Goal: Task Accomplishment & Management: Manage account settings

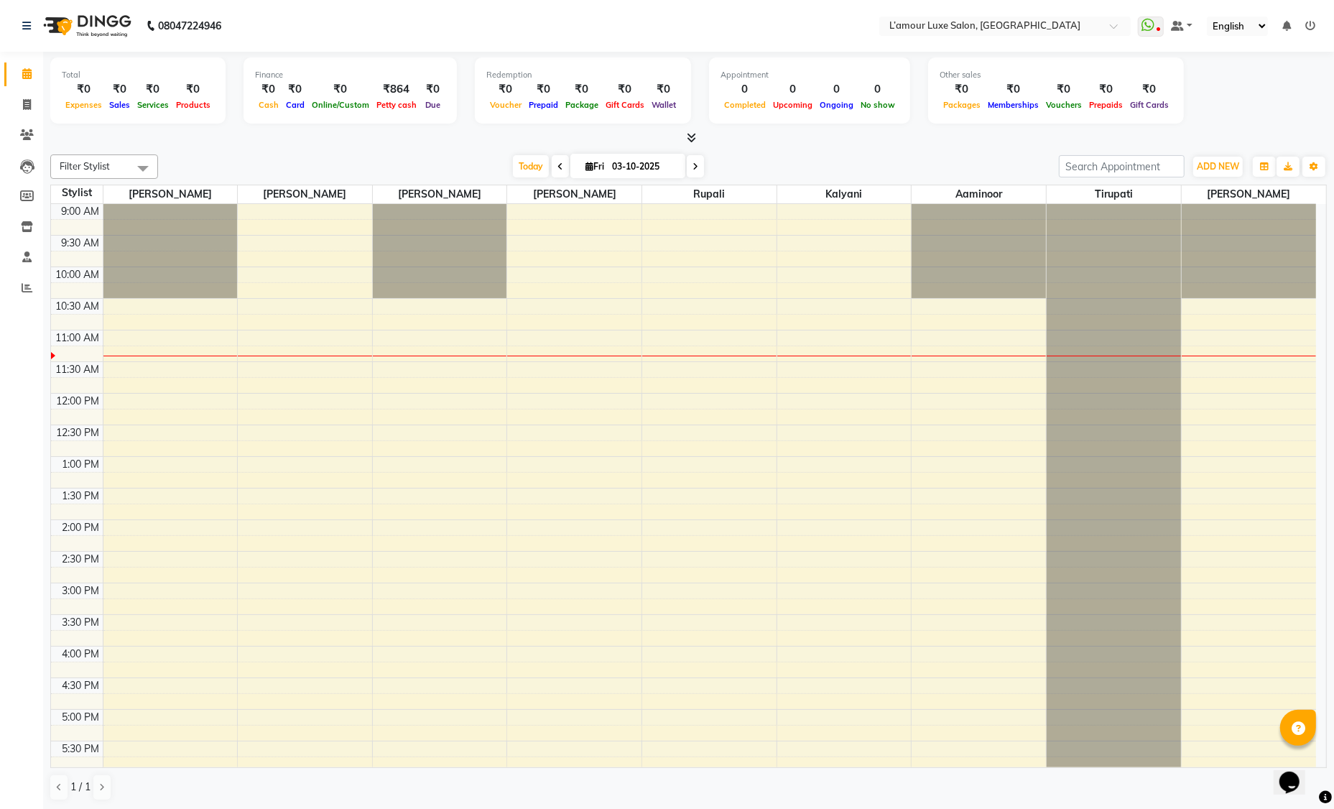
click at [560, 165] on icon at bounding box center [560, 166] width 6 height 9
type input "02-10-2025"
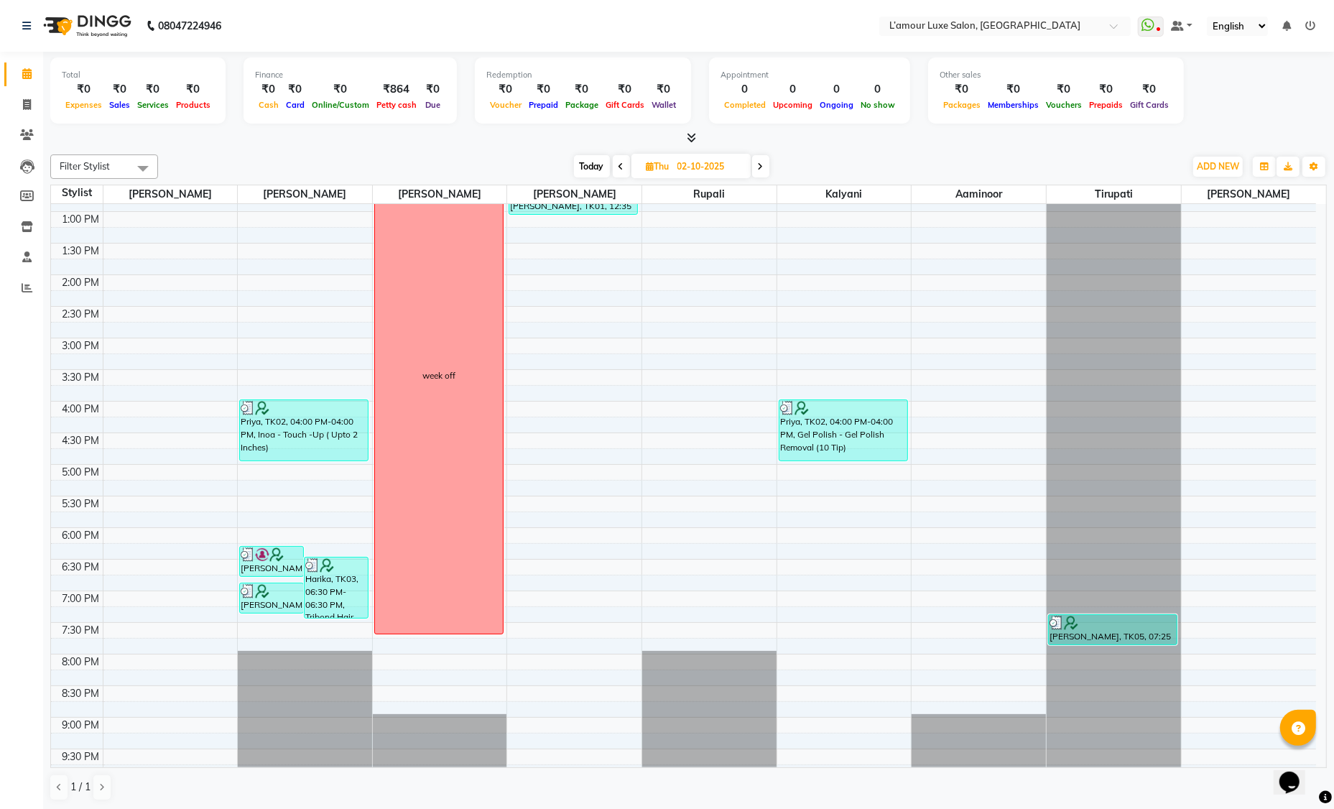
scroll to position [253, 0]
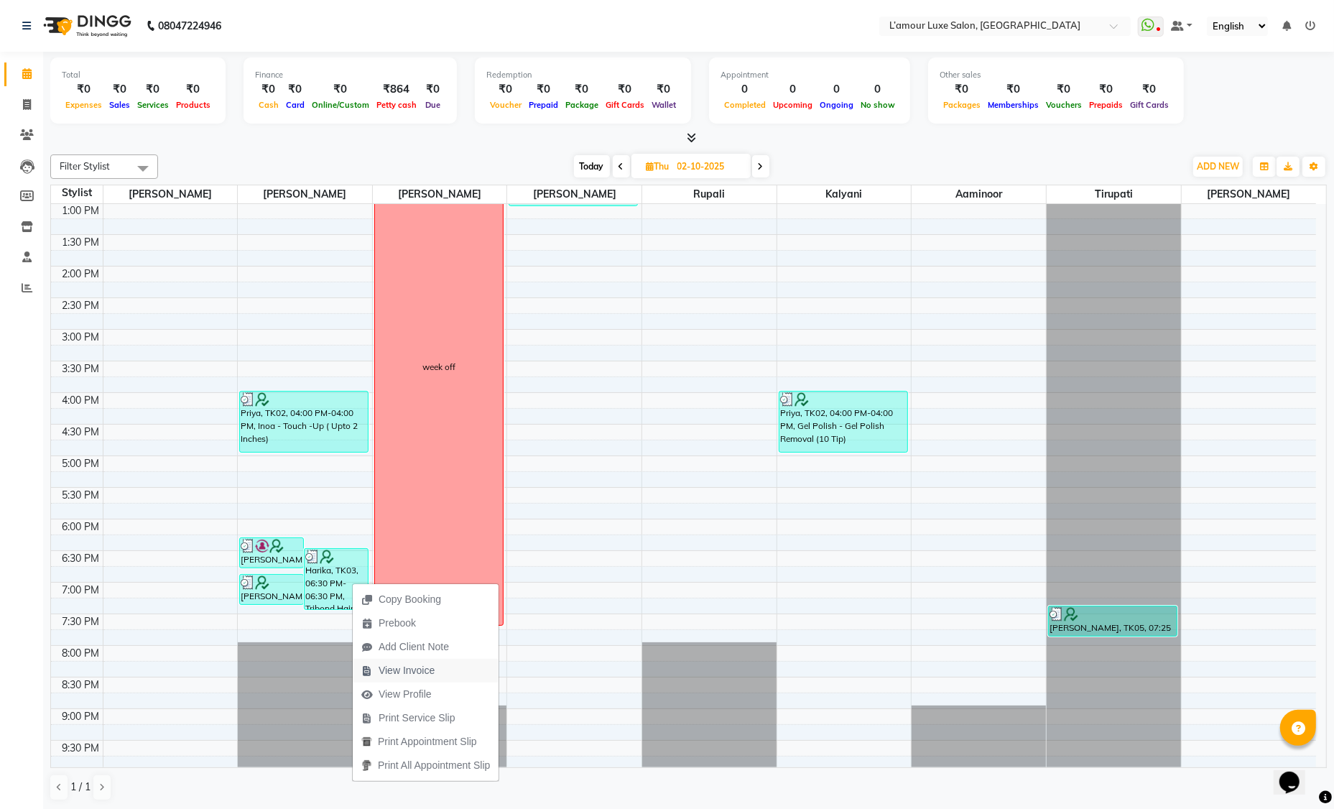
click at [400, 666] on span "View Invoice" at bounding box center [406, 670] width 56 height 15
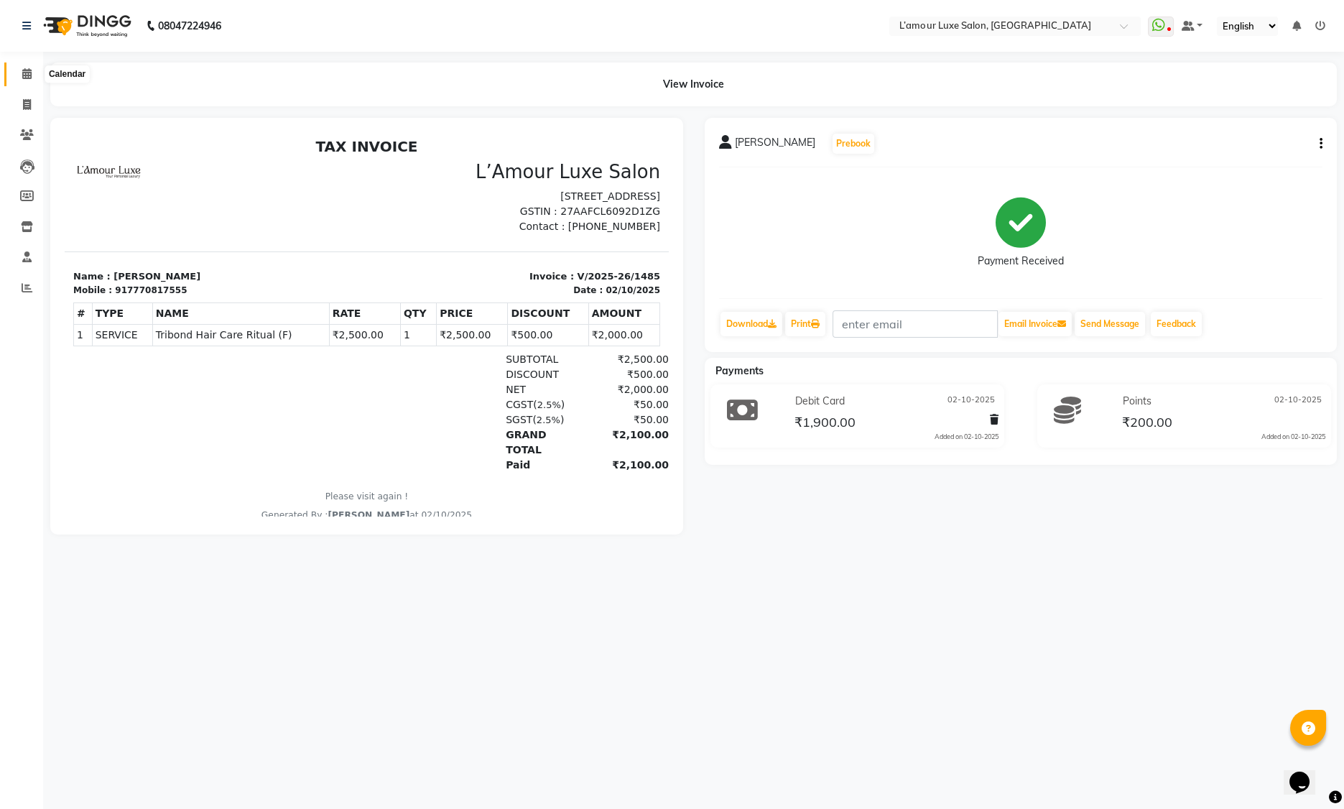
click at [27, 73] on icon at bounding box center [26, 73] width 9 height 11
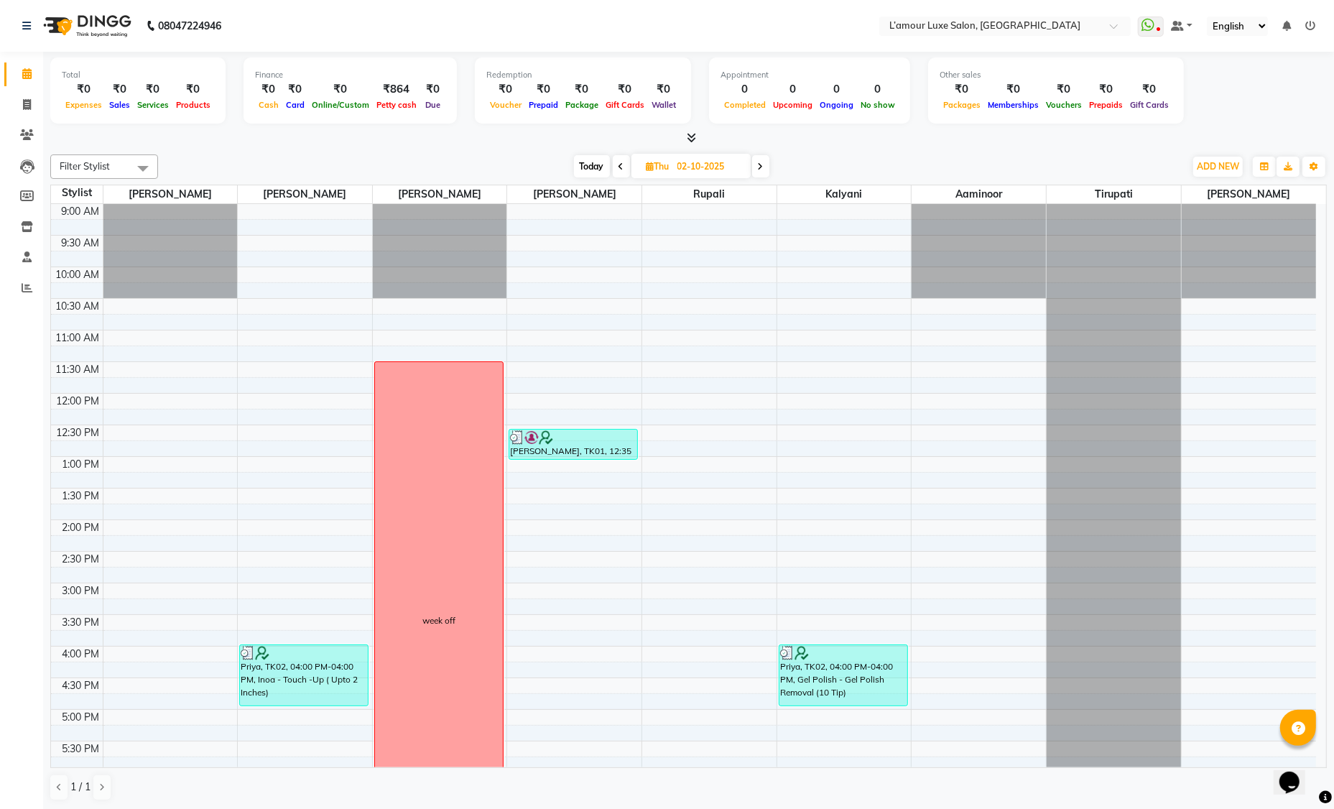
click at [760, 164] on icon at bounding box center [761, 166] width 6 height 9
type input "03-10-2025"
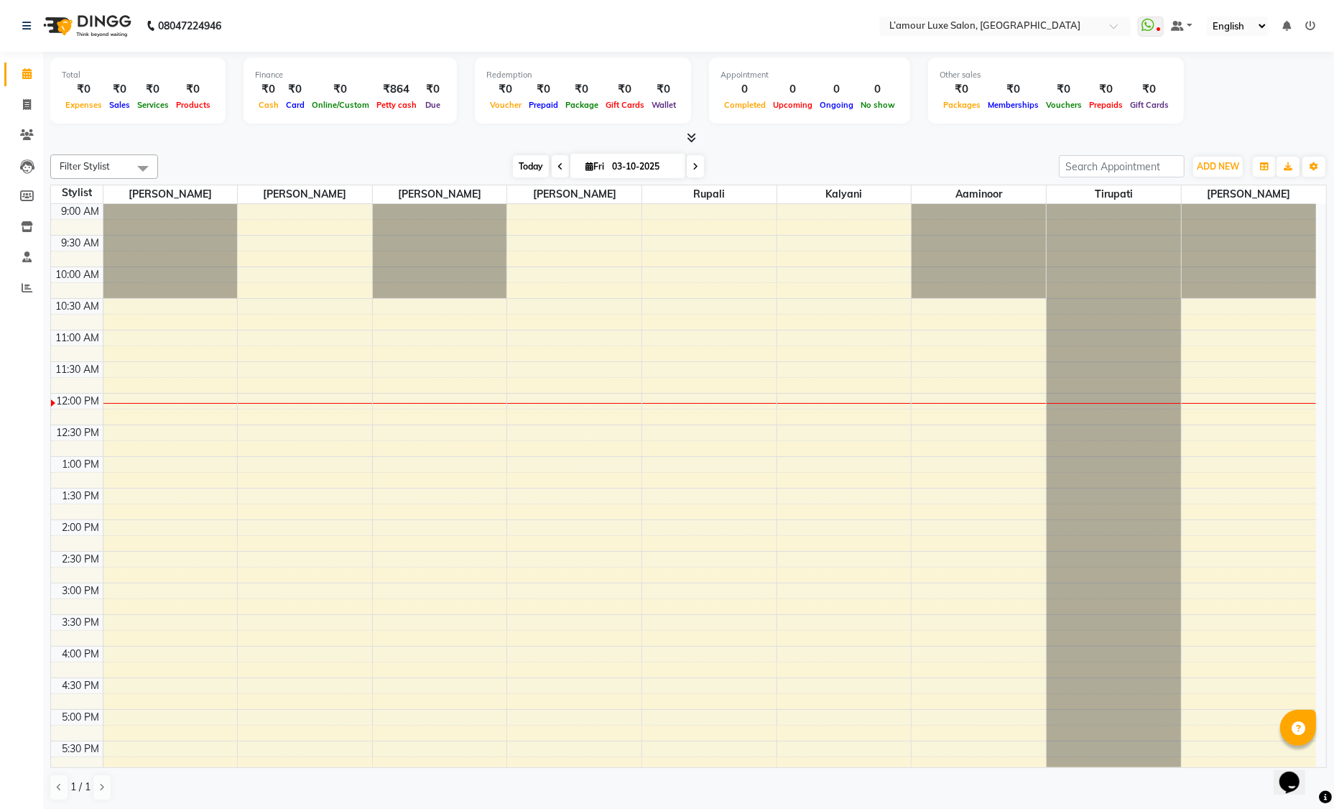
click at [529, 167] on span "Today" at bounding box center [531, 166] width 36 height 22
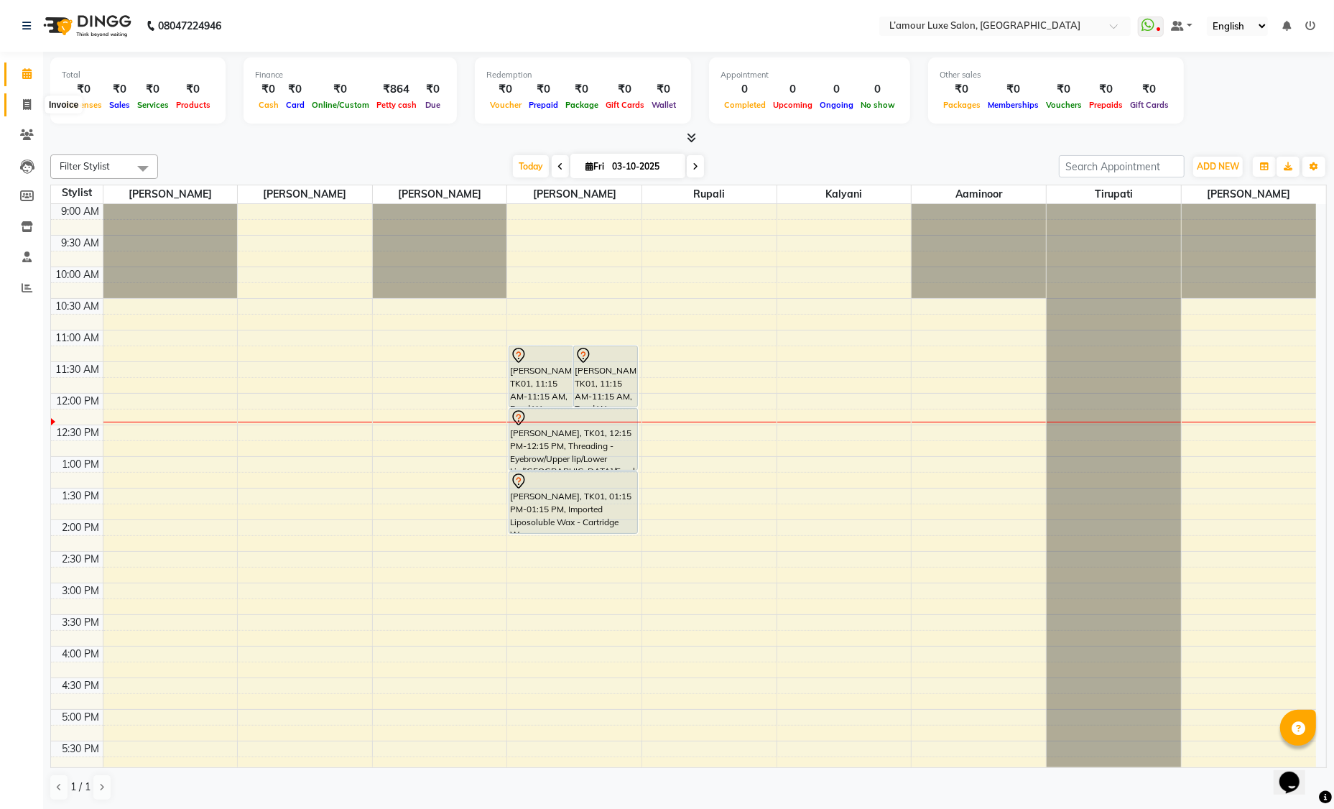
click at [27, 108] on icon at bounding box center [27, 104] width 8 height 11
select select "service"
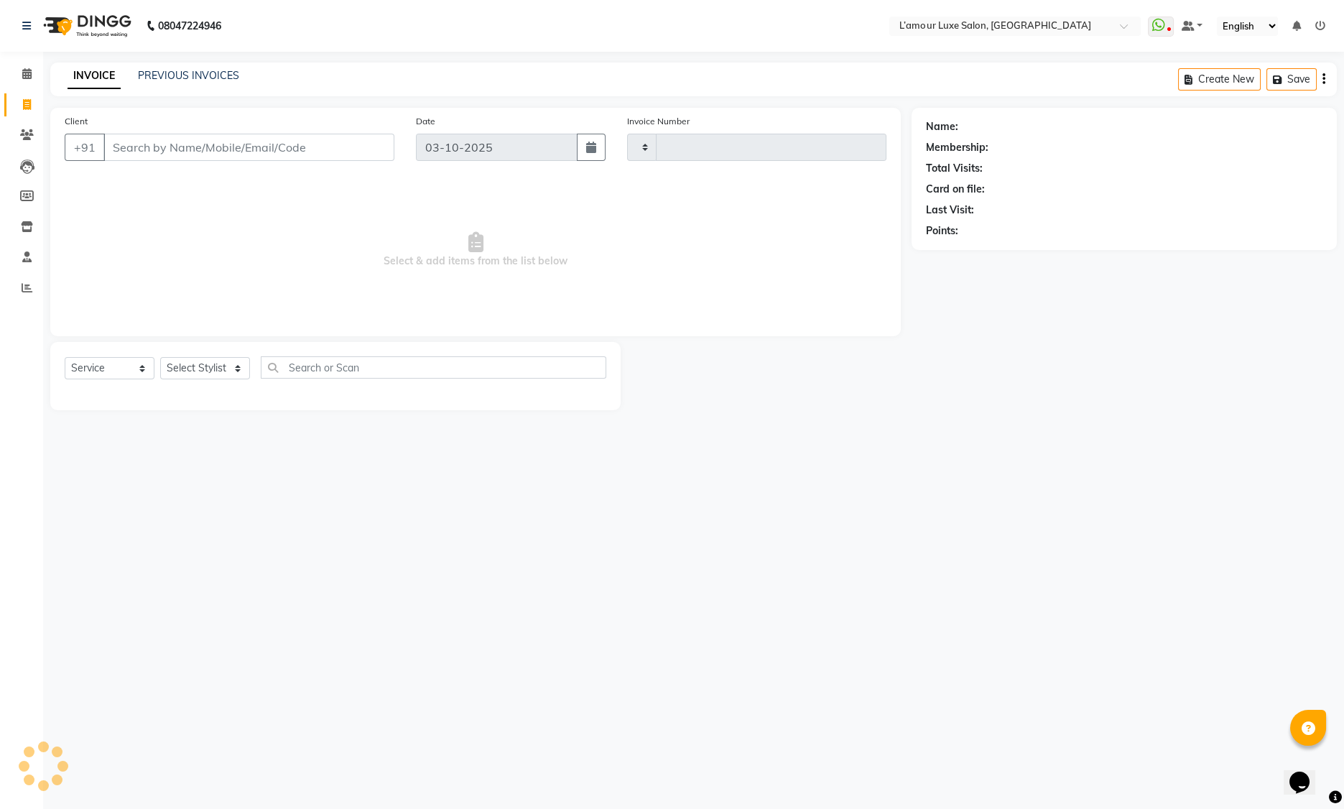
type input "1486"
select select "7325"
click at [187, 369] on select "Select Stylist" at bounding box center [205, 368] width 90 height 22
select select "63033"
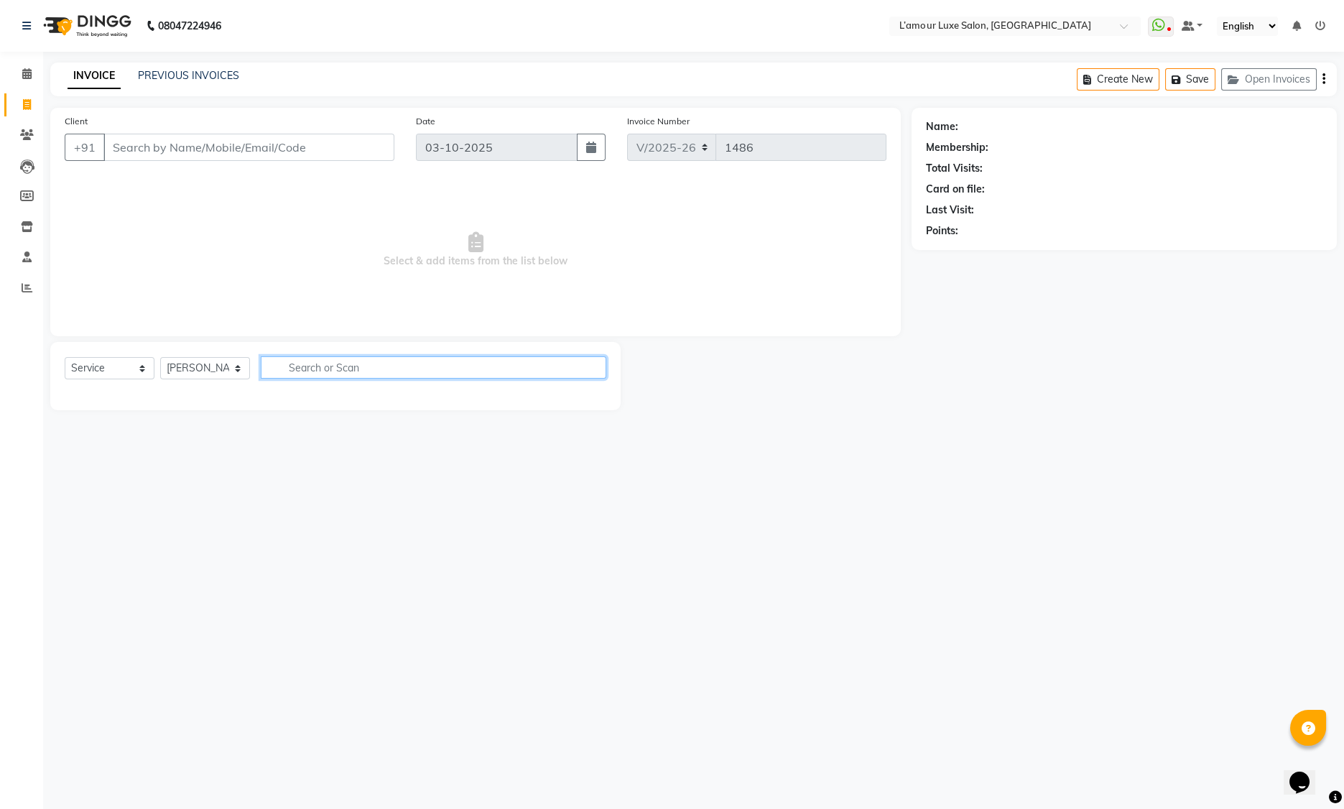
click at [327, 358] on input "text" at bounding box center [433, 367] width 345 height 22
type input "blo"
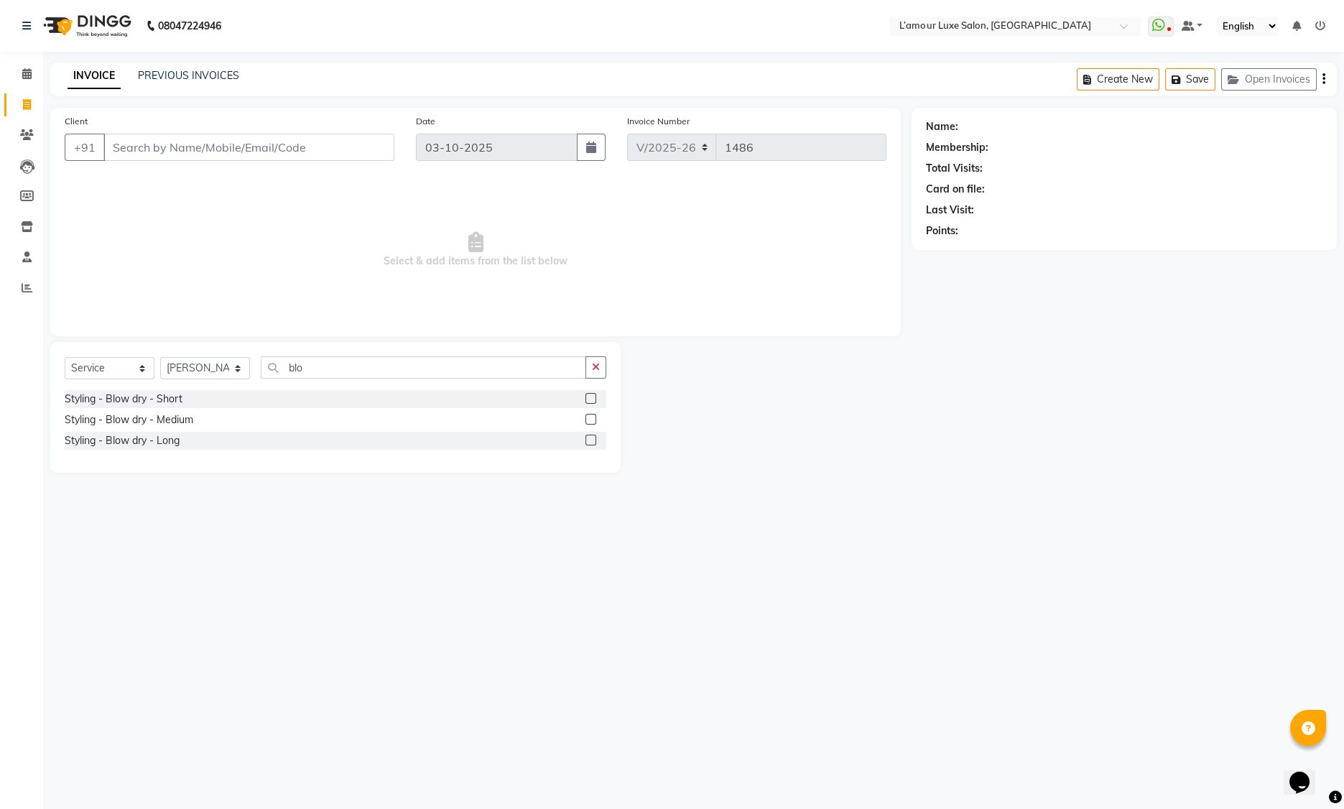
click at [590, 397] on label at bounding box center [590, 398] width 11 height 11
click at [590, 397] on input "checkbox" at bounding box center [589, 398] width 9 height 9
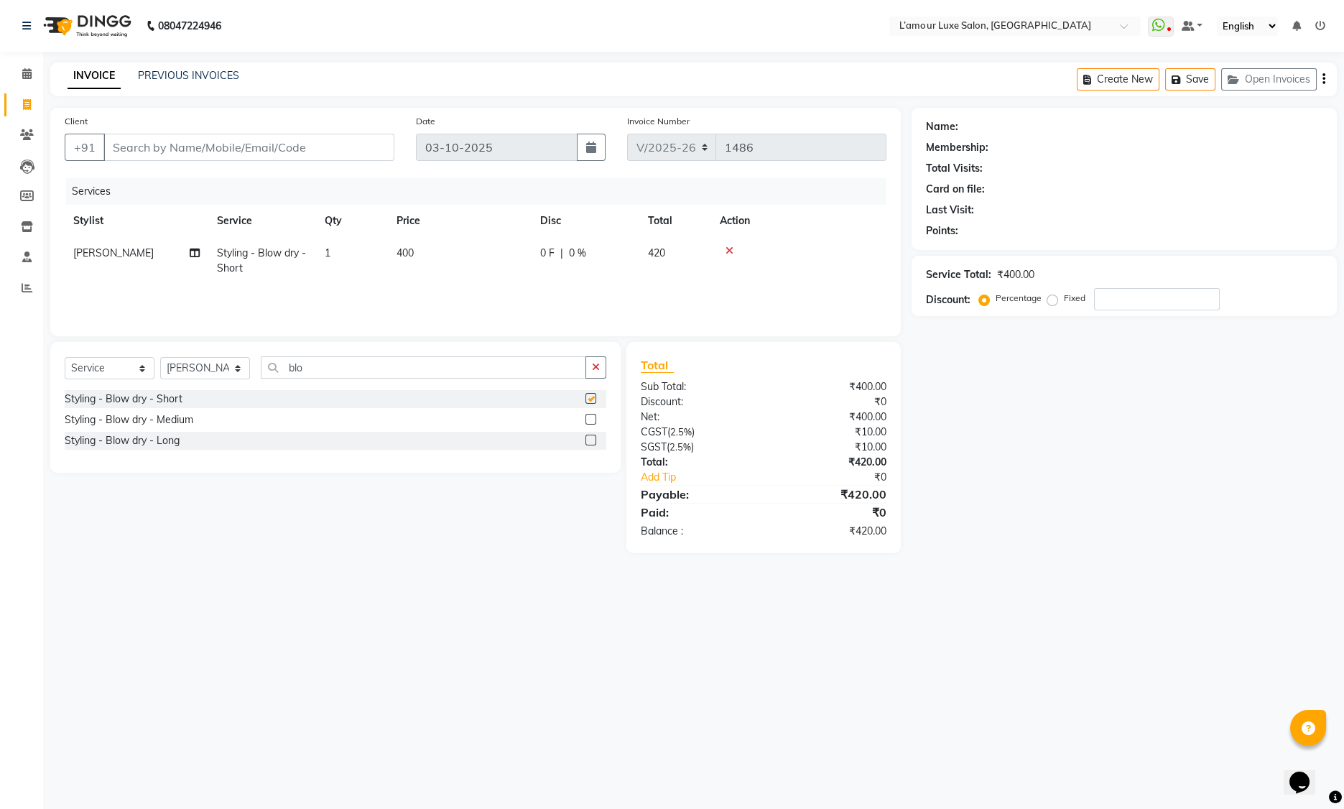
checkbox input "false"
click at [177, 370] on select "Select Stylist Aaminoor Anas Kalpesh Kalyani krutika Desai Ravi Thakor Rukshana…" at bounding box center [205, 368] width 90 height 22
select select "63032"
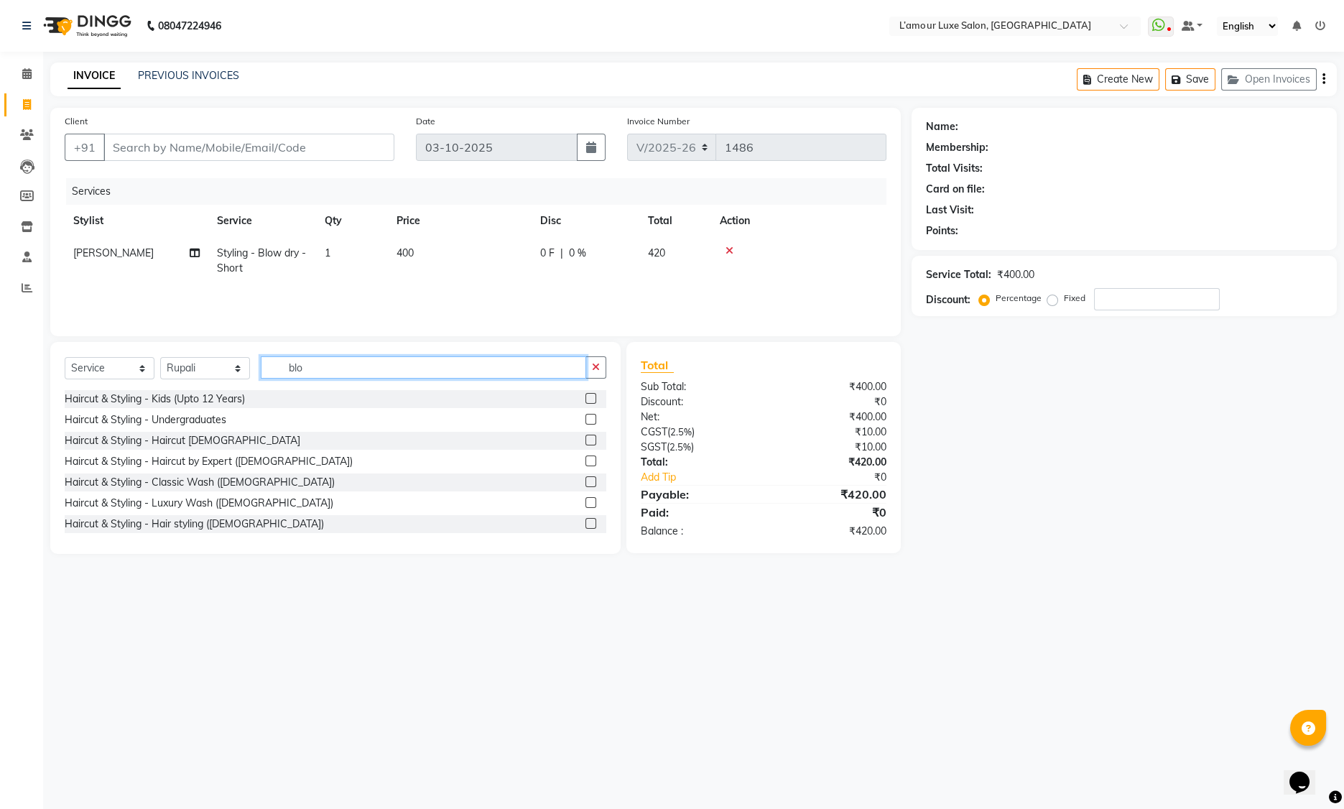
drag, startPoint x: 317, startPoint y: 369, endPoint x: 245, endPoint y: 367, distance: 71.8
click at [245, 367] on div "Select Service Product Membership Package Voucher Prepaid Gift Card Select Styl…" at bounding box center [335, 373] width 541 height 34
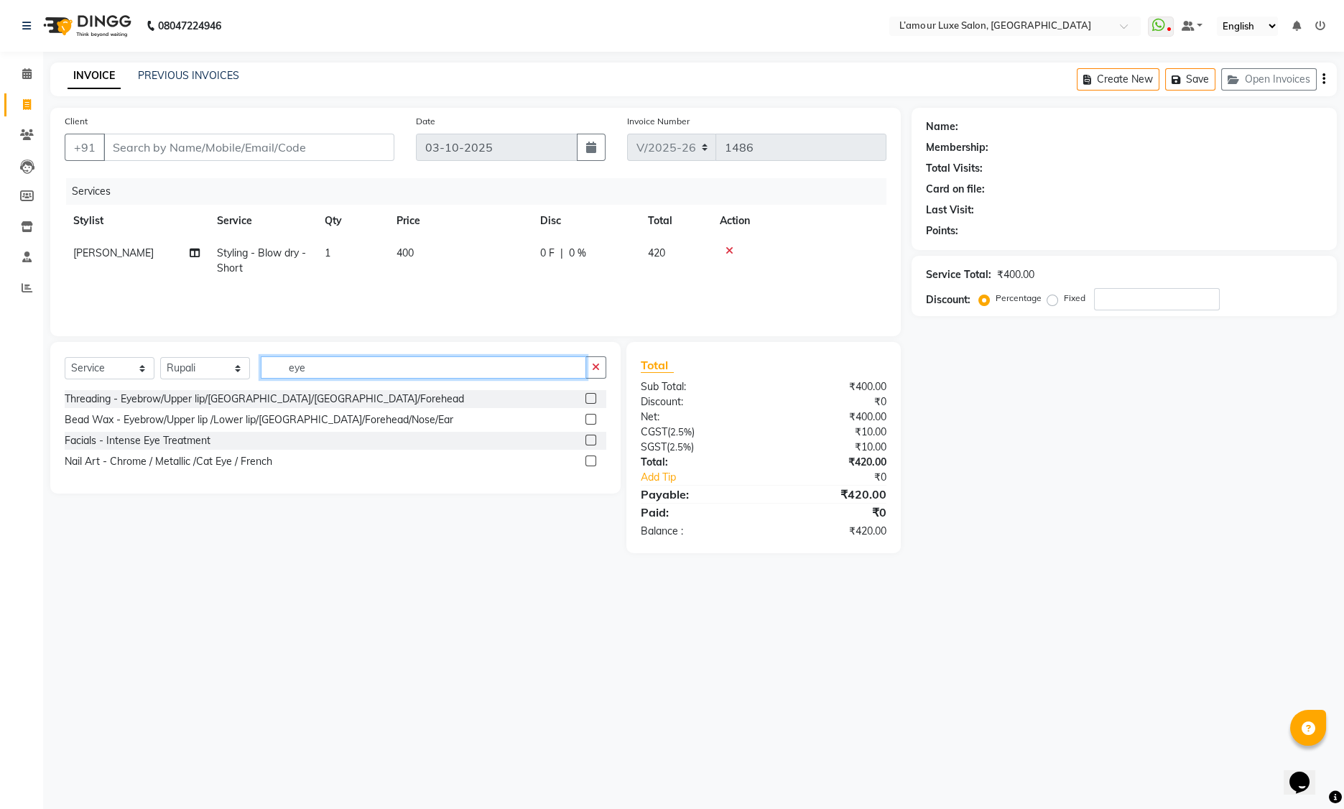
type input "eye"
click at [588, 399] on label at bounding box center [590, 398] width 11 height 11
click at [588, 399] on input "checkbox" at bounding box center [589, 398] width 9 height 9
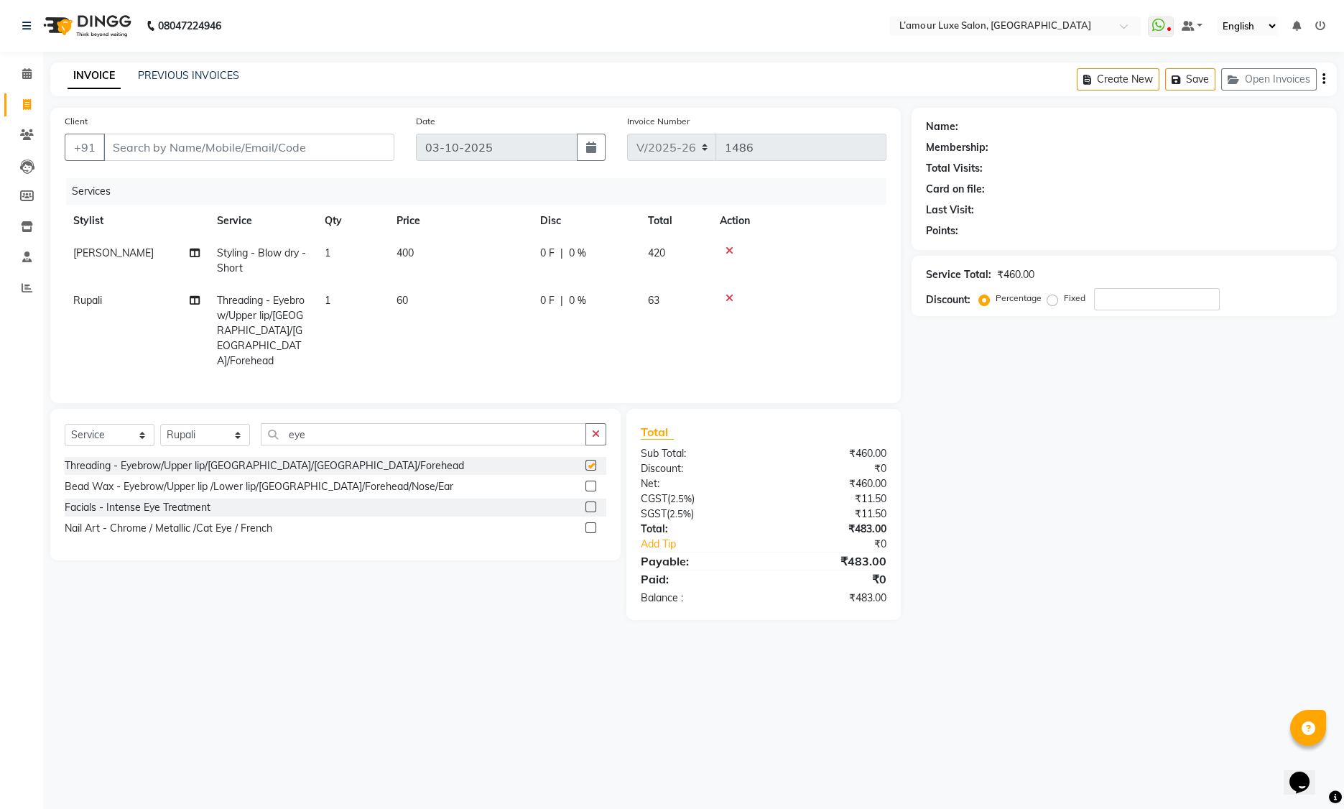
checkbox input "false"
click at [176, 148] on input "Client" at bounding box center [248, 147] width 291 height 27
type input "9"
type input "0"
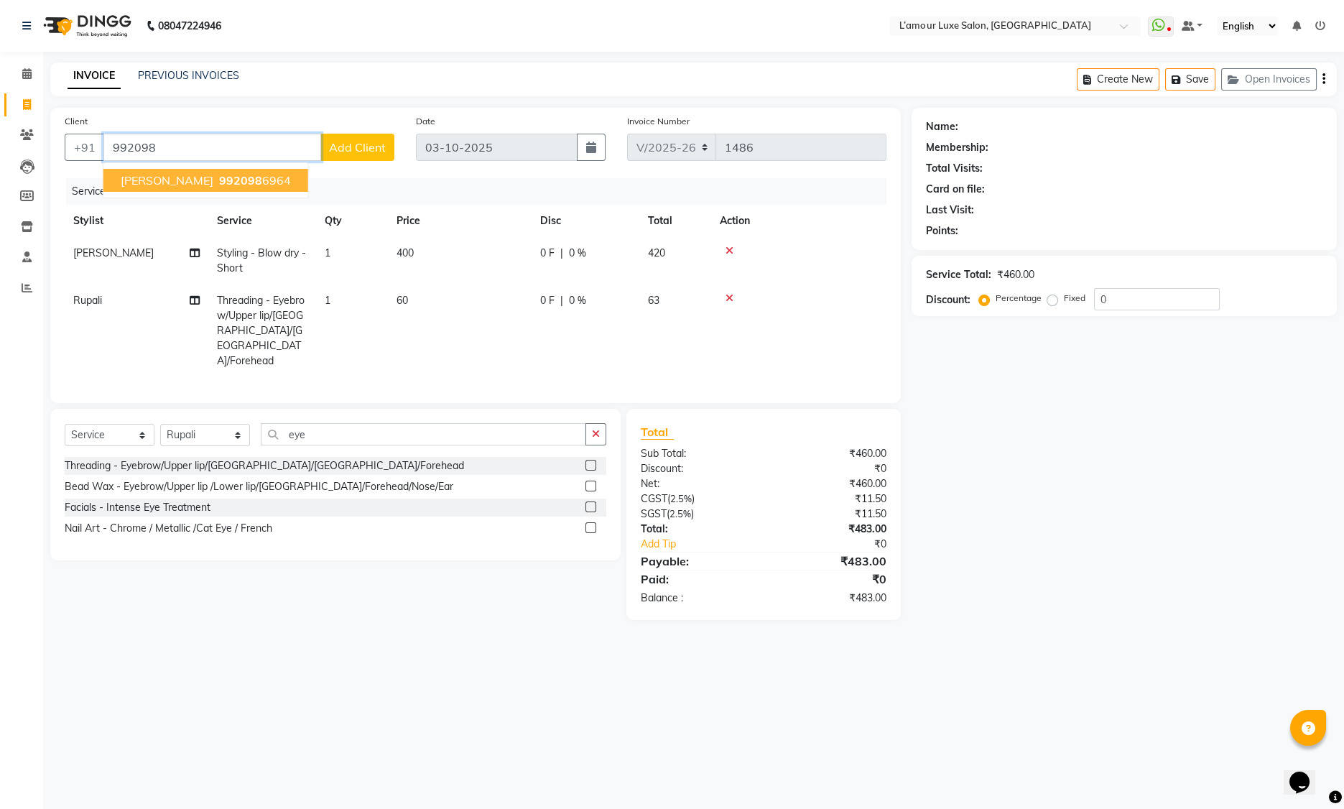
click at [181, 181] on span "Pavitra Kottary" at bounding box center [167, 180] width 93 height 14
type input "9920986964"
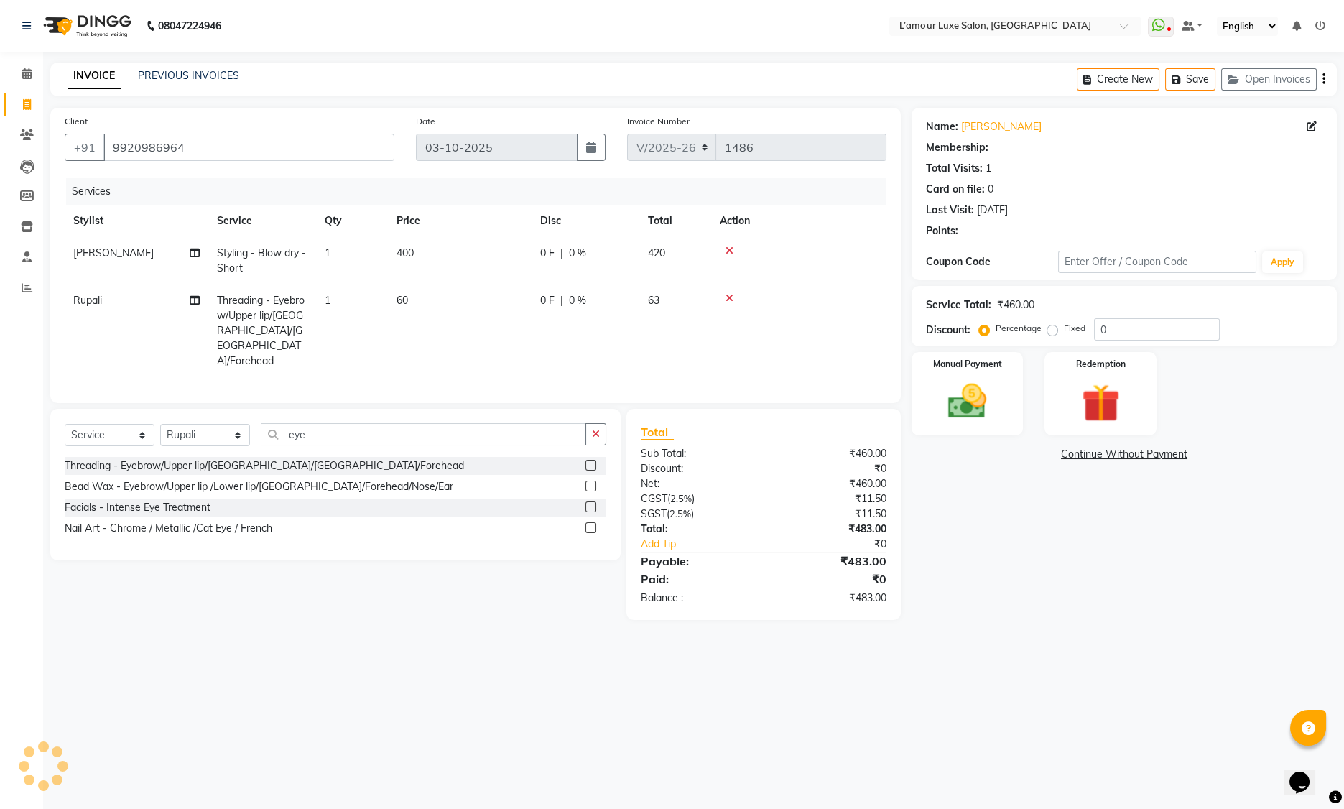
select select "2: Object"
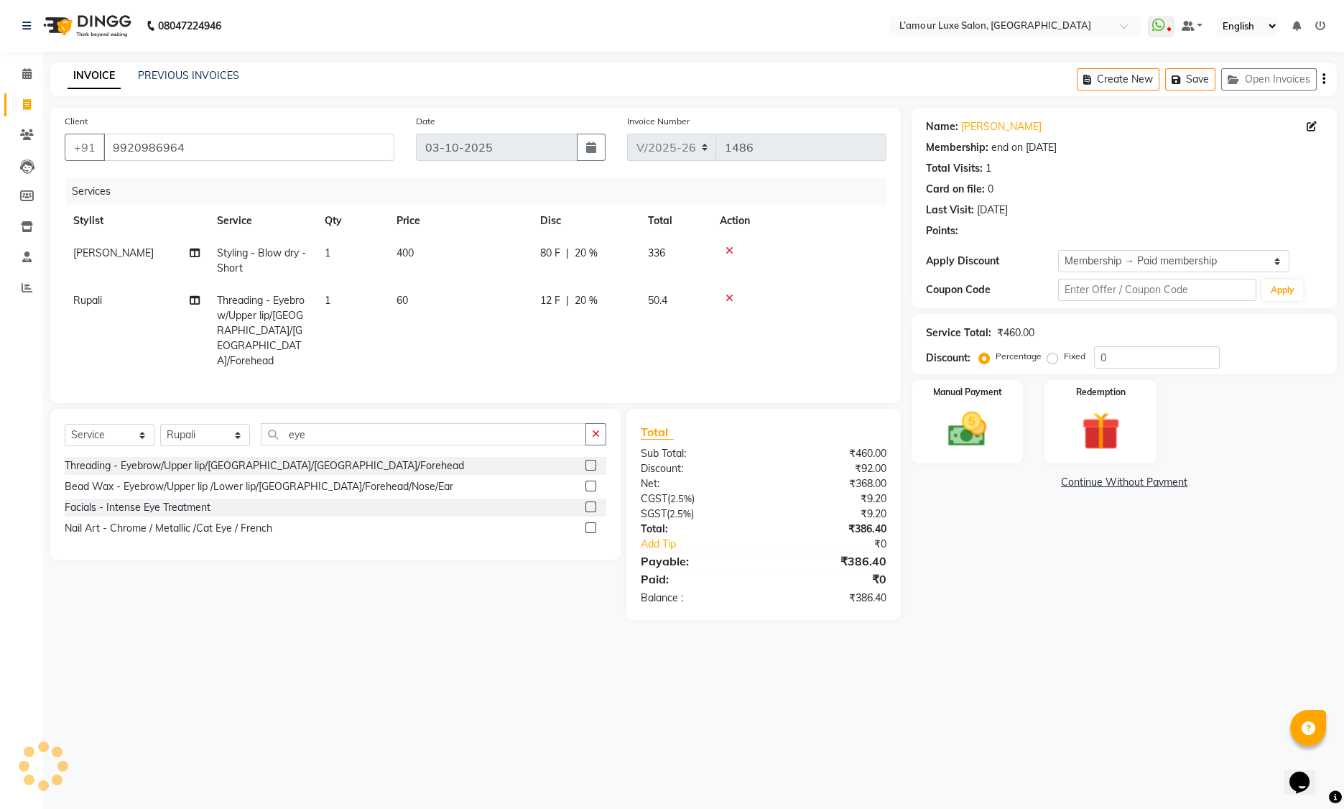
type input "20"
click at [332, 306] on td "1" at bounding box center [352, 330] width 72 height 93
select select "63032"
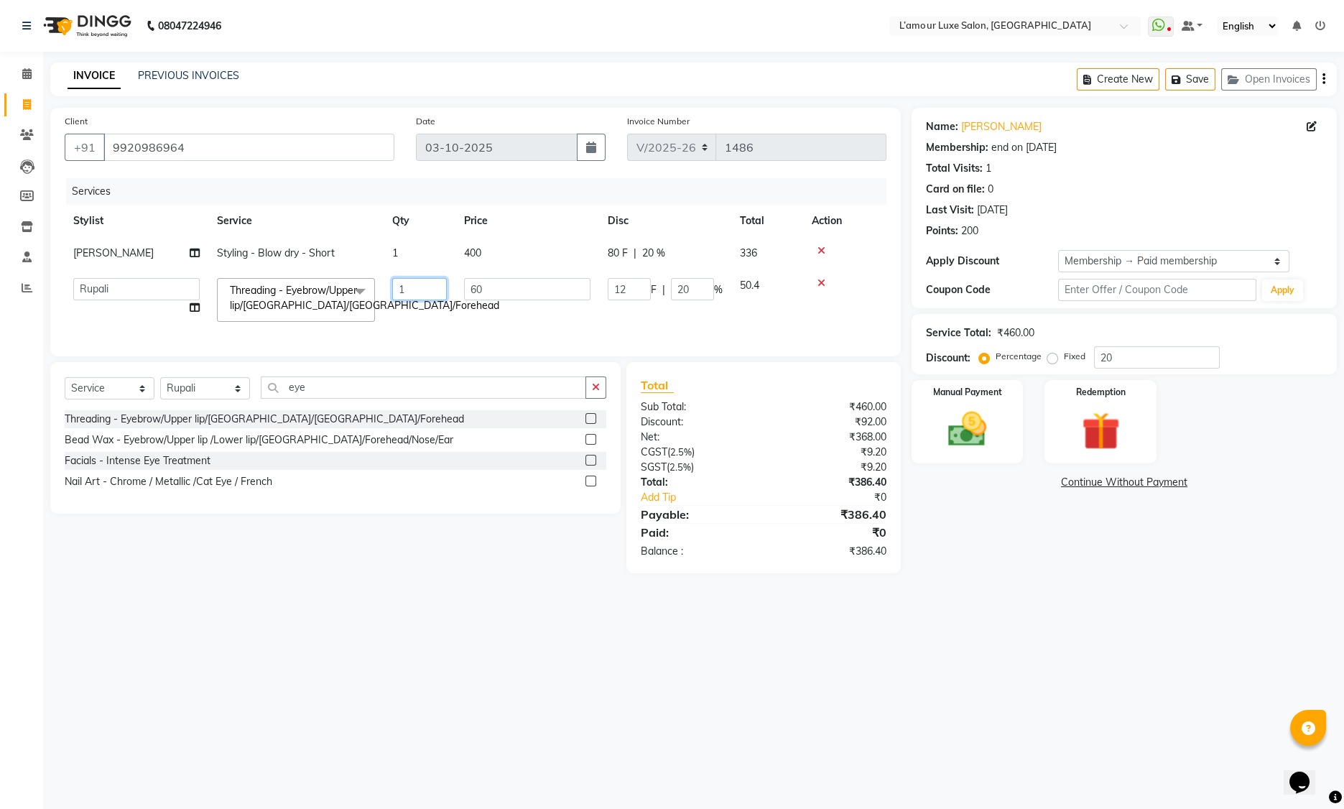
drag, startPoint x: 404, startPoint y: 292, endPoint x: 396, endPoint y: 288, distance: 8.7
click at [396, 288] on input "1" at bounding box center [419, 289] width 55 height 22
type input "2"
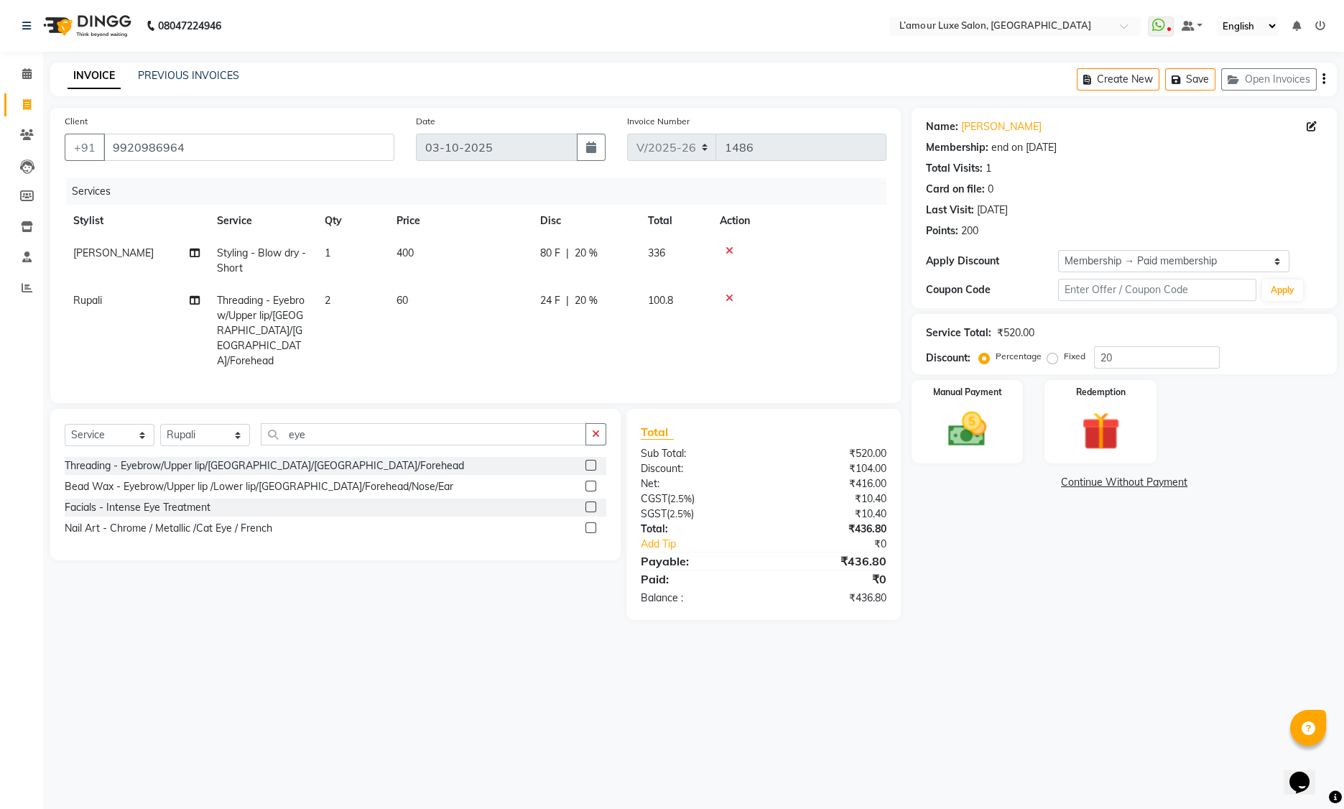
click at [468, 320] on td "60" at bounding box center [460, 330] width 144 height 93
select select "63032"
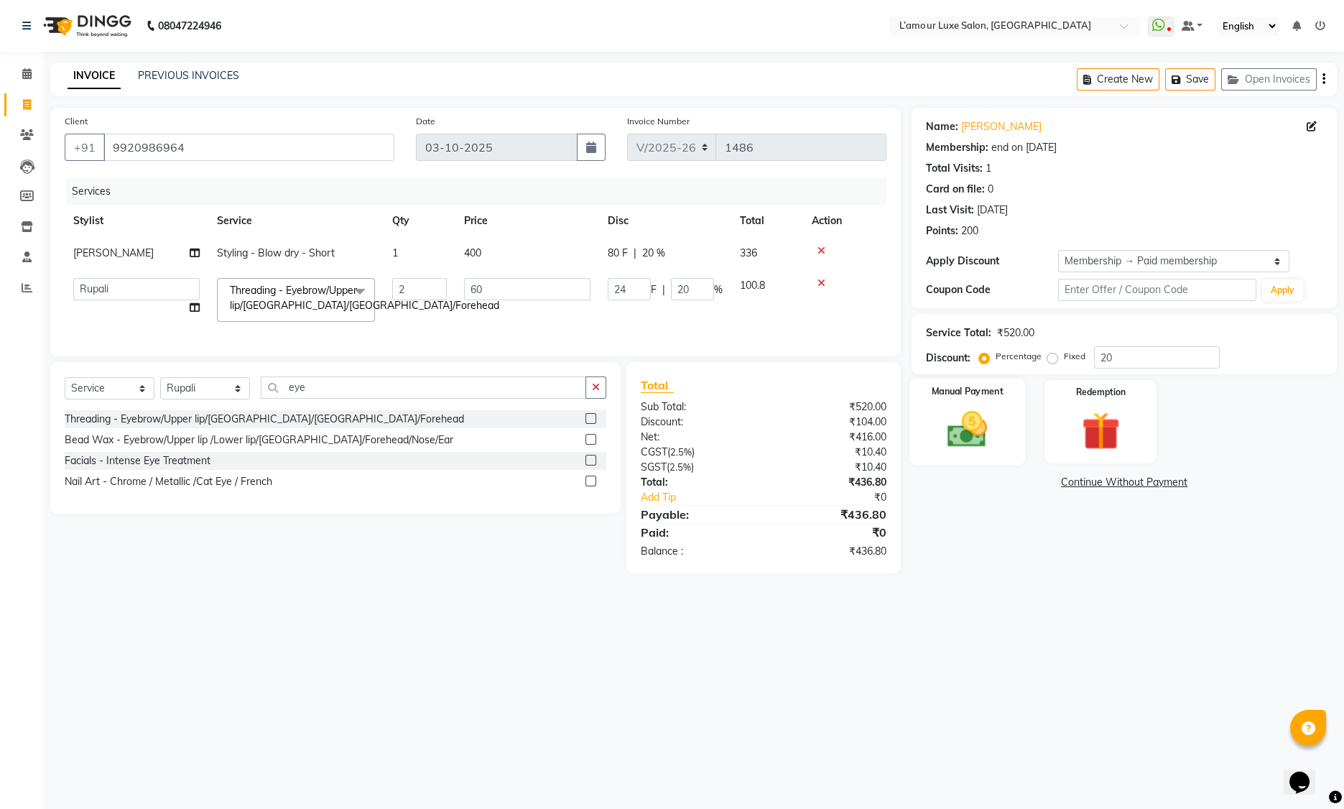
click at [954, 420] on img at bounding box center [967, 429] width 65 height 46
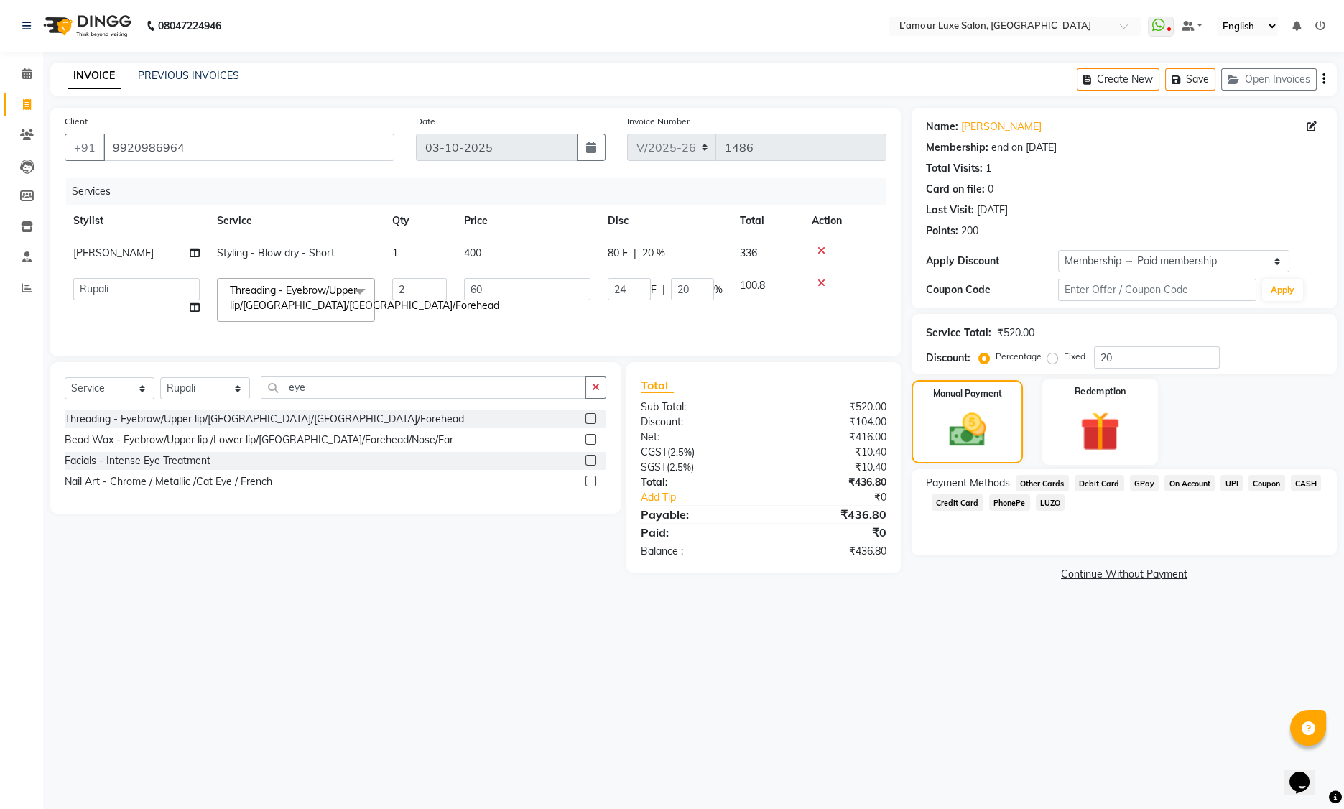
click at [1122, 424] on img at bounding box center [1100, 431] width 65 height 50
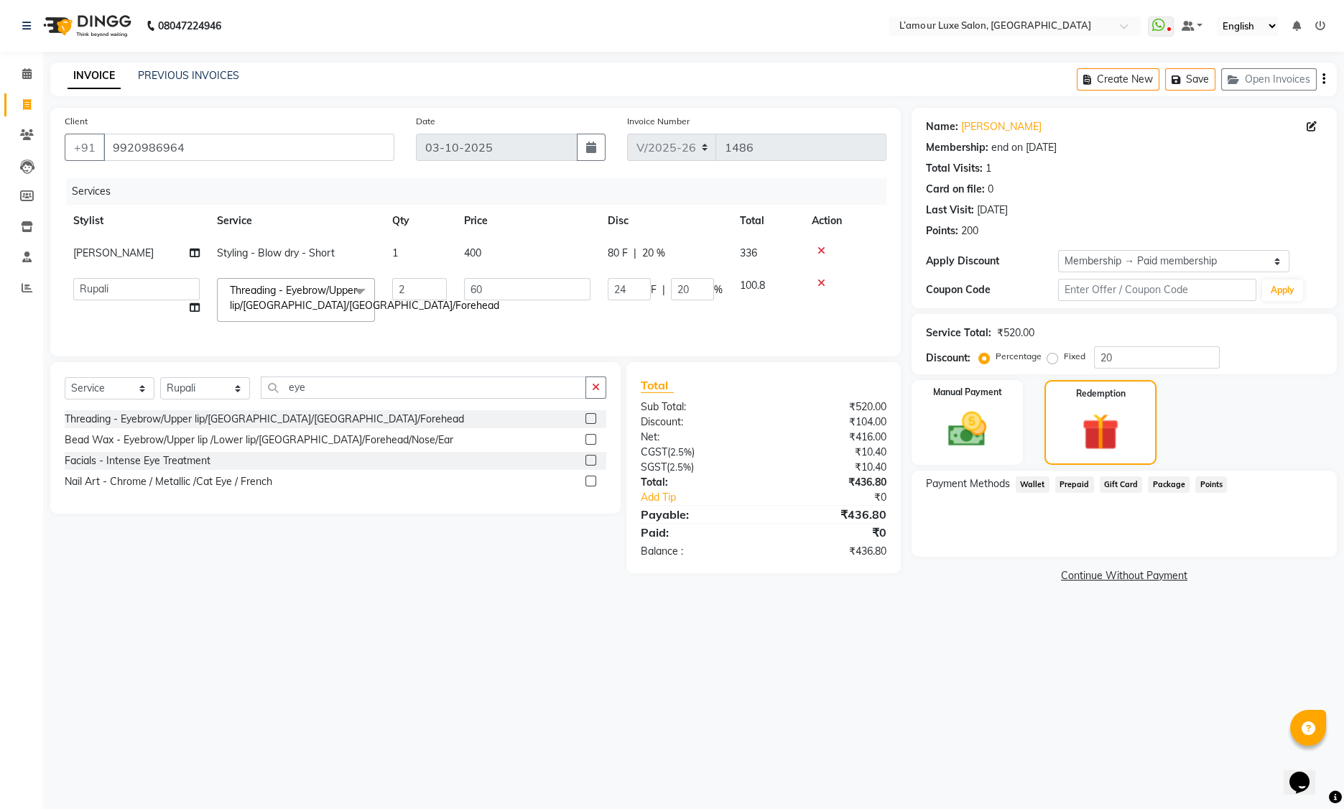
click at [1206, 483] on span "Points" at bounding box center [1211, 484] width 32 height 17
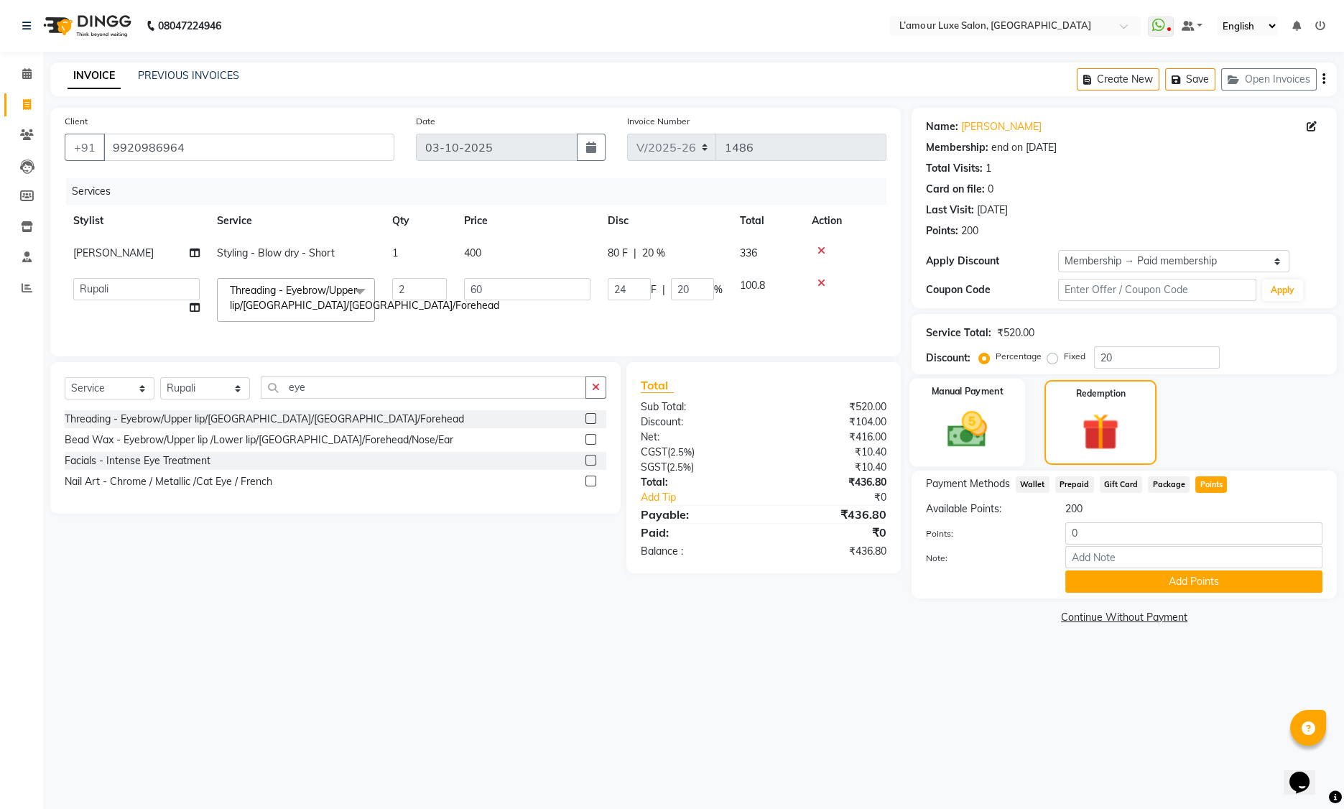
click at [952, 424] on img at bounding box center [967, 429] width 65 height 46
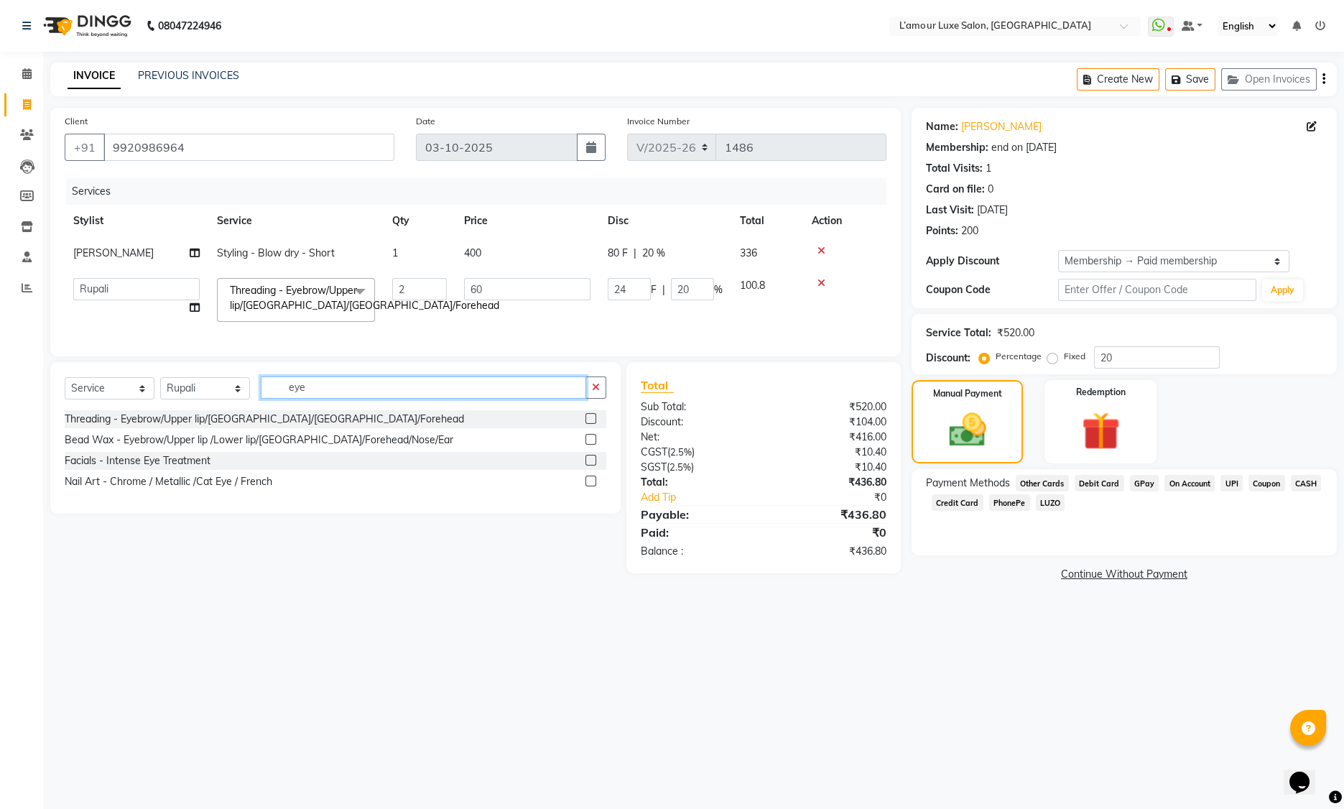
click at [322, 399] on input "eye" at bounding box center [423, 387] width 325 height 22
click at [819, 282] on icon at bounding box center [821, 283] width 8 height 10
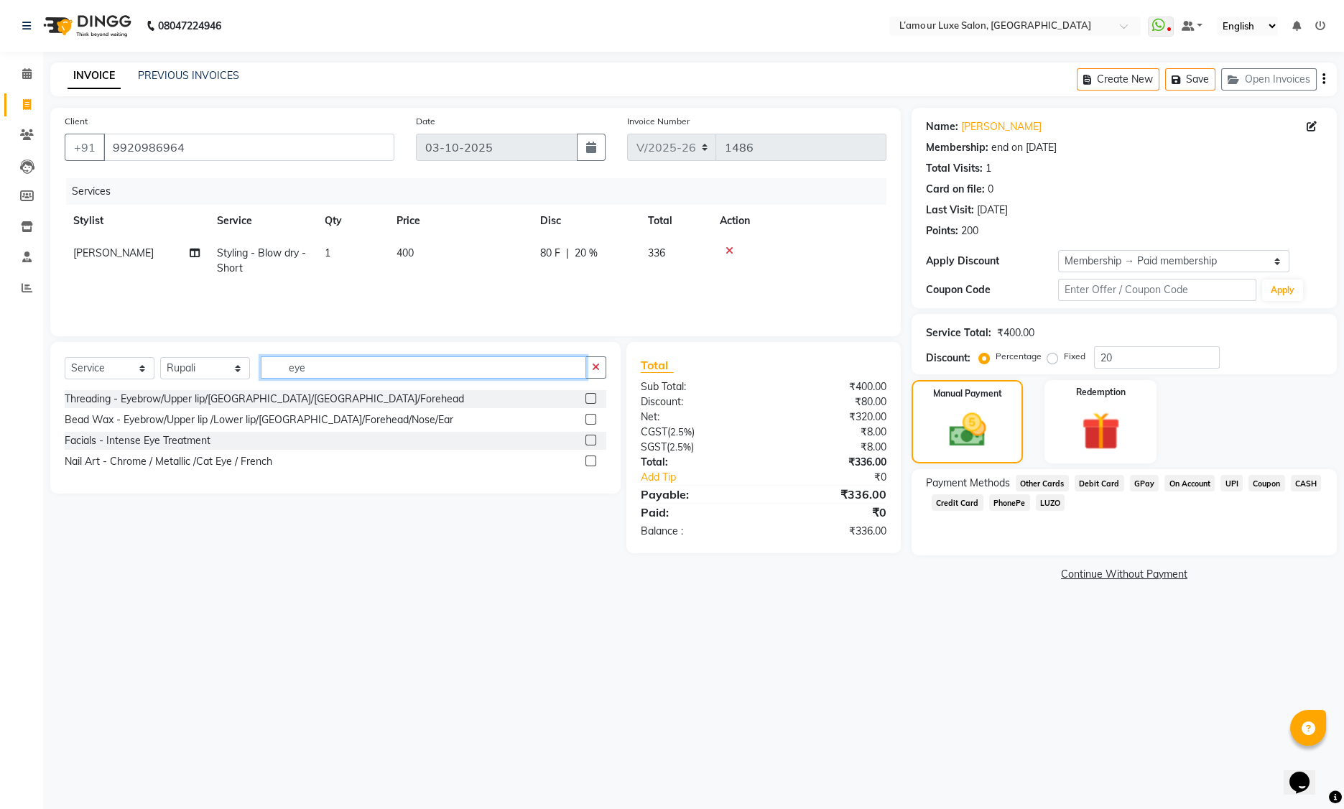
drag, startPoint x: 323, startPoint y: 367, endPoint x: 233, endPoint y: 365, distance: 89.8
click at [241, 366] on div "Select Service Product Membership Package Voucher Prepaid Gift Card Select Styl…" at bounding box center [335, 373] width 541 height 34
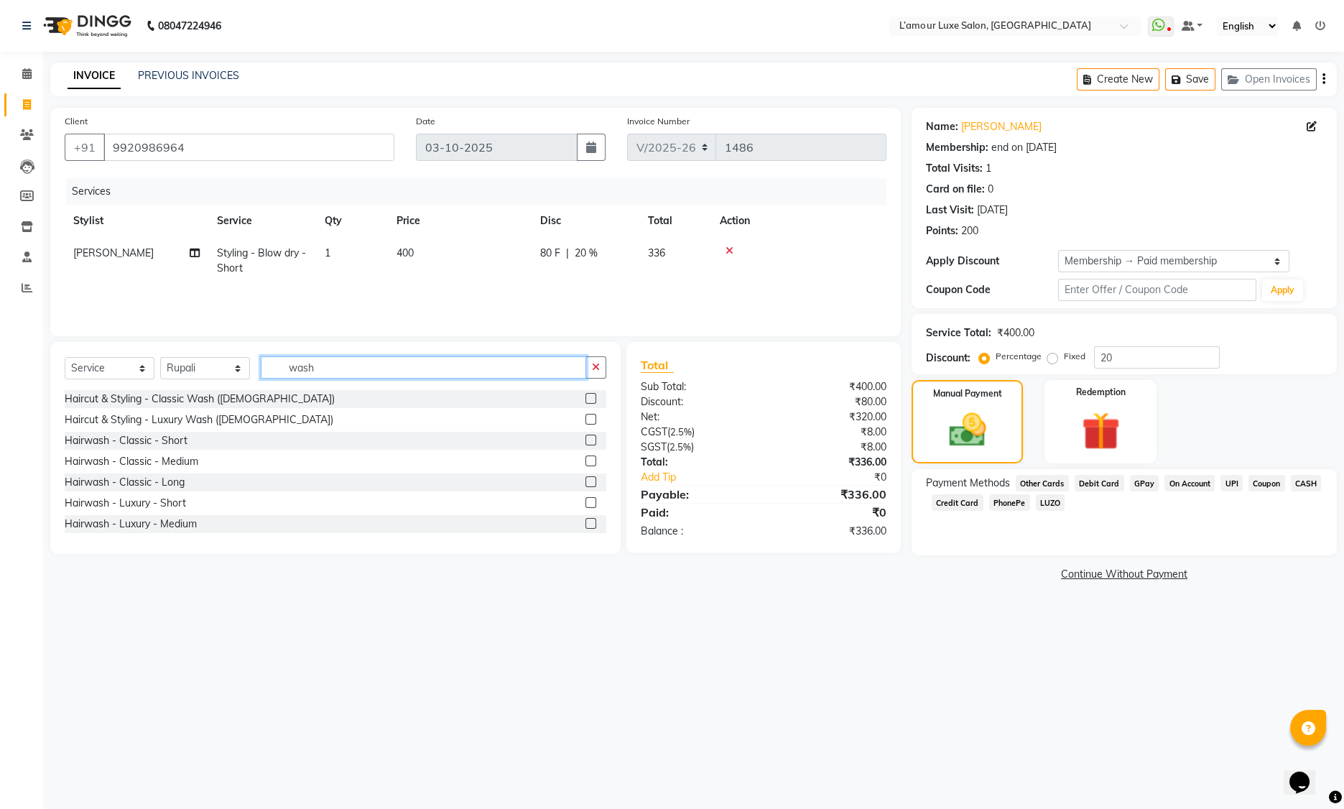
type input "wash"
click at [585, 437] on label at bounding box center [590, 439] width 11 height 11
click at [585, 437] on input "checkbox" at bounding box center [589, 440] width 9 height 9
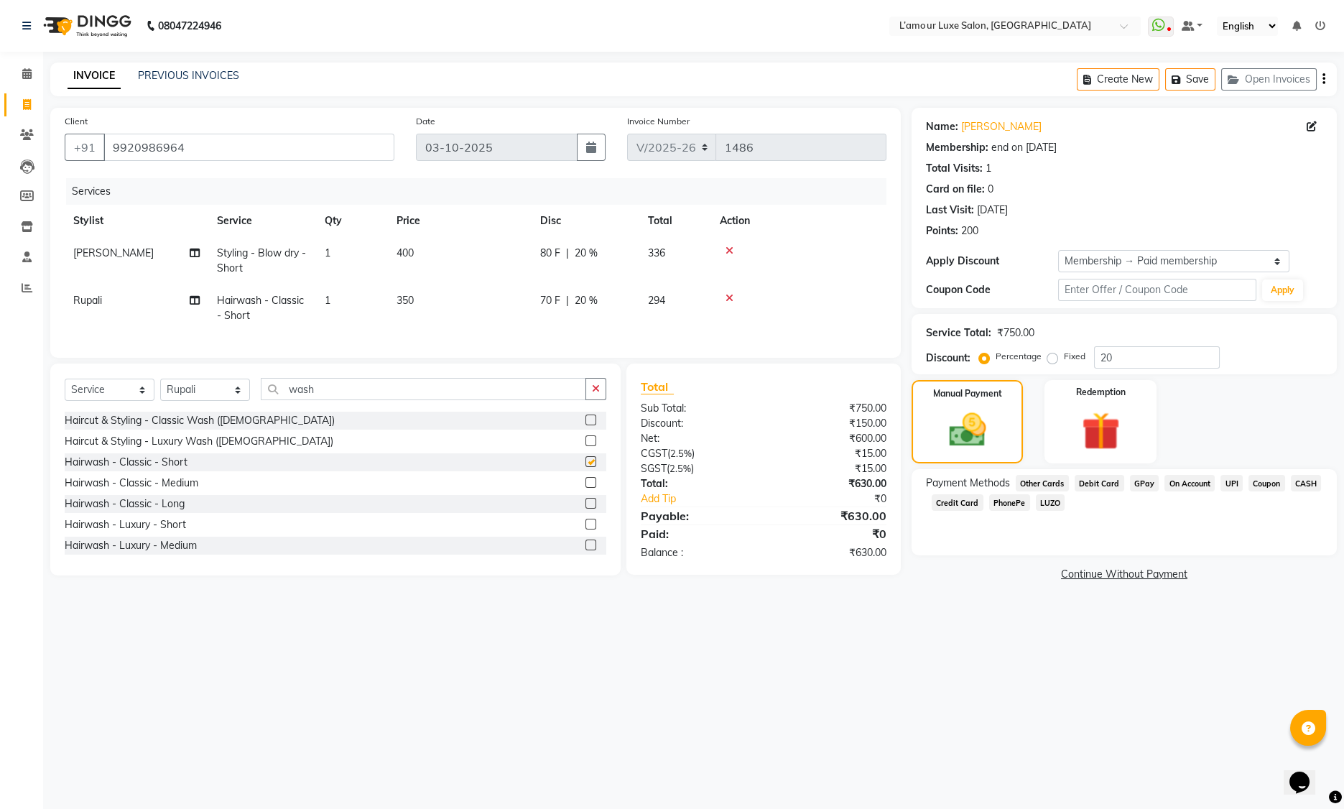
checkbox input "false"
click at [585, 313] on td "70 F | 20 %" at bounding box center [585, 307] width 108 height 47
select select "63032"
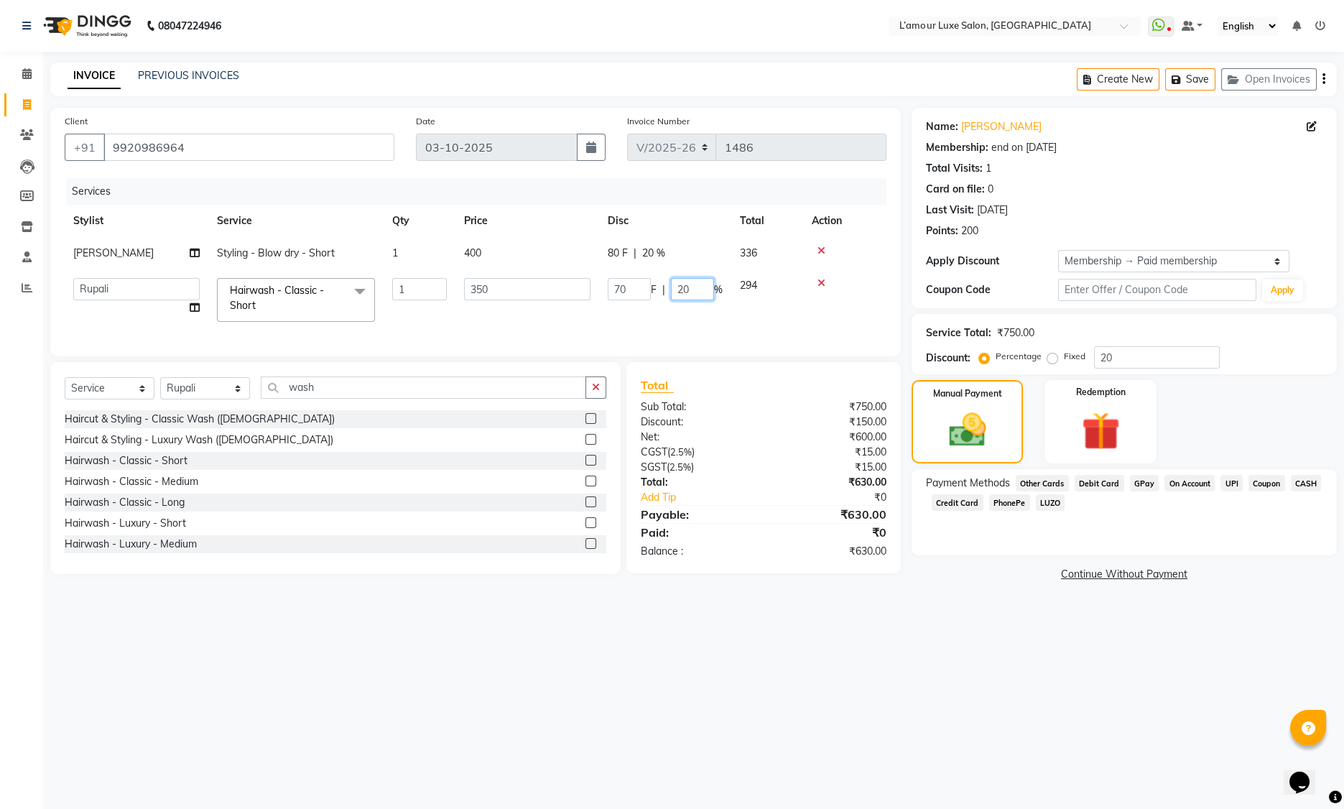
click at [684, 289] on input "20" at bounding box center [692, 289] width 43 height 22
type input "50"
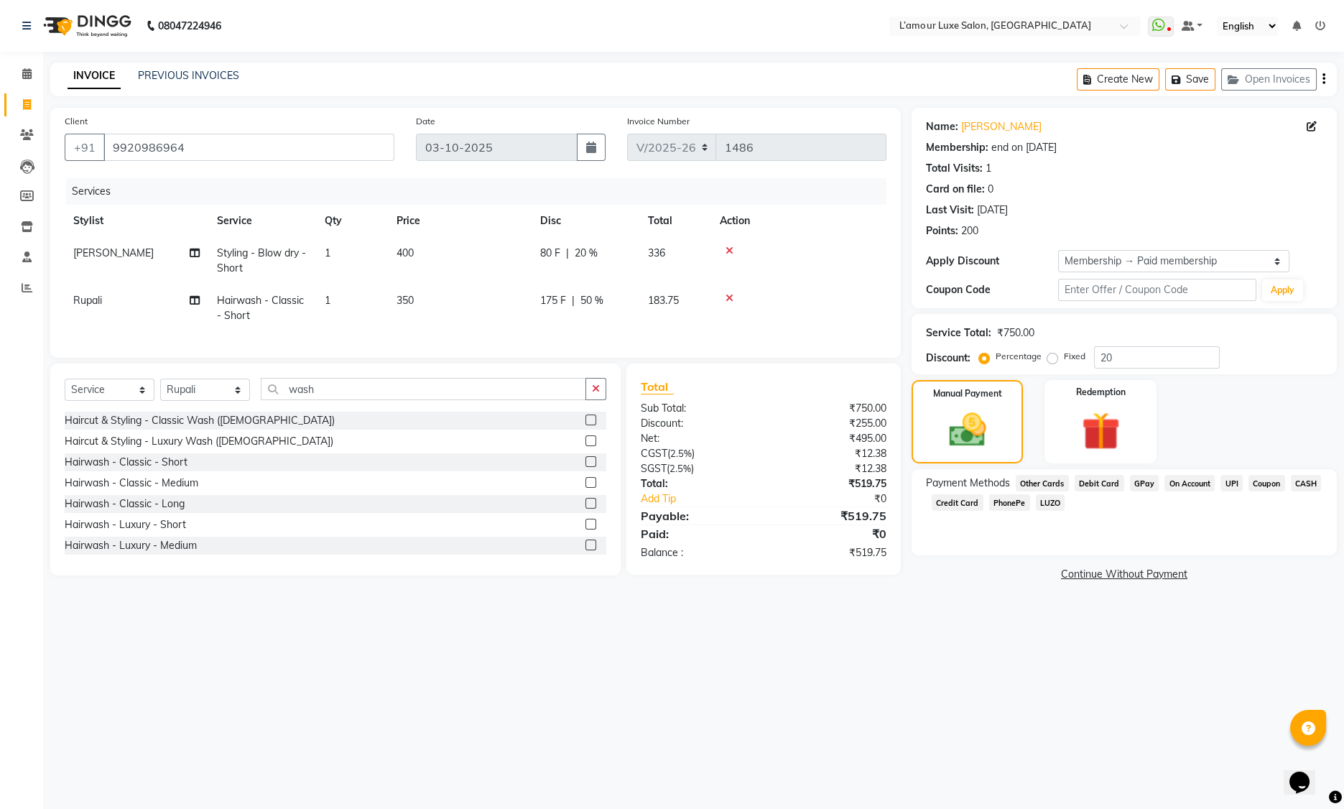
click at [669, 317] on tr "Rupali Hairwash - Classic - Short 1 350 175 F | 50 % 183.75" at bounding box center [476, 307] width 822 height 47
click at [727, 299] on icon at bounding box center [729, 298] width 8 height 10
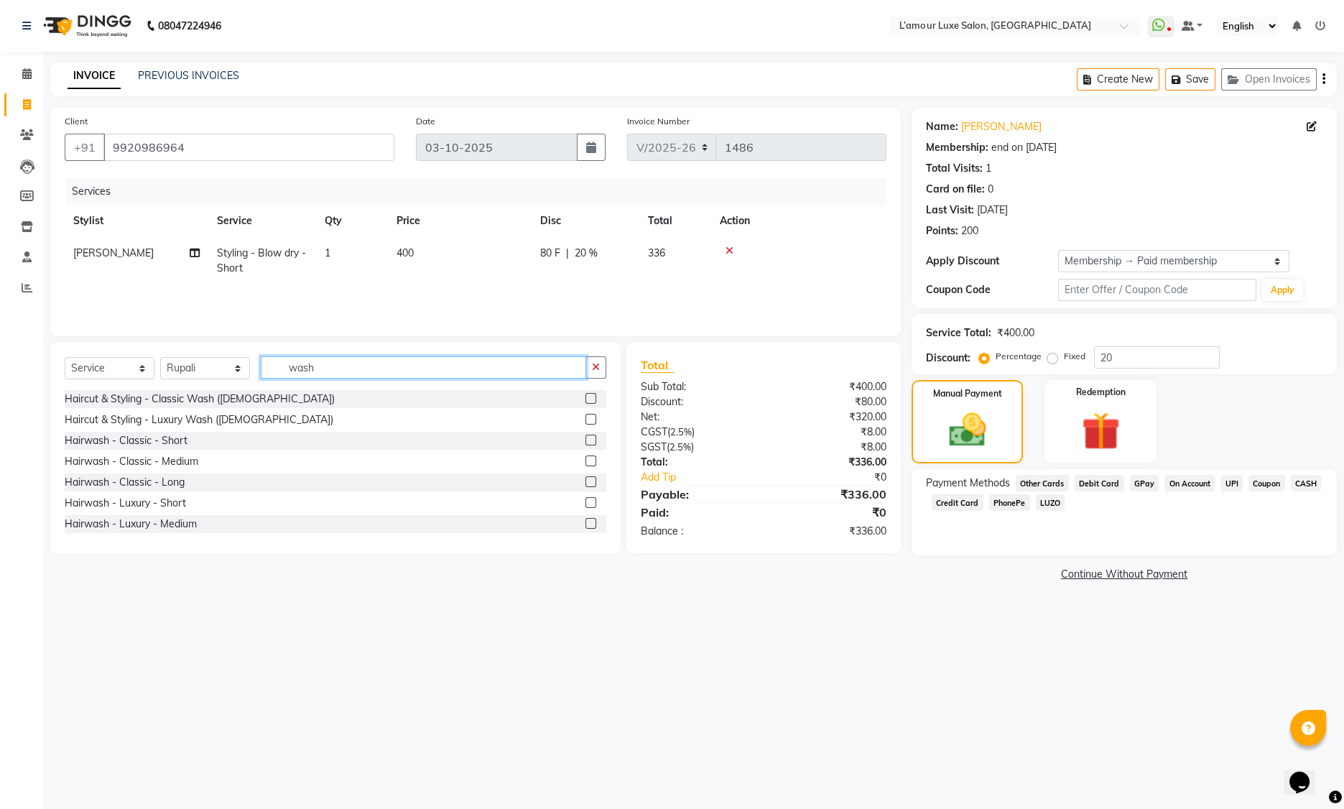
drag, startPoint x: 295, startPoint y: 362, endPoint x: 219, endPoint y: 362, distance: 76.1
click at [219, 362] on div "Select Service Product Membership Package Voucher Prepaid Gift Card Select Styl…" at bounding box center [335, 373] width 541 height 34
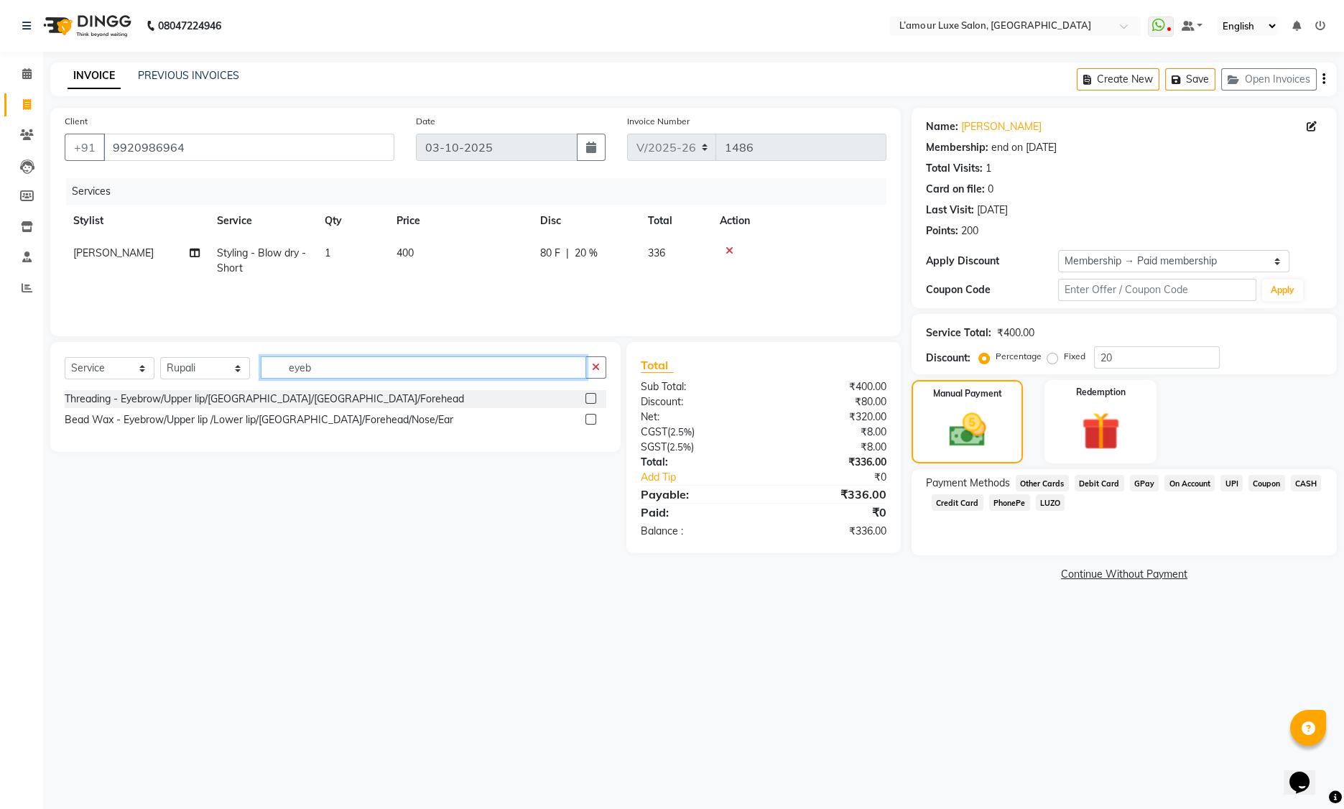
type input "eyeb"
click at [592, 399] on label at bounding box center [590, 398] width 11 height 11
click at [592, 399] on input "checkbox" at bounding box center [589, 398] width 9 height 9
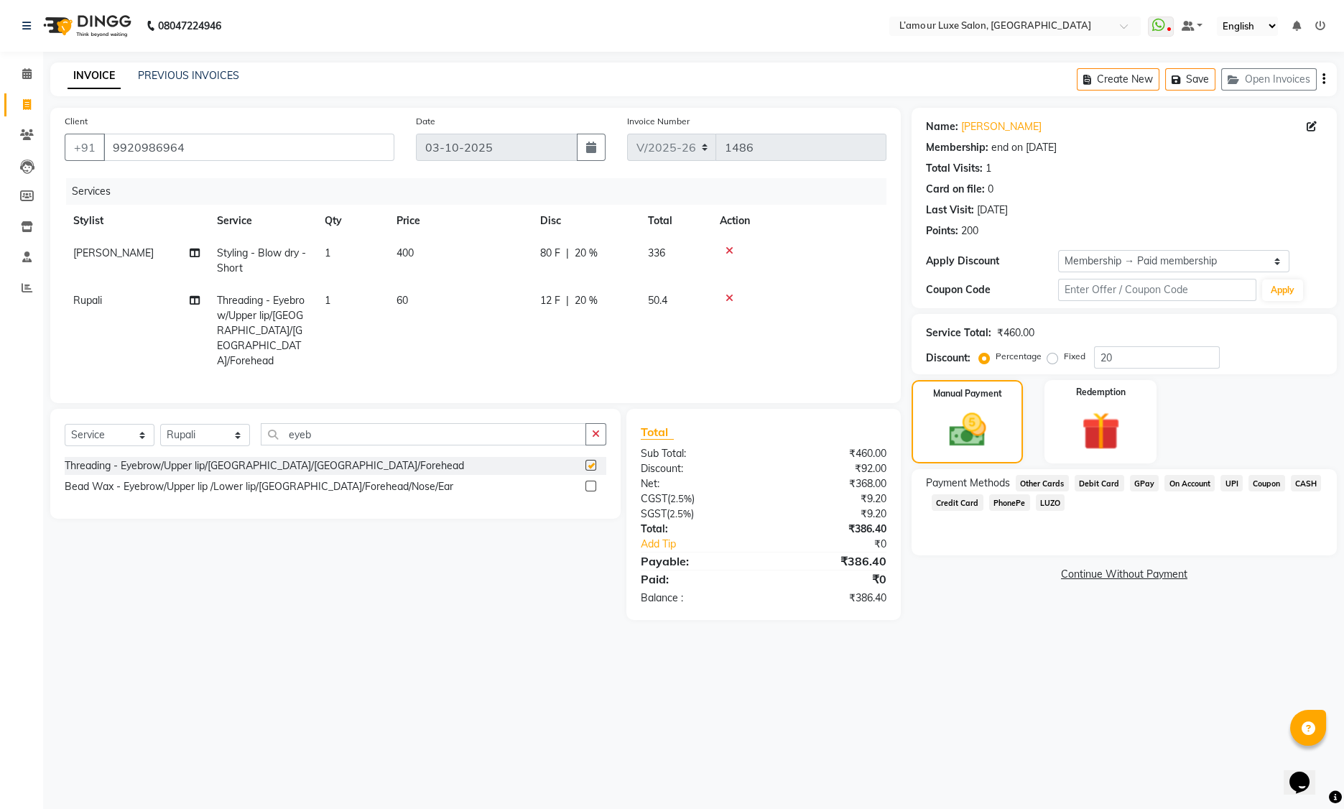
checkbox input "false"
click at [327, 296] on span "1" at bounding box center [328, 300] width 6 height 13
select select "63032"
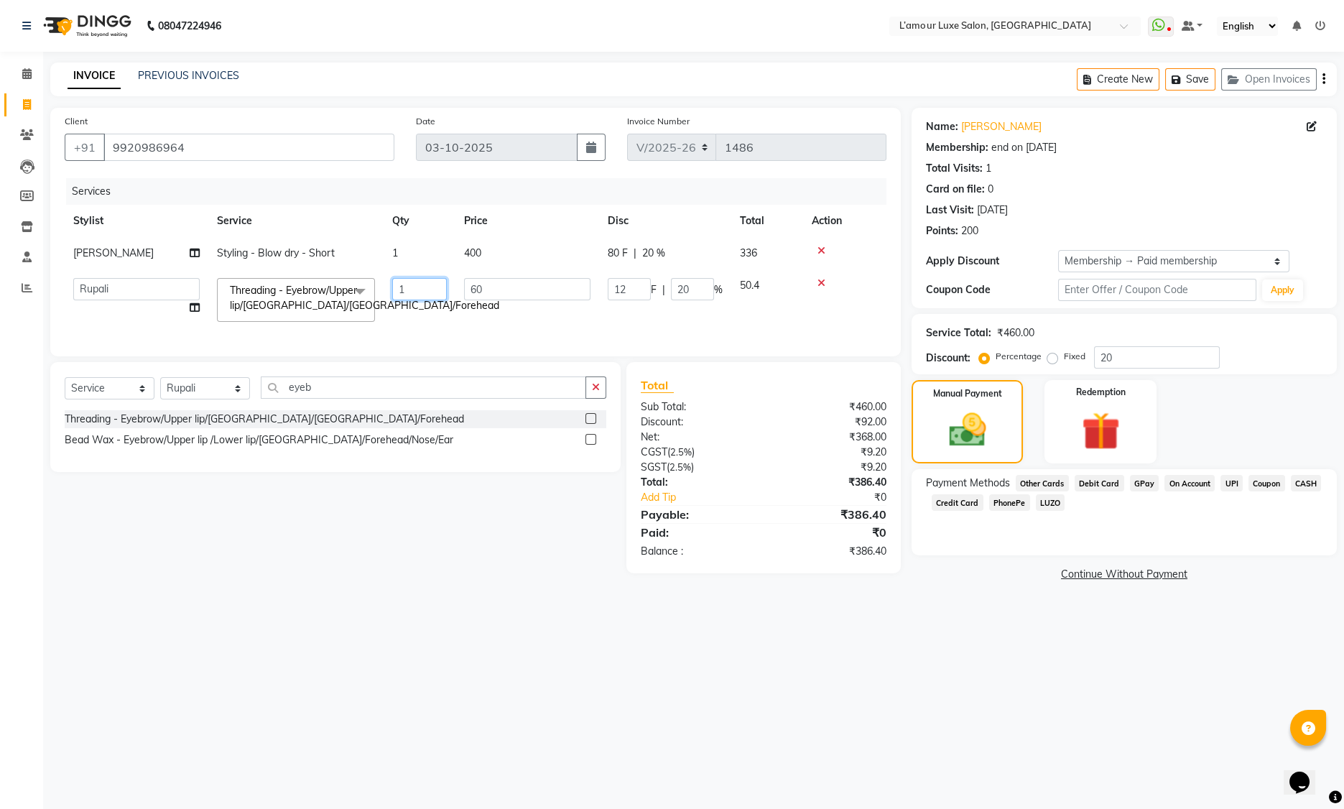
drag, startPoint x: 406, startPoint y: 288, endPoint x: 390, endPoint y: 287, distance: 15.8
click at [390, 287] on td "1" at bounding box center [419, 299] width 72 height 61
type input "2"
click at [453, 324] on tr "Aaminoor Anas Kalpesh Kalyani krutika Desai Ravi Thakor Rukshana khan Rupali Sh…" at bounding box center [476, 299] width 822 height 61
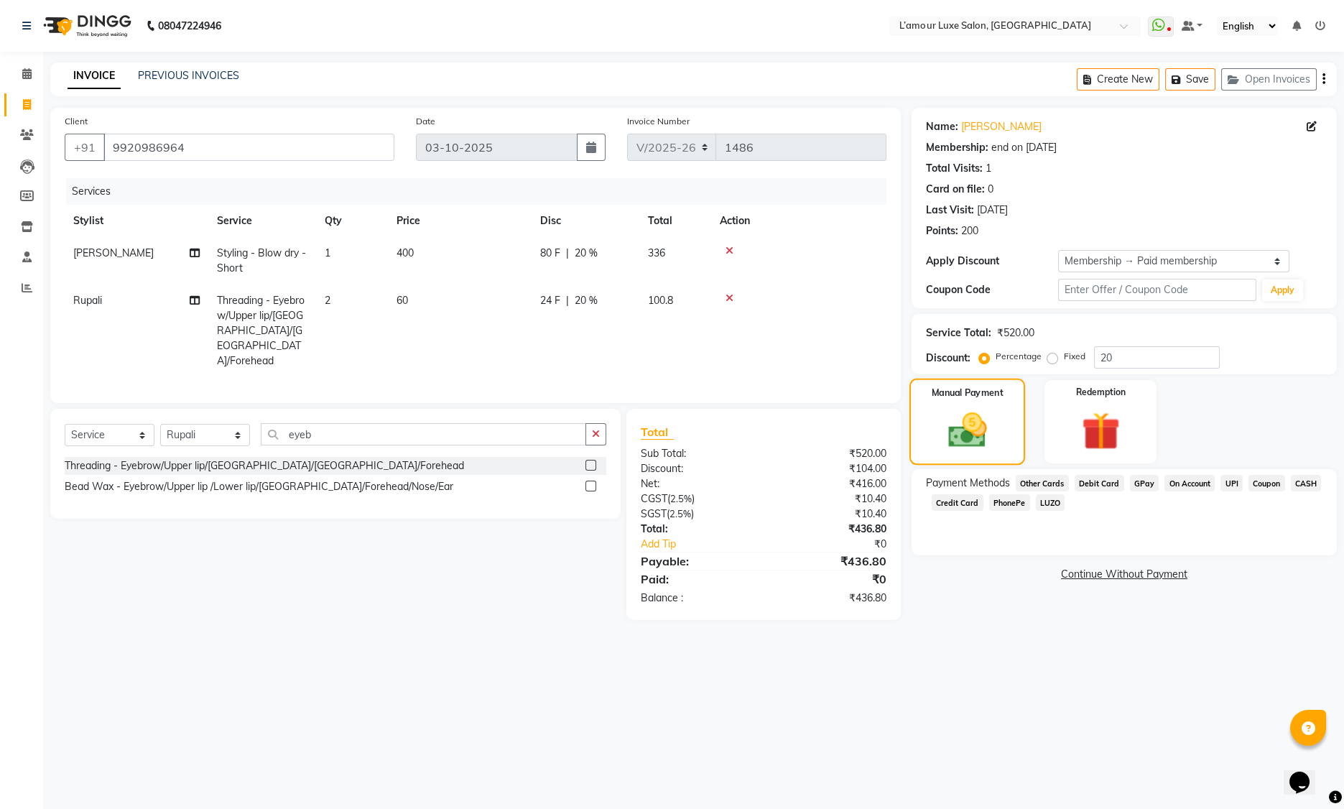
click at [1010, 429] on div "Manual Payment" at bounding box center [967, 421] width 116 height 87
click at [1145, 483] on span "GPay" at bounding box center [1144, 483] width 29 height 17
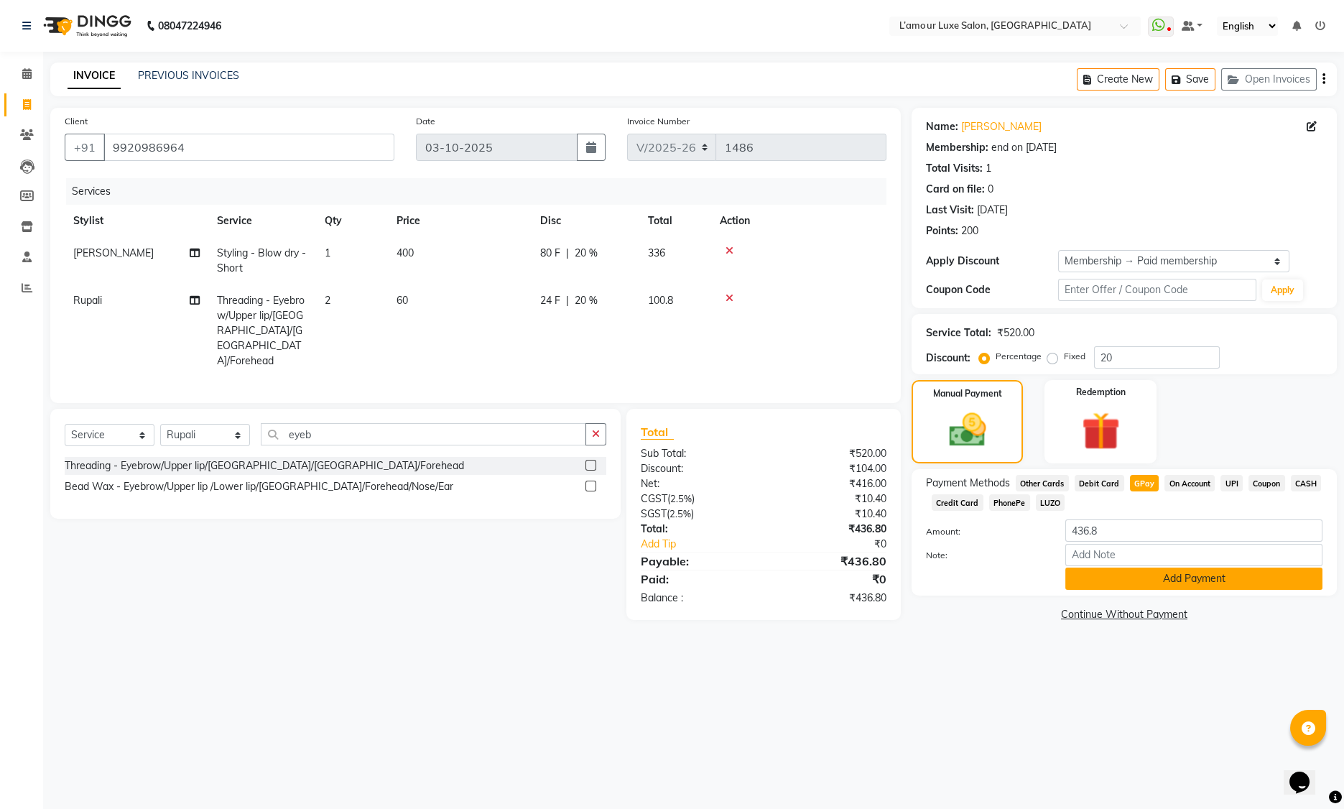
click at [1120, 577] on button "Add Payment" at bounding box center [1193, 578] width 257 height 22
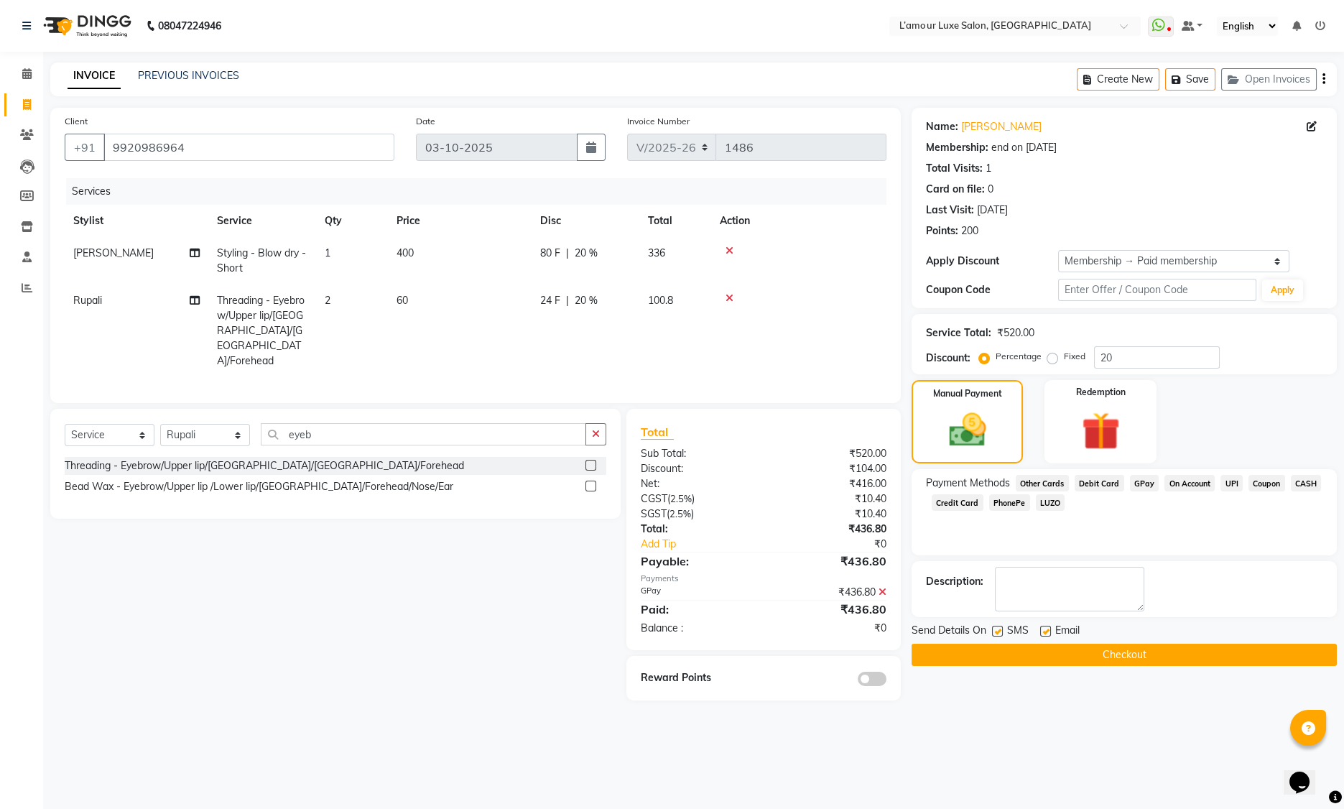
click at [1046, 653] on button "Checkout" at bounding box center [1123, 654] width 425 height 22
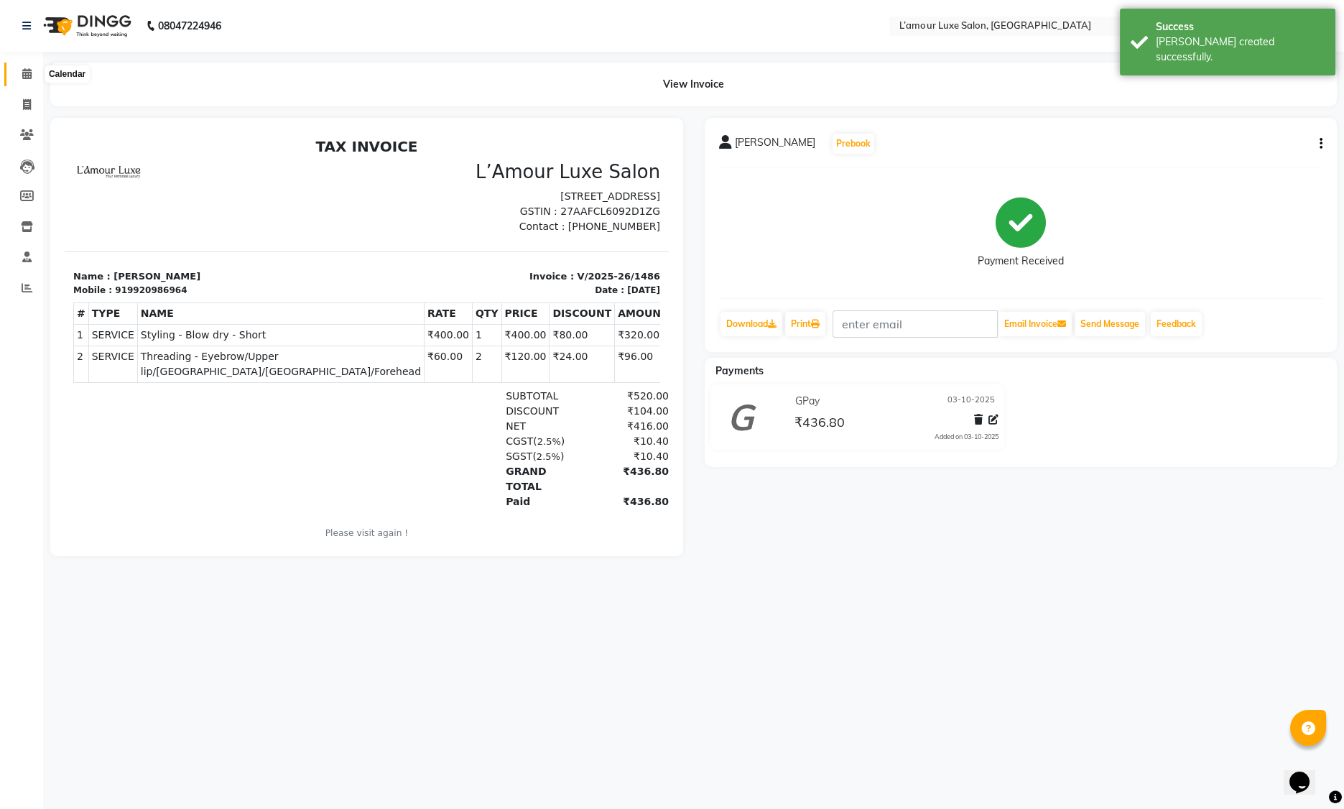
click at [23, 75] on icon at bounding box center [26, 73] width 9 height 11
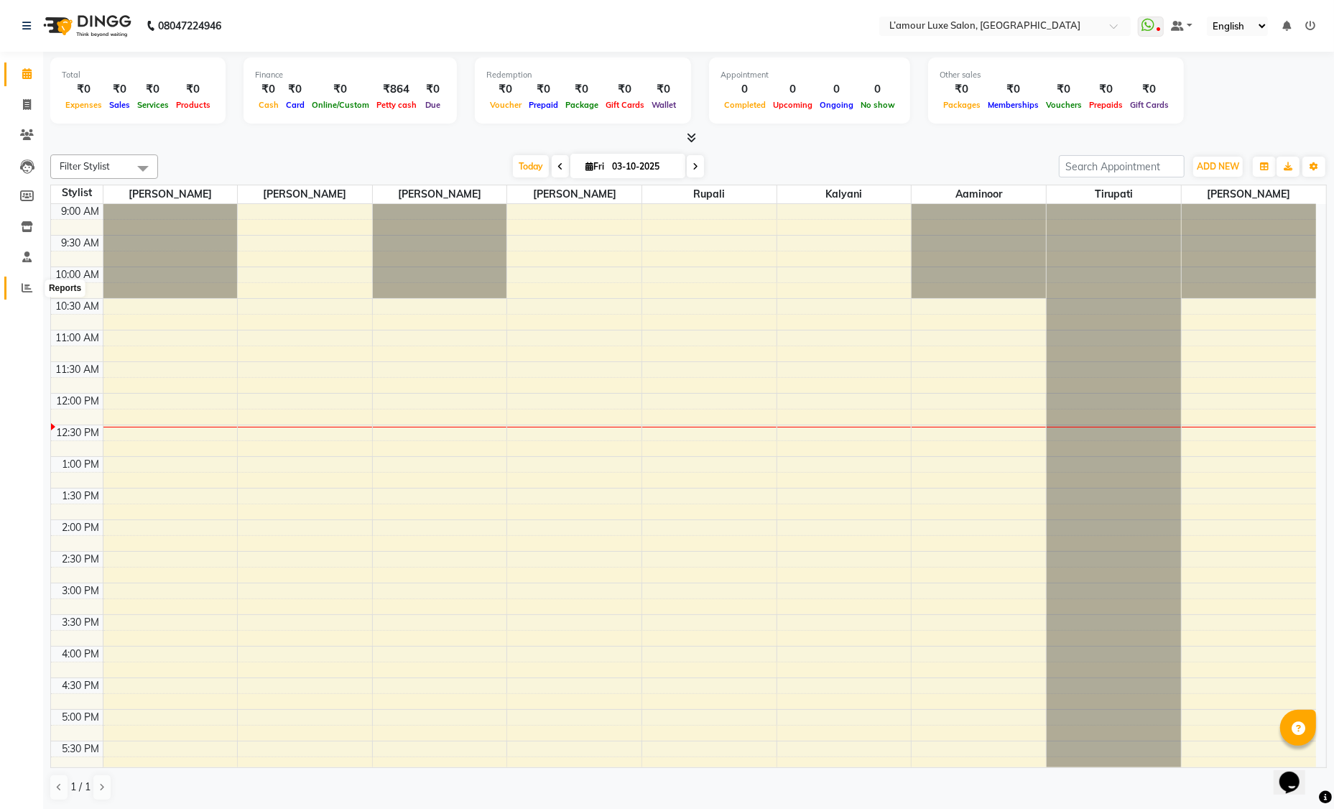
click at [28, 291] on icon at bounding box center [27, 287] width 11 height 11
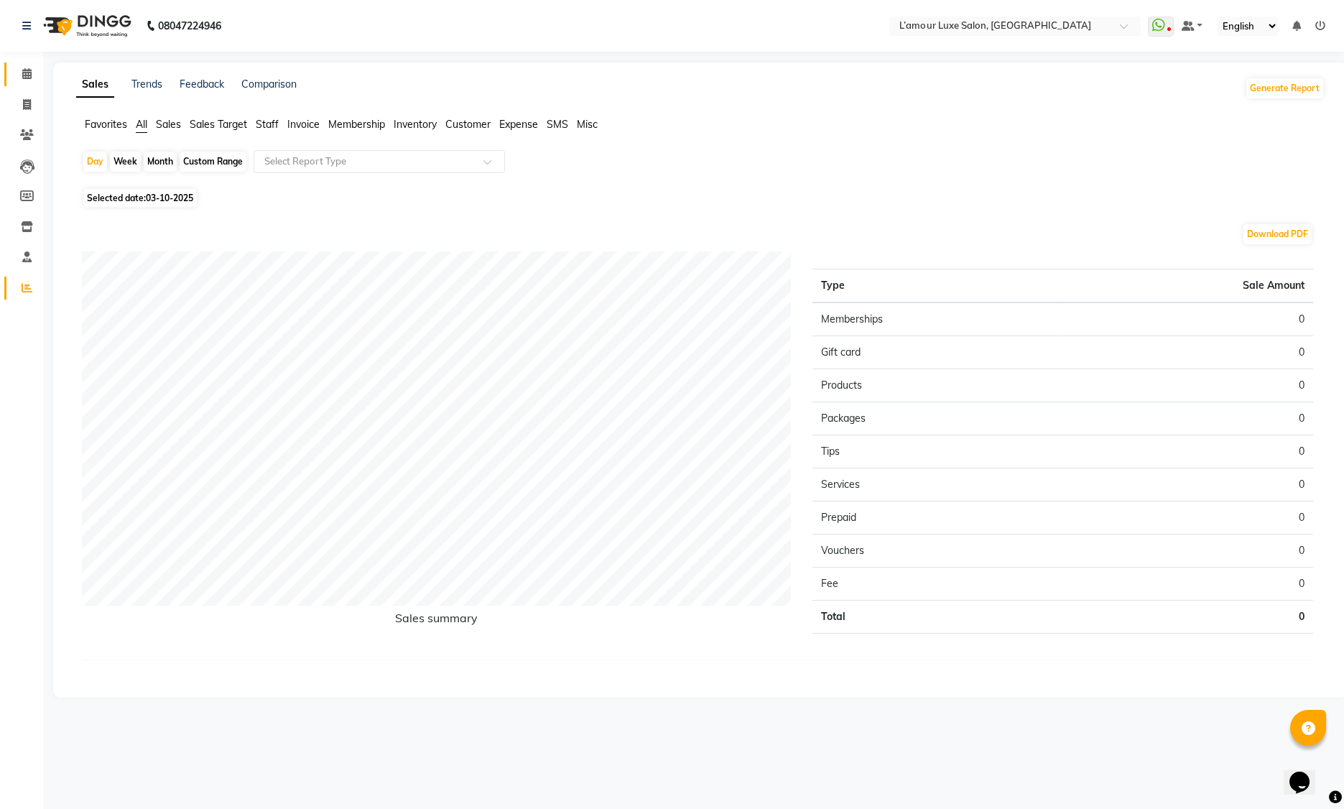
click at [34, 67] on span at bounding box center [26, 74] width 25 height 17
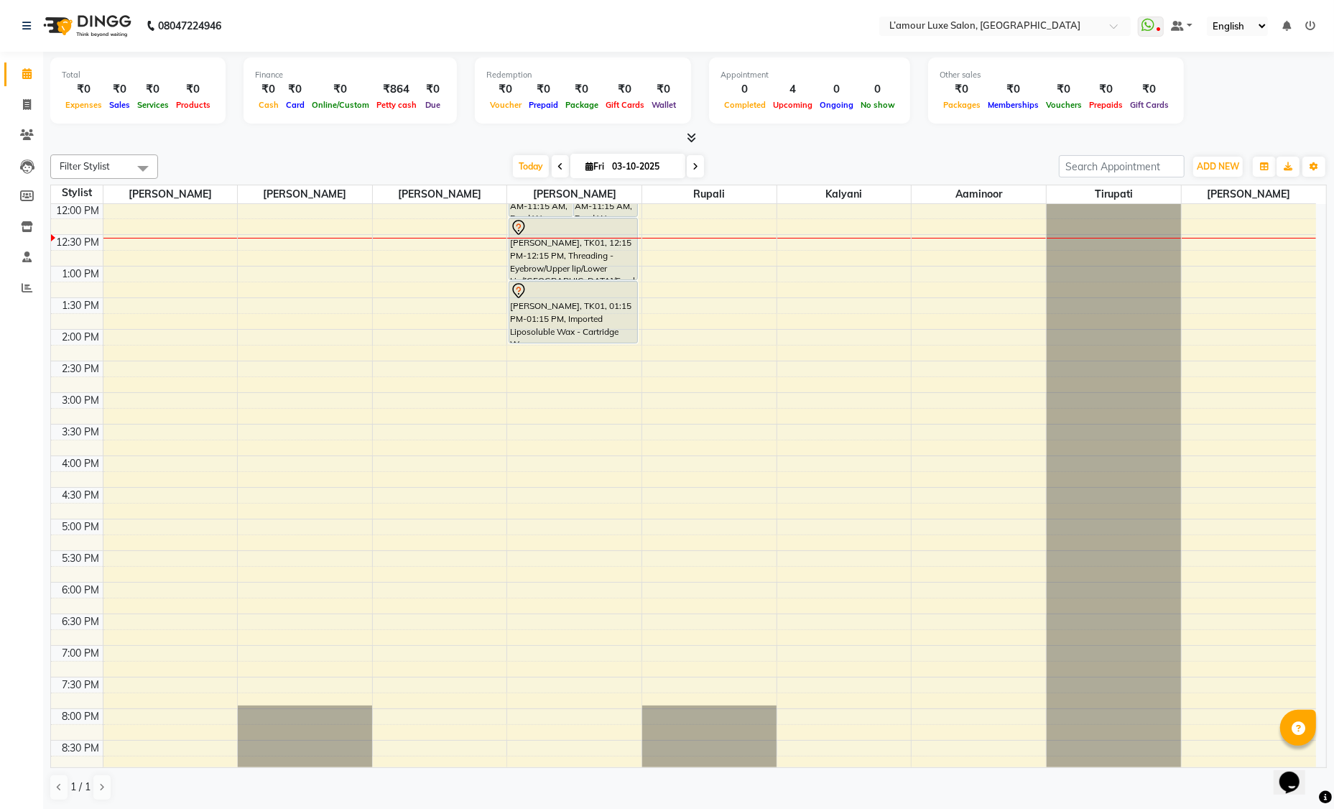
scroll to position [177, 0]
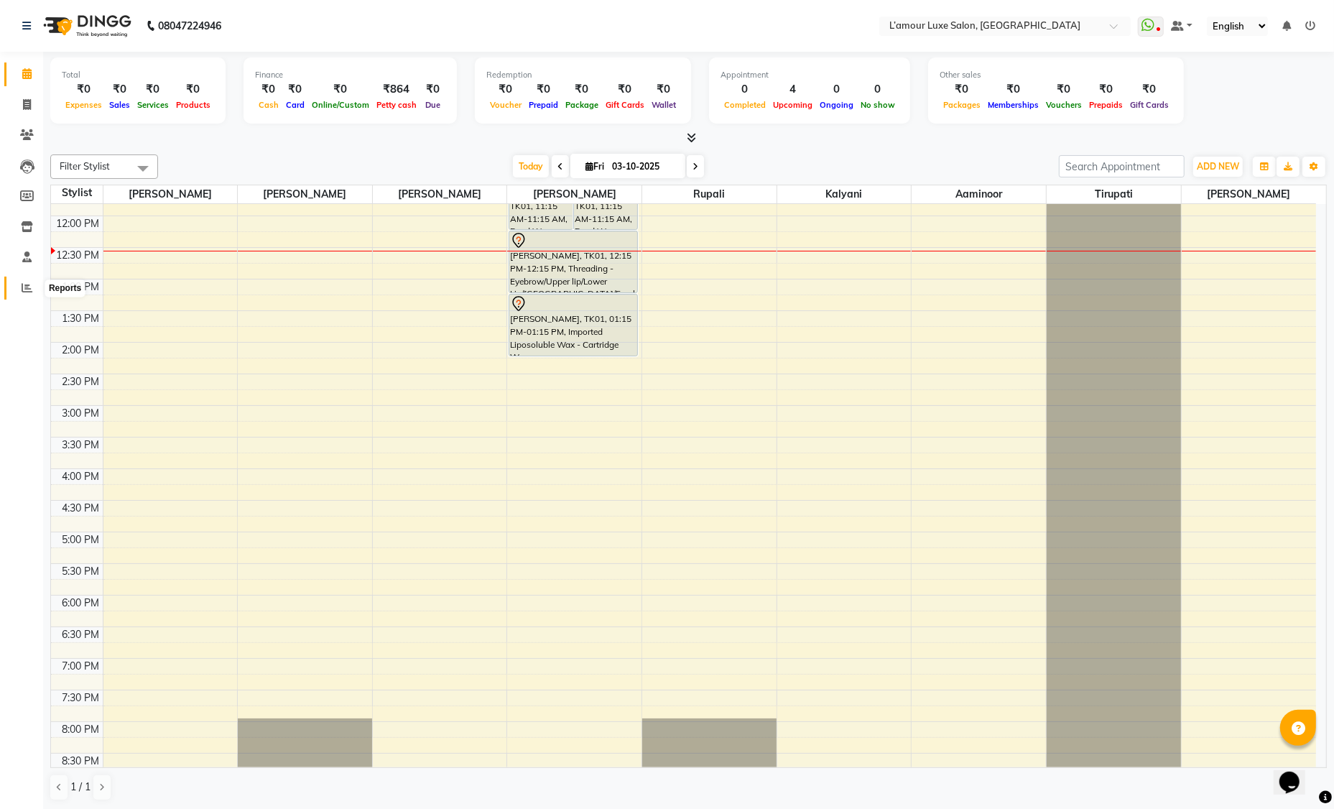
click at [27, 289] on icon at bounding box center [27, 287] width 11 height 11
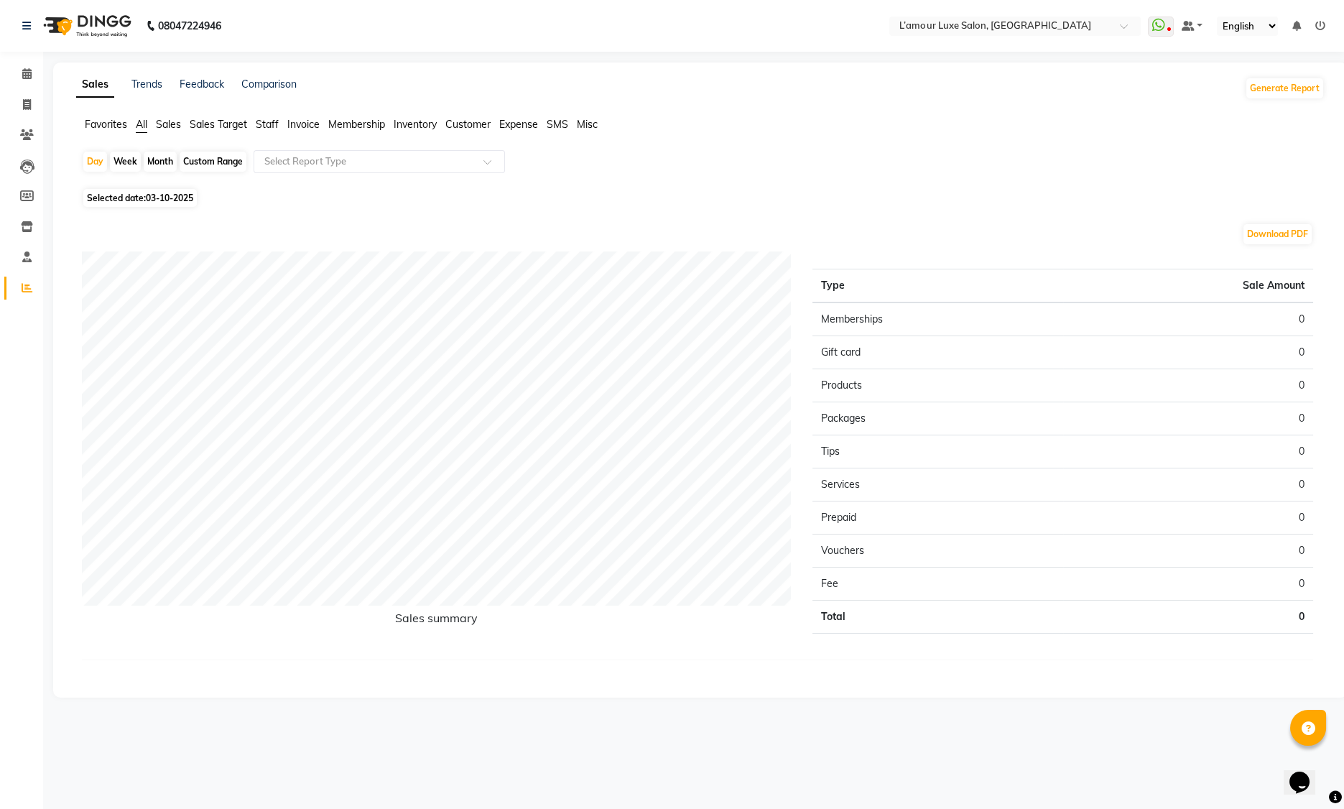
click at [169, 122] on span "Sales" at bounding box center [168, 124] width 25 height 13
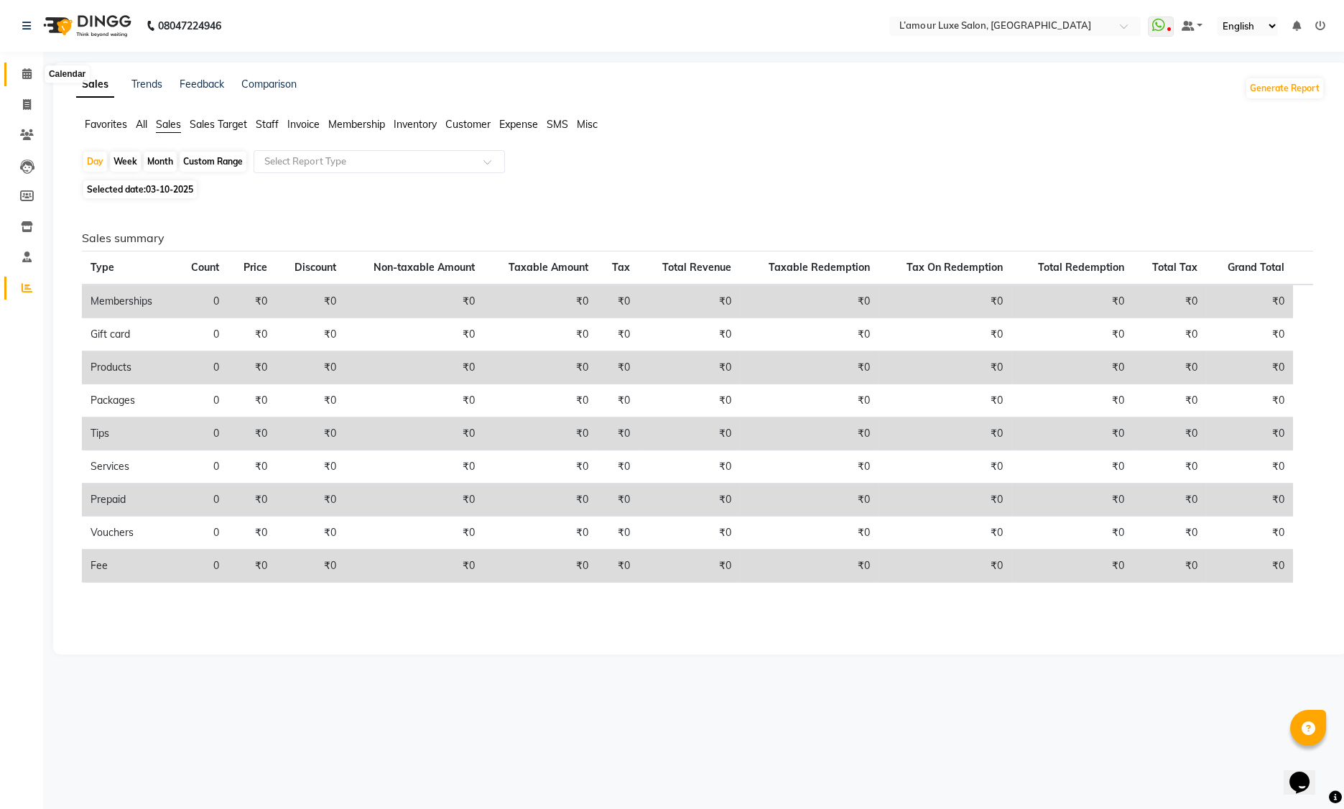
click at [20, 73] on span at bounding box center [26, 74] width 25 height 17
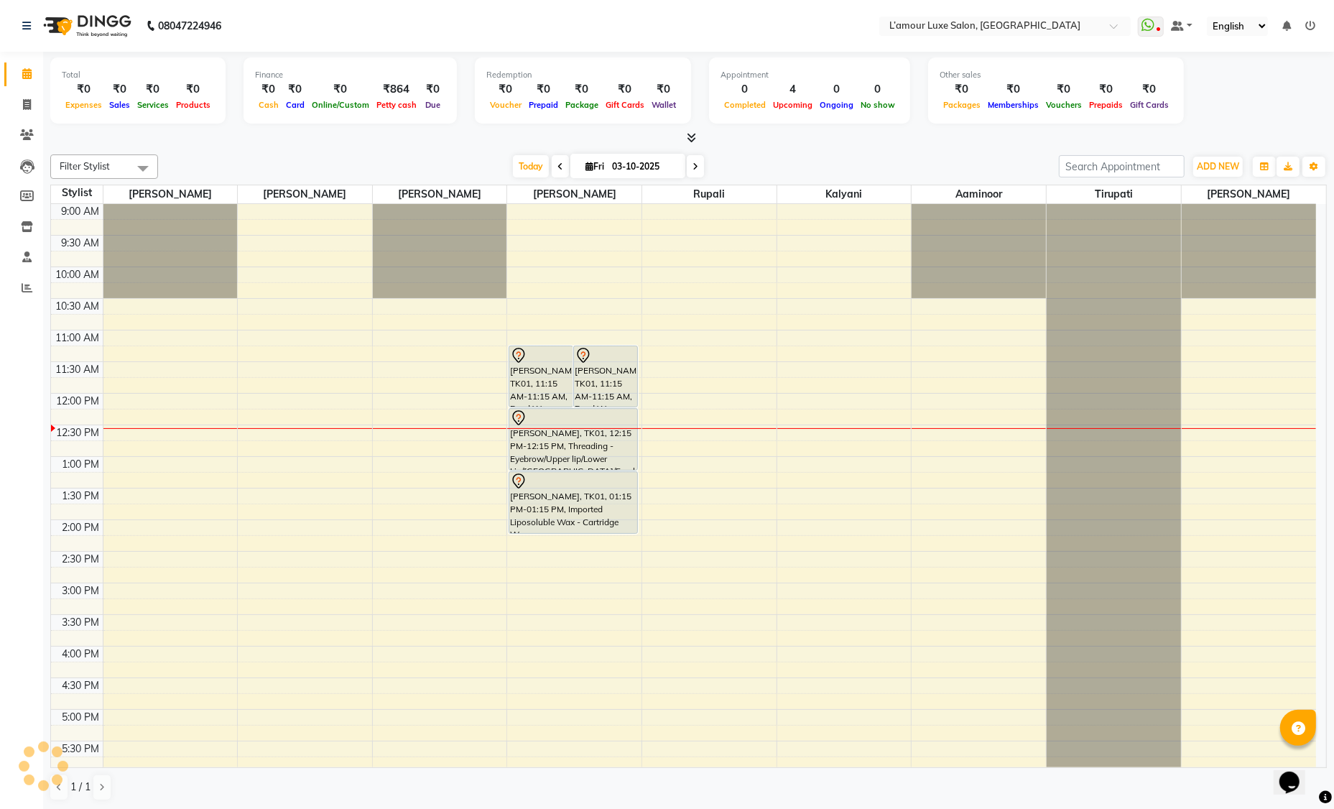
scroll to position [189, 0]
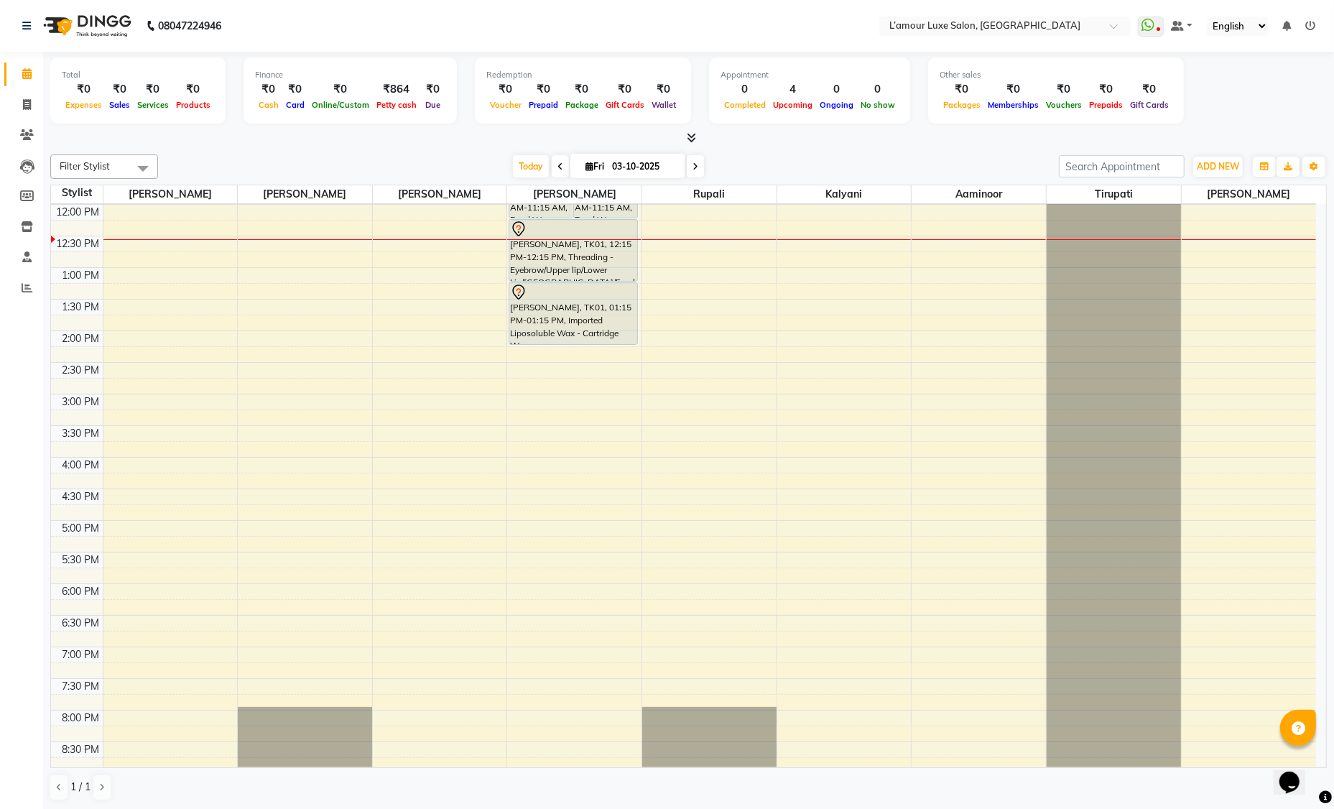
click at [558, 164] on icon at bounding box center [560, 166] width 6 height 9
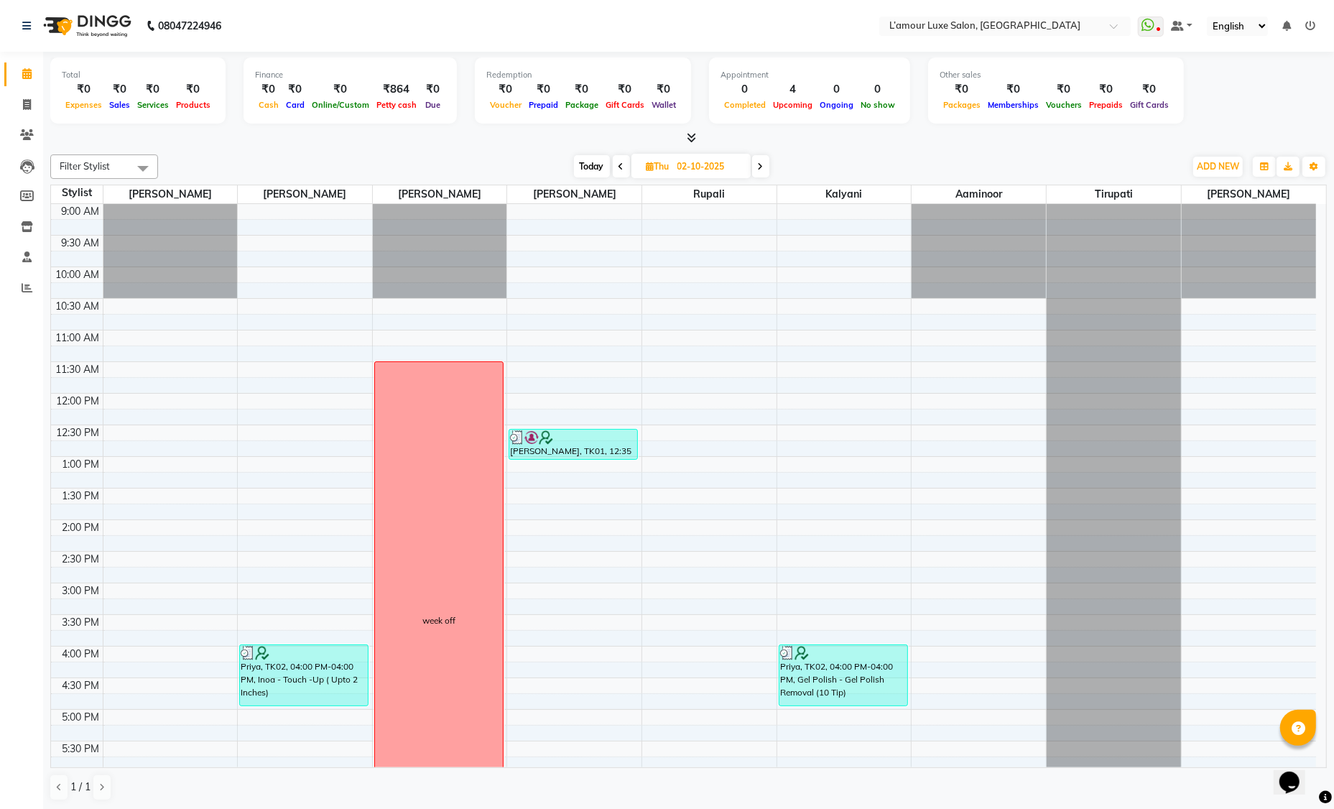
scroll to position [253, 0]
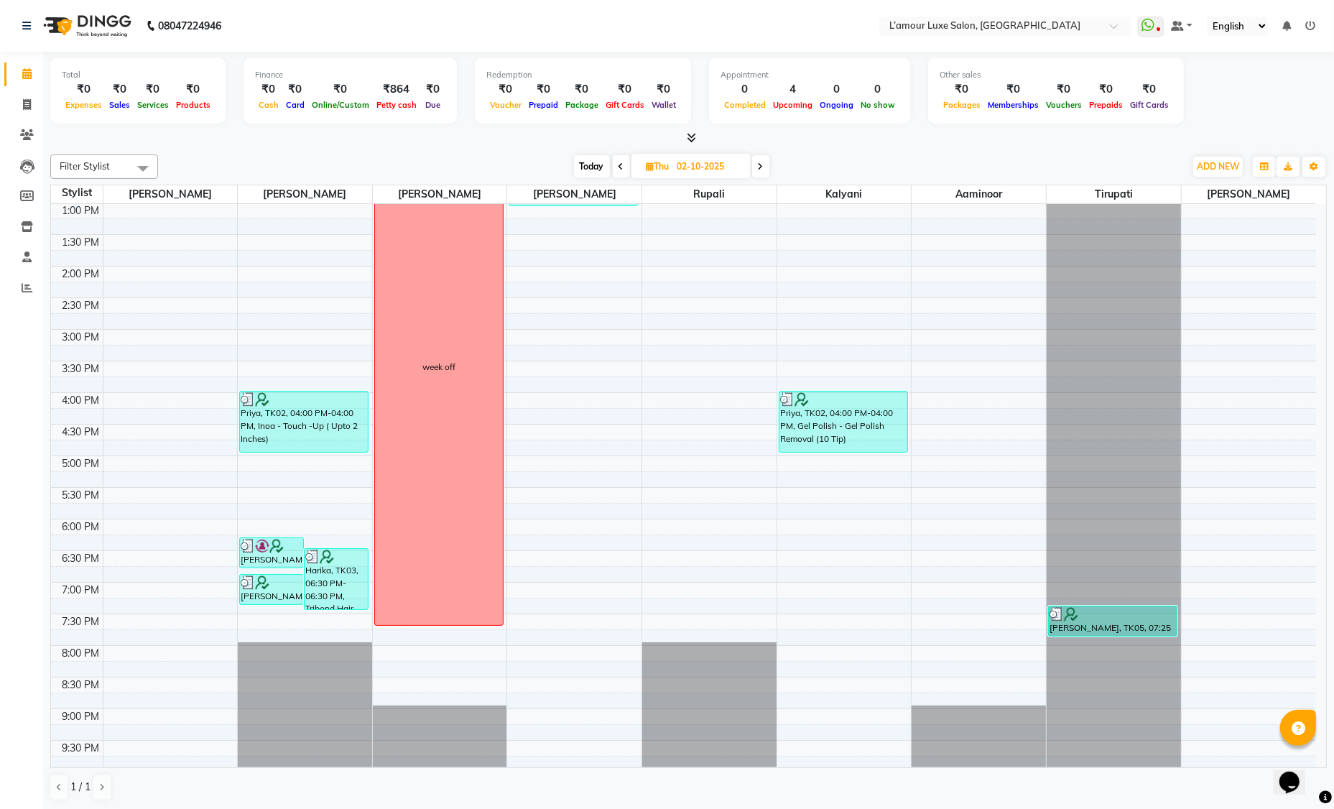
click at [581, 164] on span "Today" at bounding box center [592, 166] width 36 height 22
type input "03-10-2025"
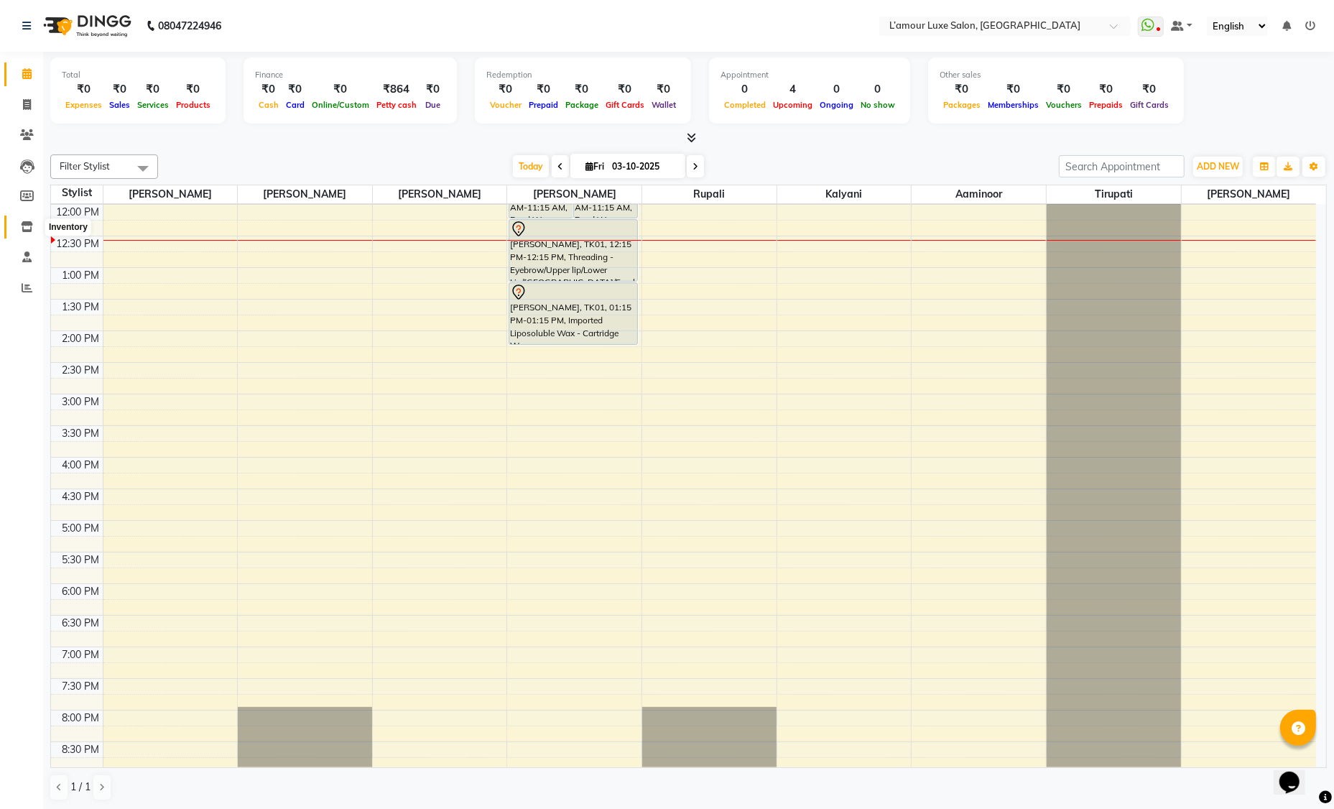
click at [26, 225] on icon at bounding box center [27, 226] width 12 height 11
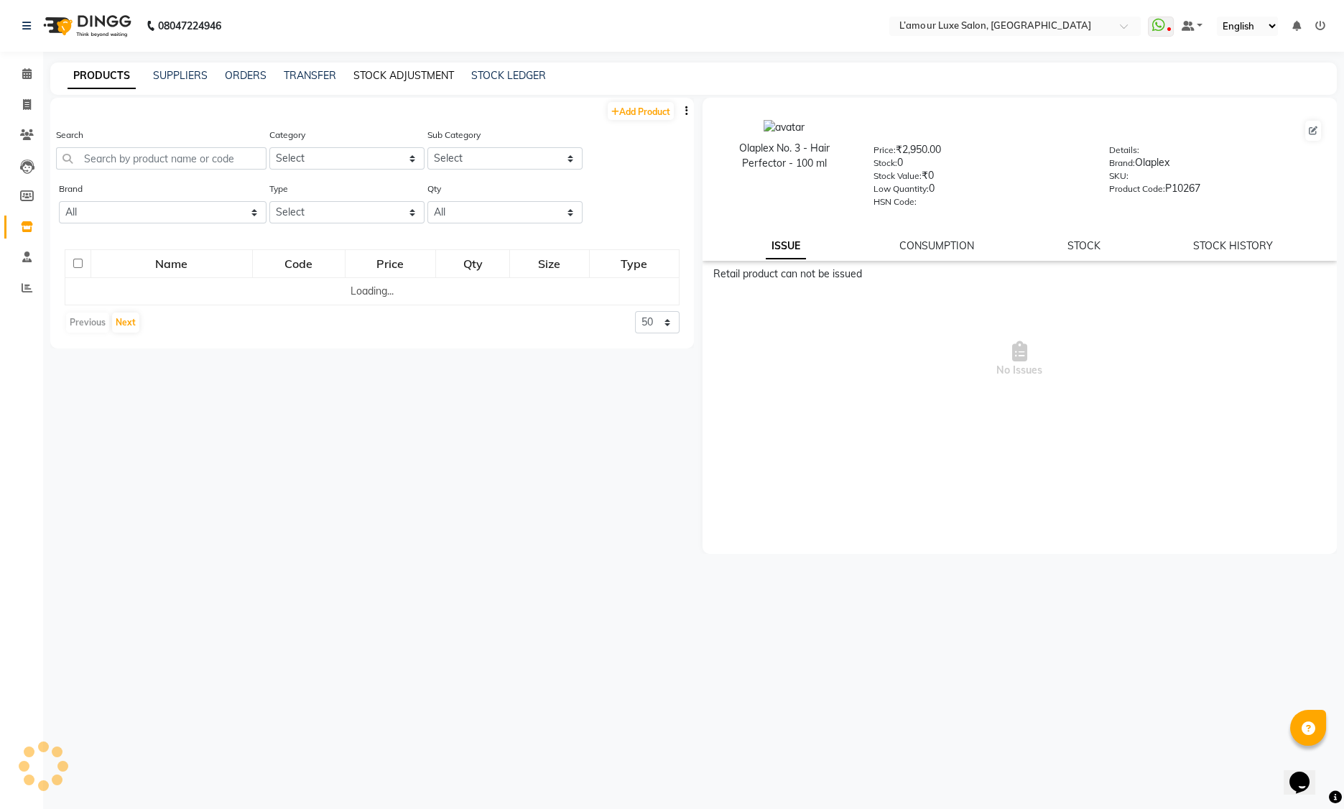
click at [401, 76] on link "STOCK ADJUSTMENT" at bounding box center [403, 75] width 101 height 13
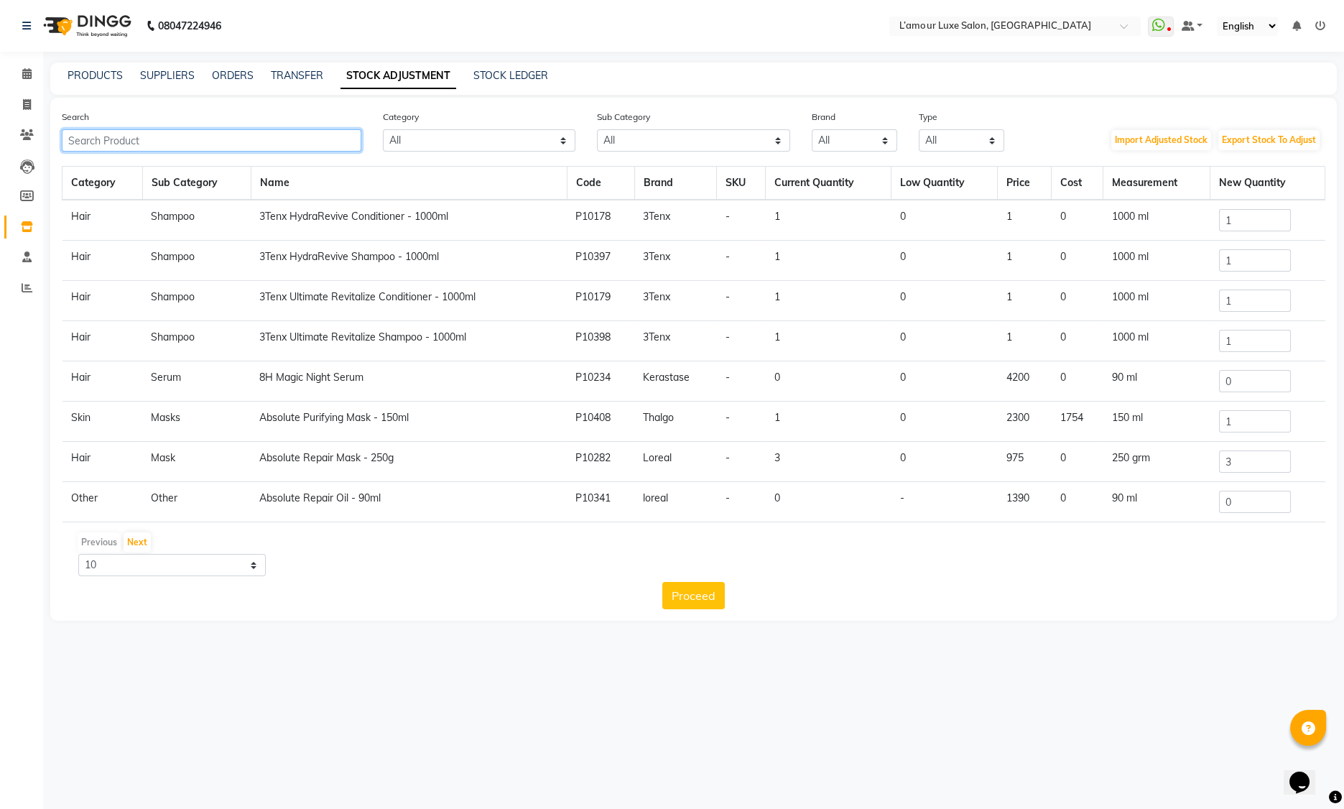
click at [160, 141] on input "text" at bounding box center [211, 140] width 299 height 22
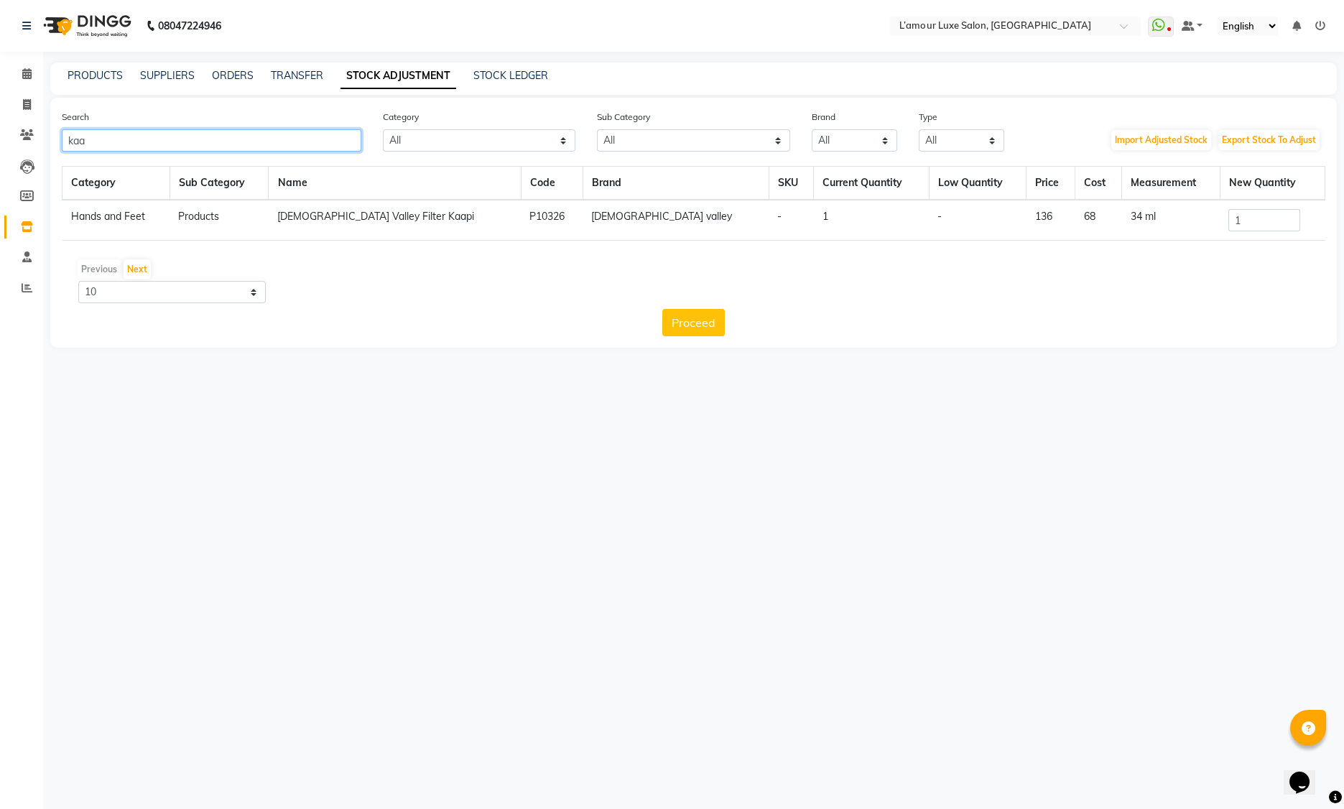
type input "kaa"
drag, startPoint x: 1252, startPoint y: 218, endPoint x: 1147, endPoint y: 218, distance: 104.8
click at [1147, 218] on tr "Hands and Feet Products Vedic Valley Filter Kaapi P10326 vedic valley - 1 - 136…" at bounding box center [693, 220] width 1262 height 41
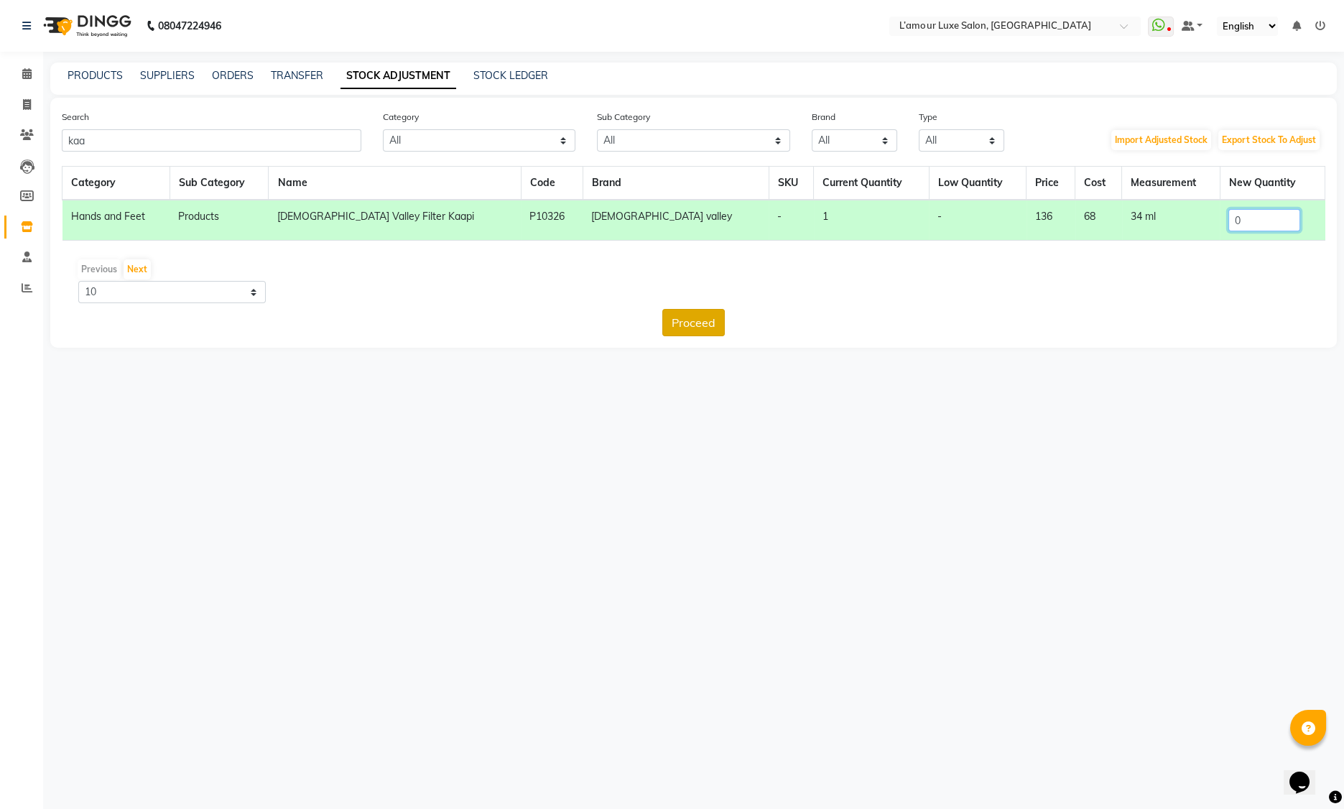
type input "0"
click at [699, 324] on button "Proceed" at bounding box center [693, 322] width 62 height 27
click at [720, 310] on button "Submit" at bounding box center [725, 322] width 57 height 27
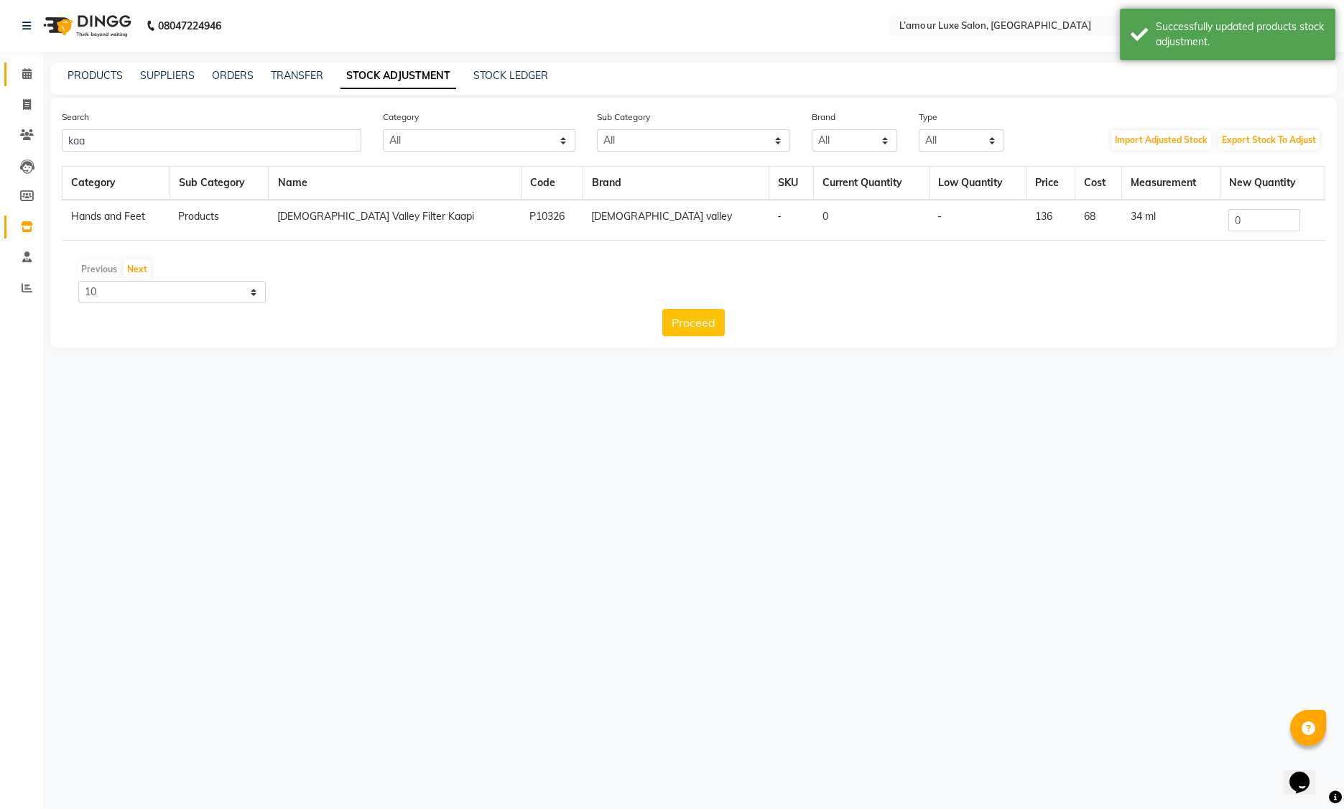
click at [26, 70] on icon at bounding box center [26, 73] width 9 height 11
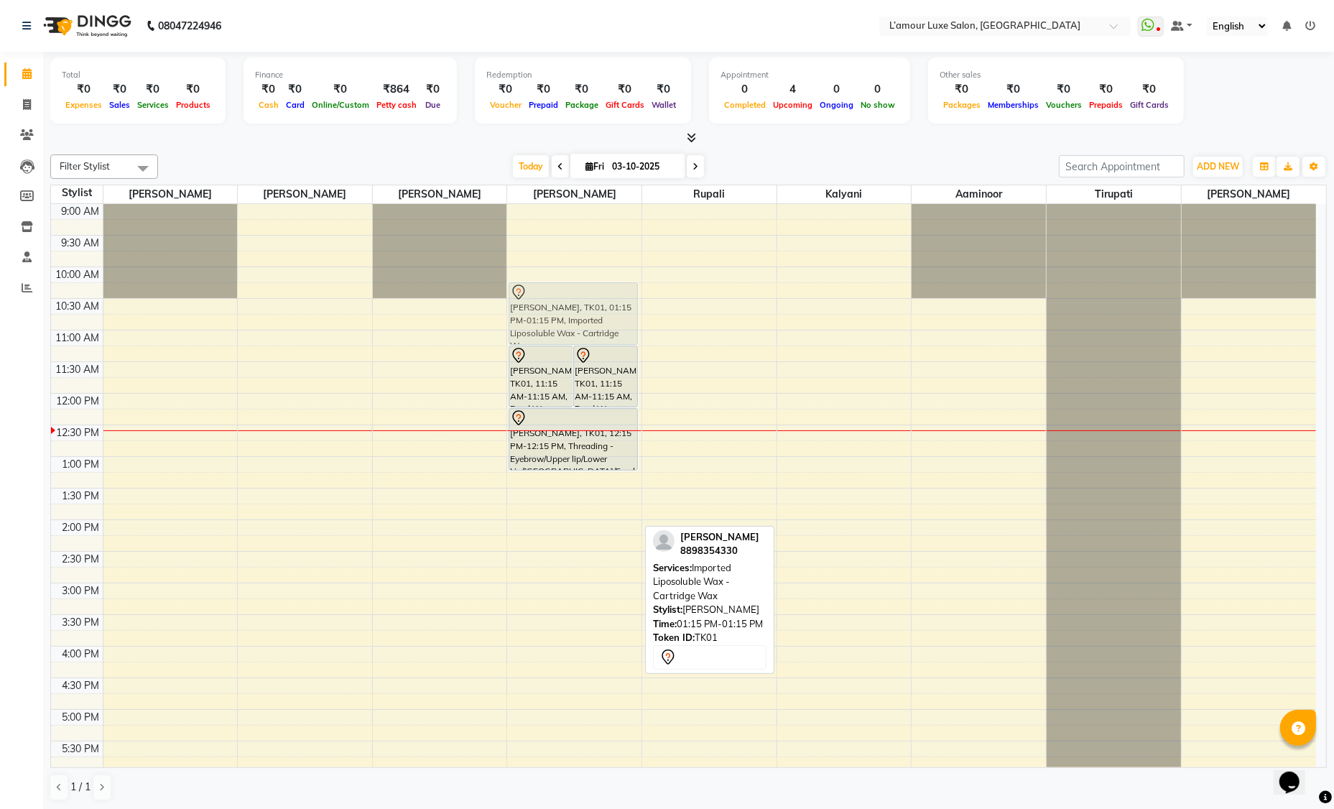
drag, startPoint x: 565, startPoint y: 498, endPoint x: 557, endPoint y: 312, distance: 186.2
click at [557, 312] on div "Khyati Thakrar, TK01, 11:15 AM-11:15 AM, Bead Wax - Face Khyati Thakrar, TK01, …" at bounding box center [574, 646] width 134 height 884
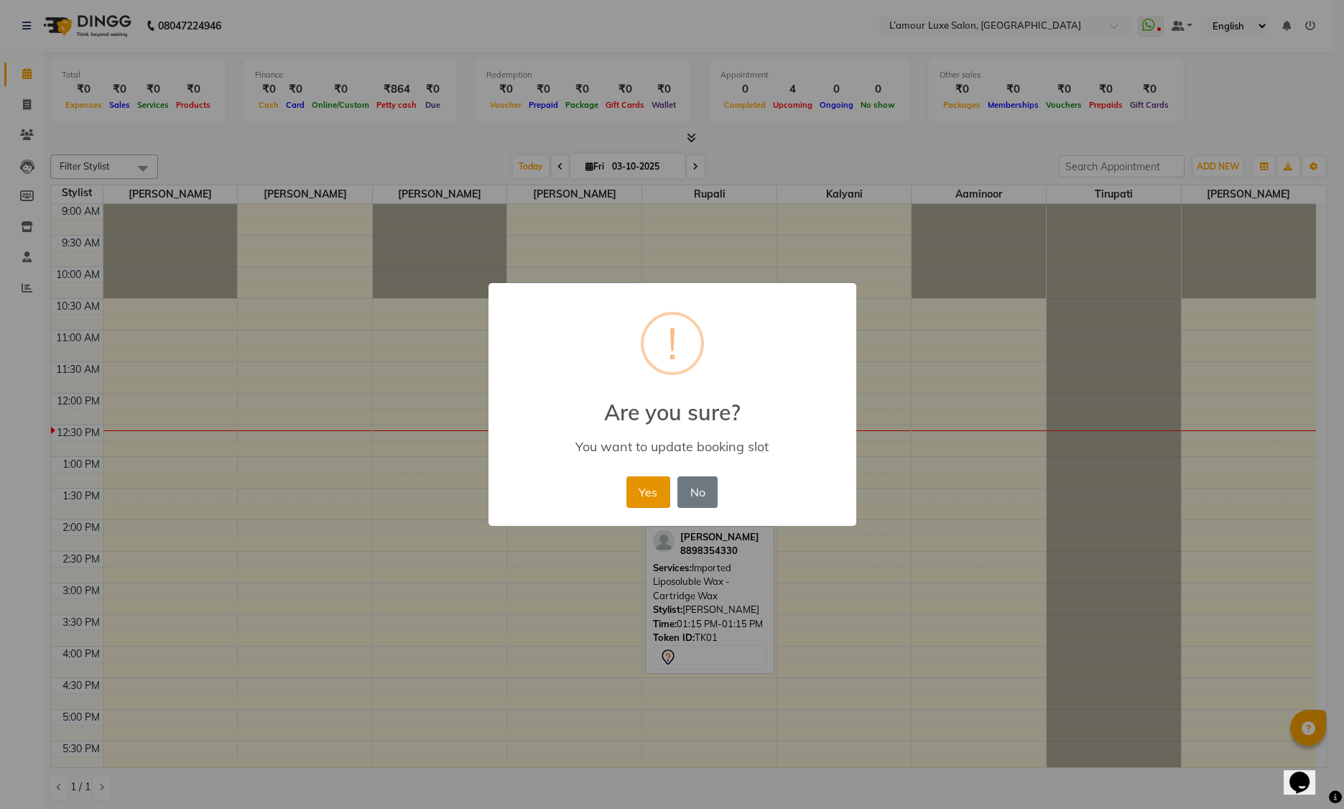
click at [641, 481] on button "Yes" at bounding box center [648, 492] width 44 height 32
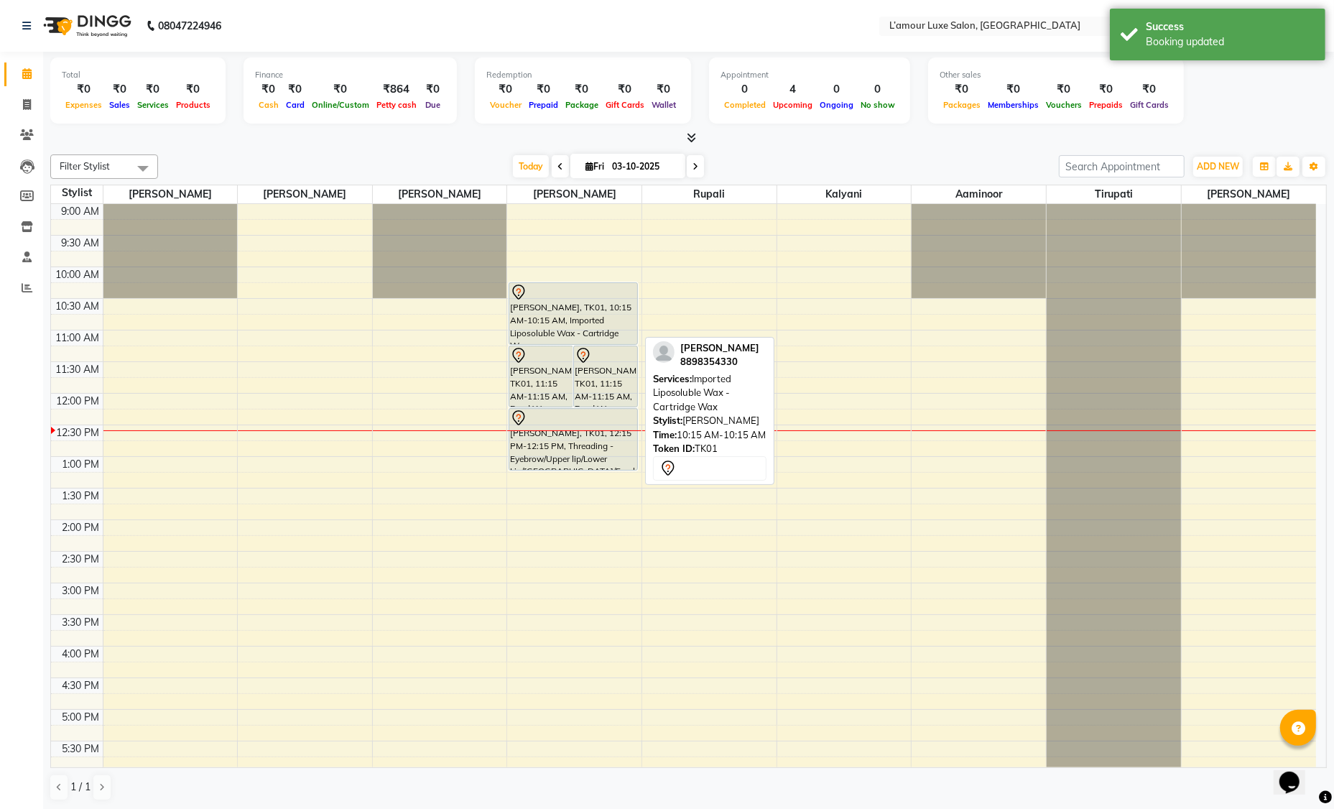
click at [529, 313] on div "[PERSON_NAME], TK01, 10:15 AM-10:15 AM, Imported Liposoluble Wax - Cartridge Wax" at bounding box center [573, 313] width 128 height 61
click at [567, 296] on div at bounding box center [573, 292] width 126 height 17
select select "7"
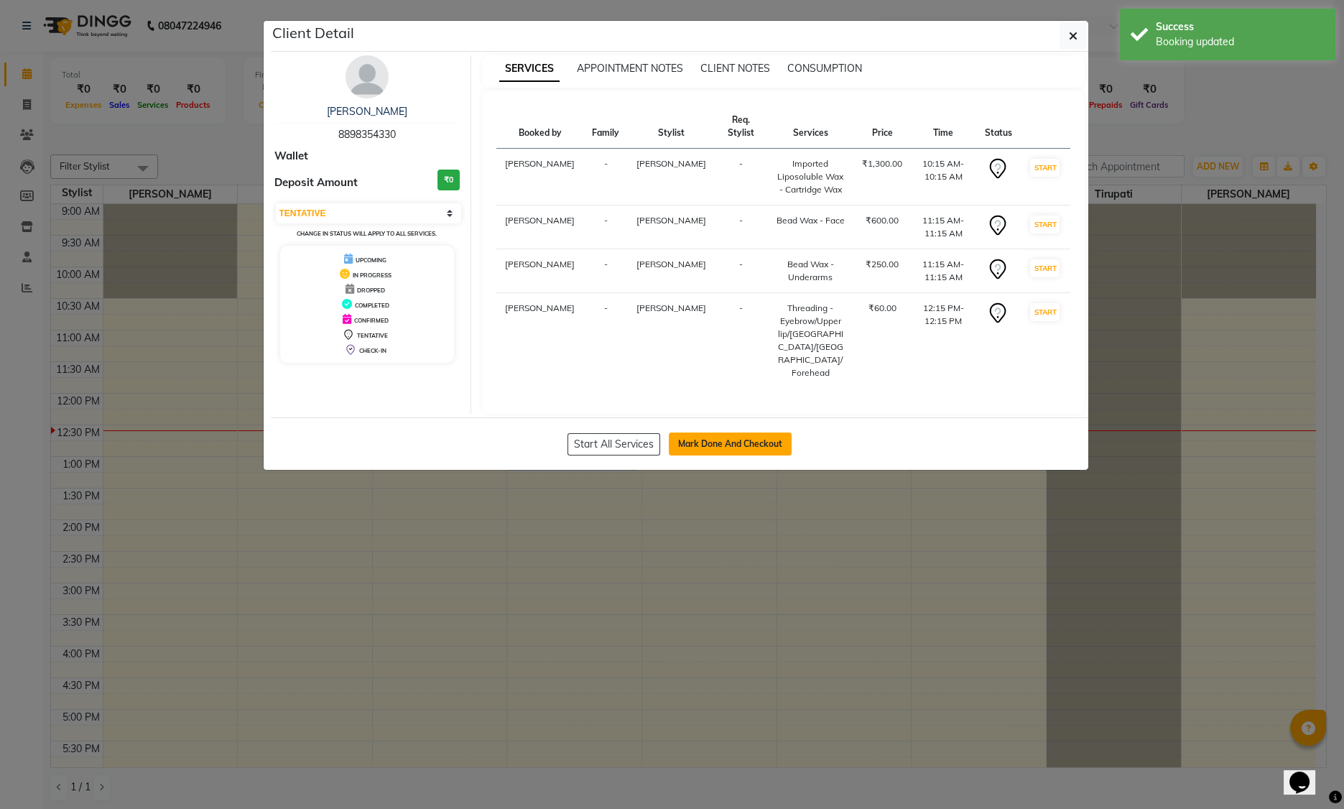
click at [716, 432] on button "Mark Done And Checkout" at bounding box center [730, 443] width 123 height 23
select select "7325"
select select "service"
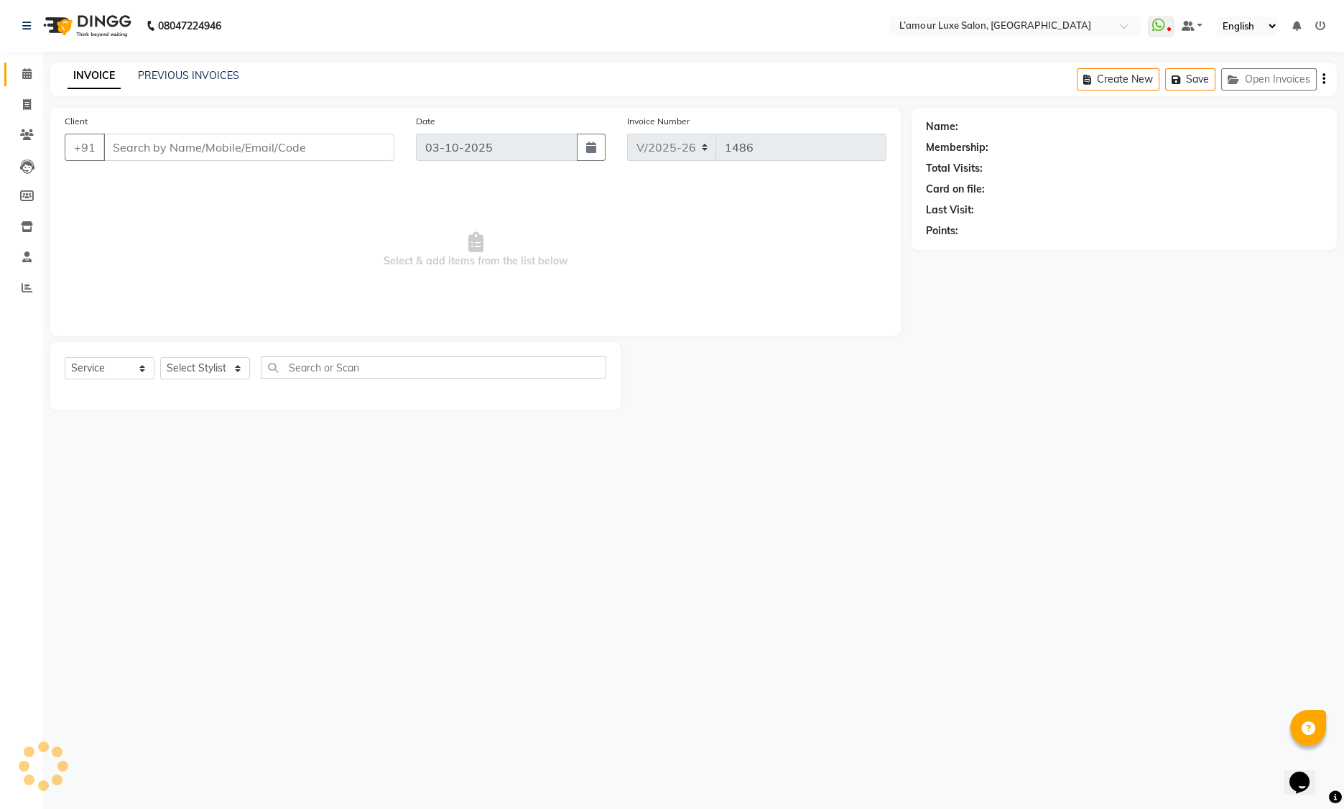
type input "8898354330"
select select "62894"
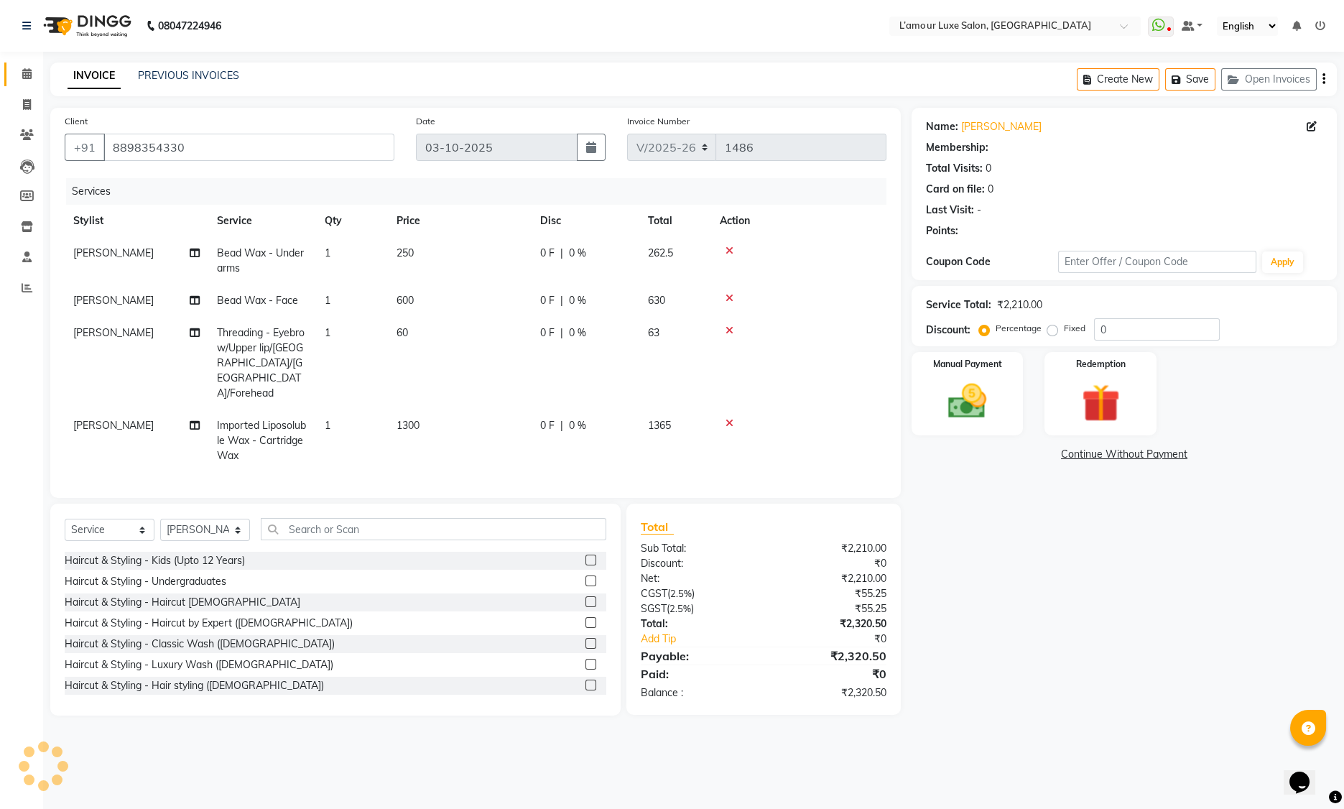
select select "1: Object"
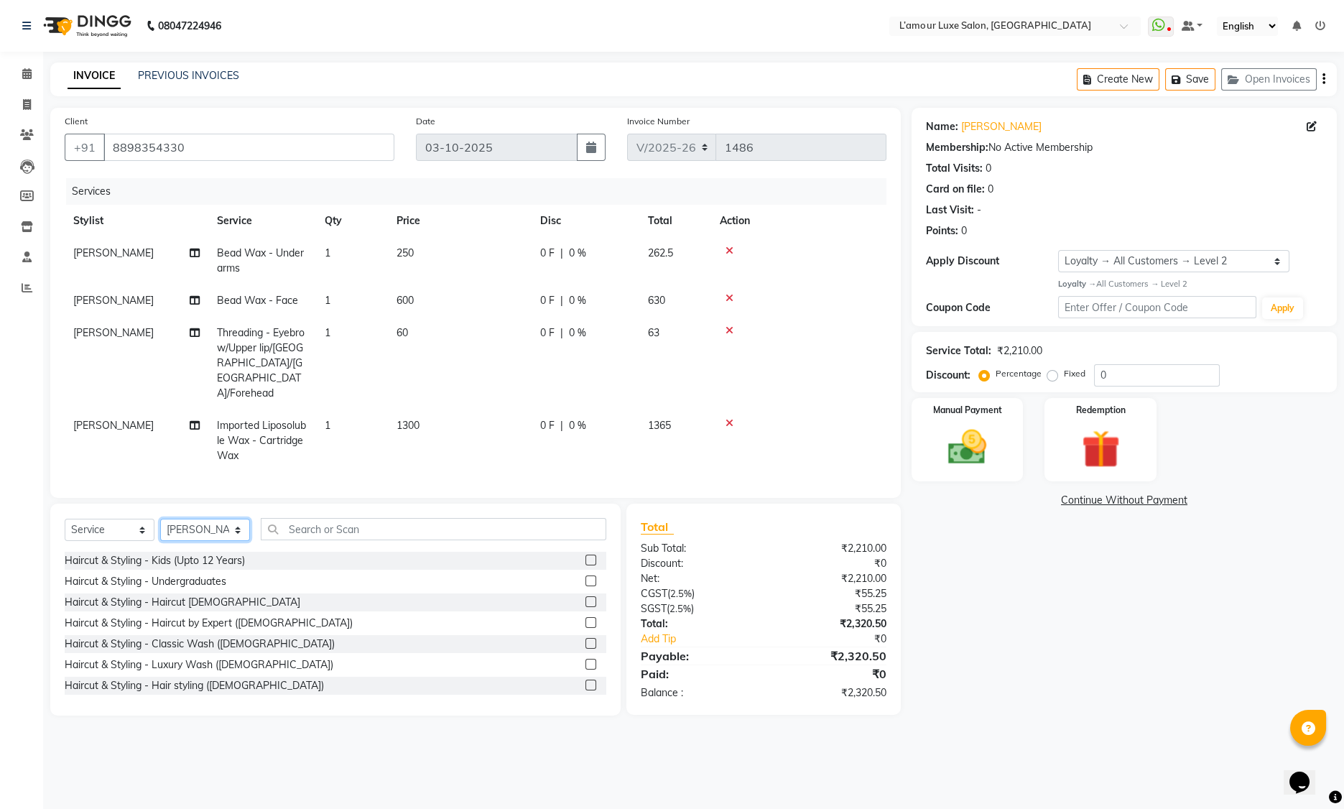
click at [189, 518] on select "Select Stylist Aaminoor Anas Kalpesh Kalyani krutika Desai Ravi Thakor Rukshana…" at bounding box center [205, 529] width 90 height 22
select select "79012"
click at [354, 518] on input "text" at bounding box center [433, 529] width 345 height 22
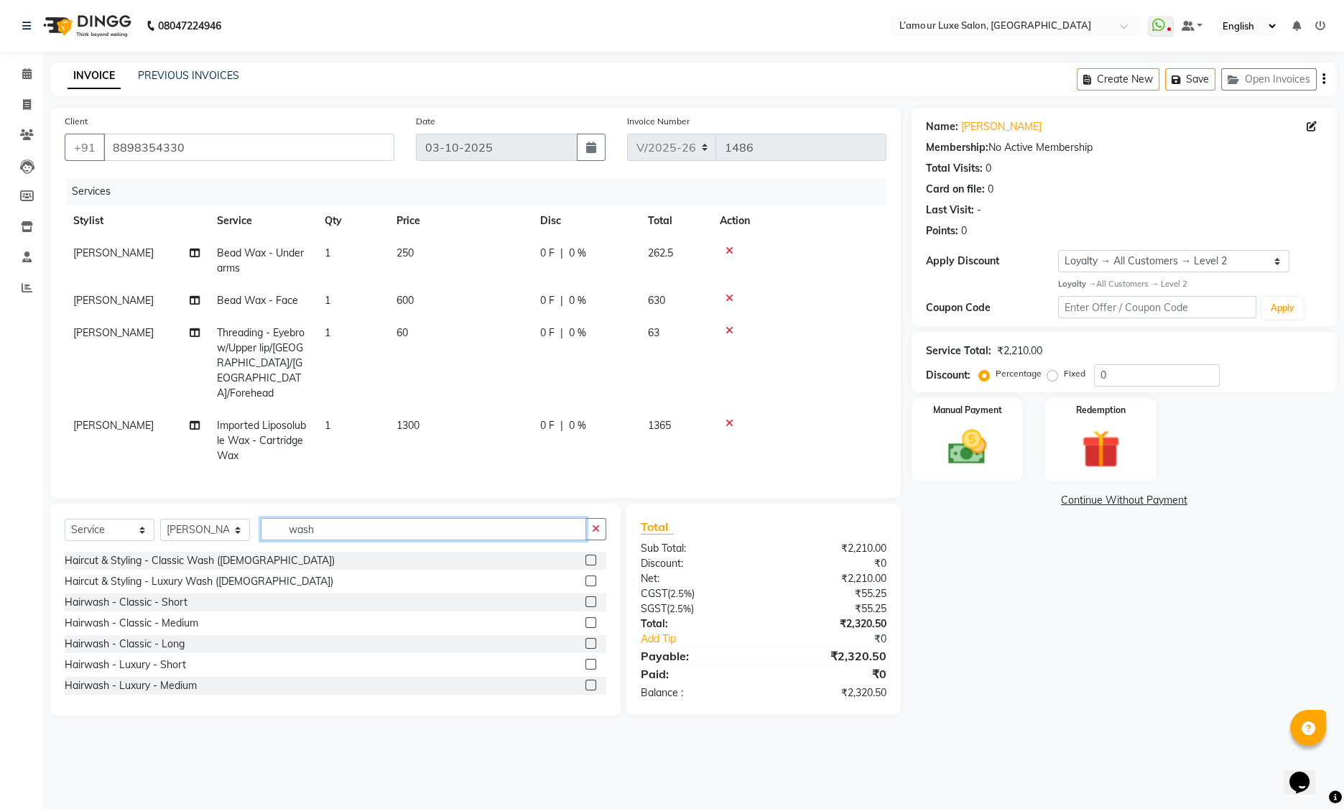
type input "wash"
click at [585, 617] on label at bounding box center [590, 622] width 11 height 11
click at [585, 618] on input "checkbox" at bounding box center [589, 622] width 9 height 9
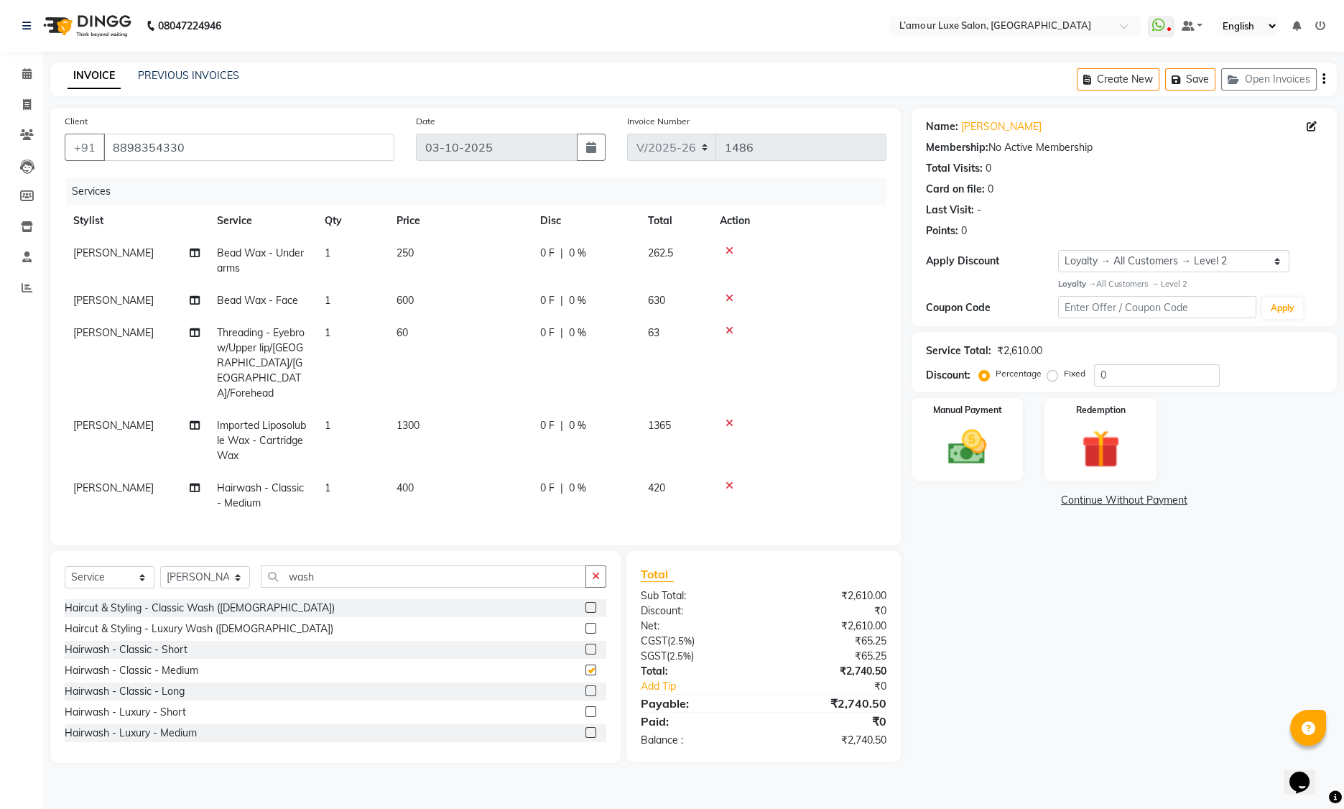
checkbox input "false"
click at [1099, 377] on input "0" at bounding box center [1157, 375] width 126 height 22
type input "20"
click at [730, 480] on icon at bounding box center [729, 485] width 8 height 10
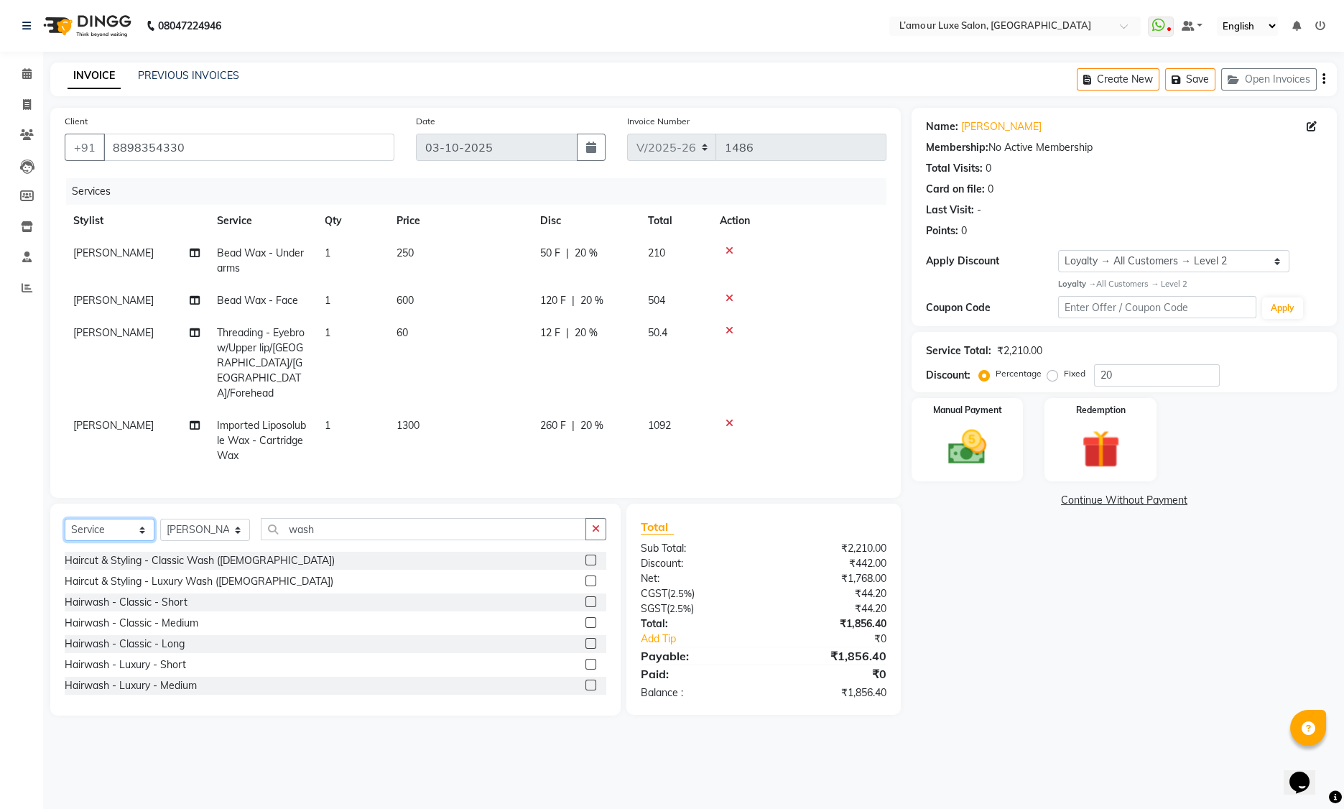
click at [105, 518] on select "Select Service Product Membership Package Voucher Prepaid Gift Card" at bounding box center [110, 529] width 90 height 22
select select "membership"
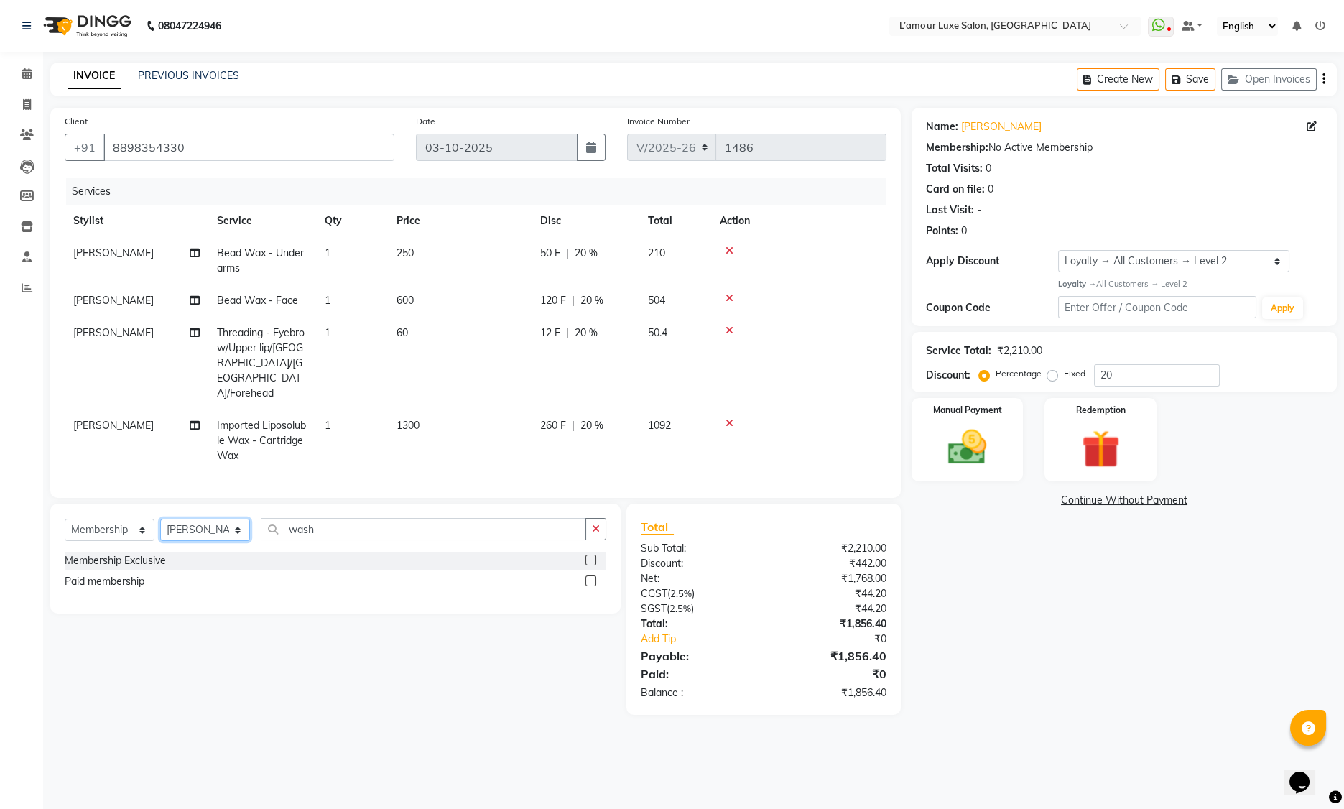
click at [182, 518] on select "Select Stylist Aaminoor Anas Kalpesh Kalyani krutika Desai Ravi Thakor Rukshana…" at bounding box center [205, 529] width 90 height 22
select select "65670"
click at [589, 575] on label at bounding box center [590, 580] width 11 height 11
click at [589, 577] on input "checkbox" at bounding box center [589, 581] width 9 height 9
select select "select"
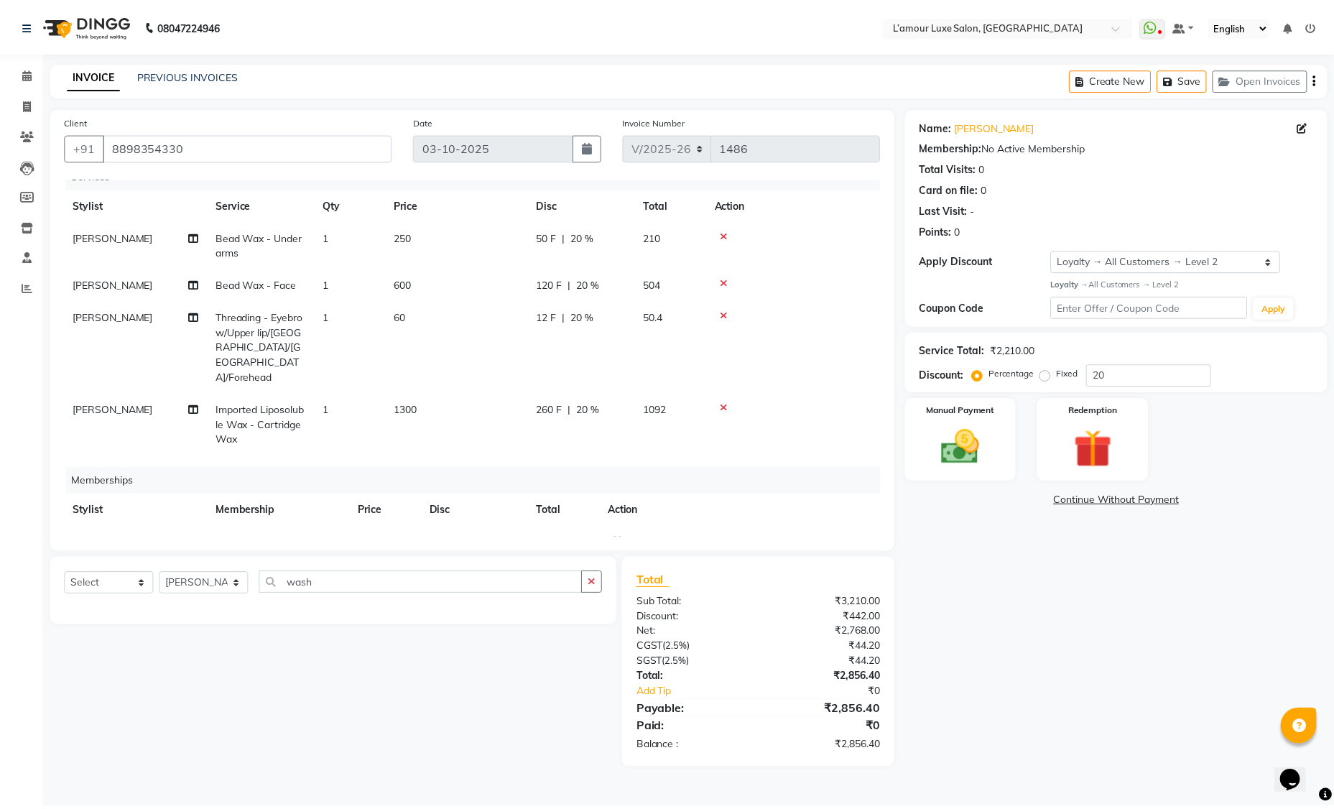
scroll to position [28, 0]
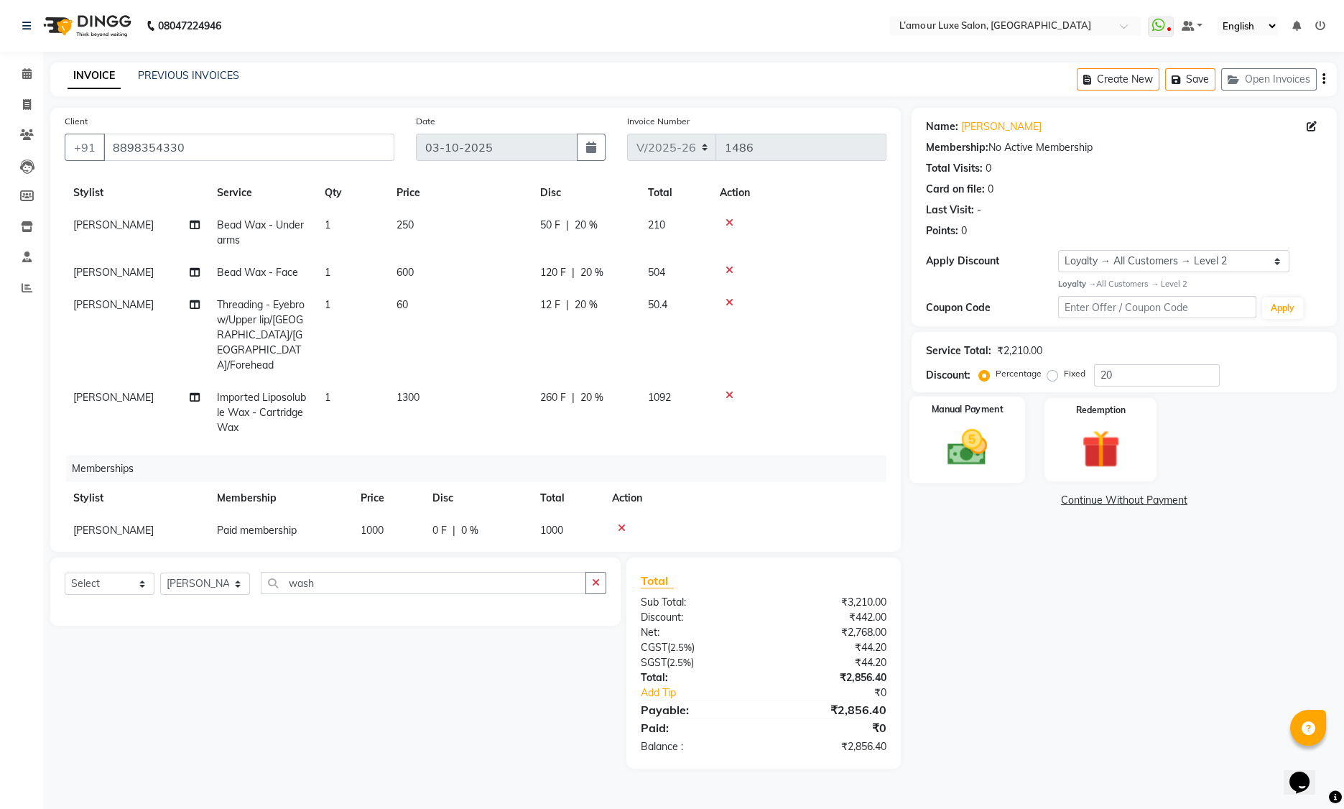
click at [954, 442] on img at bounding box center [967, 447] width 65 height 46
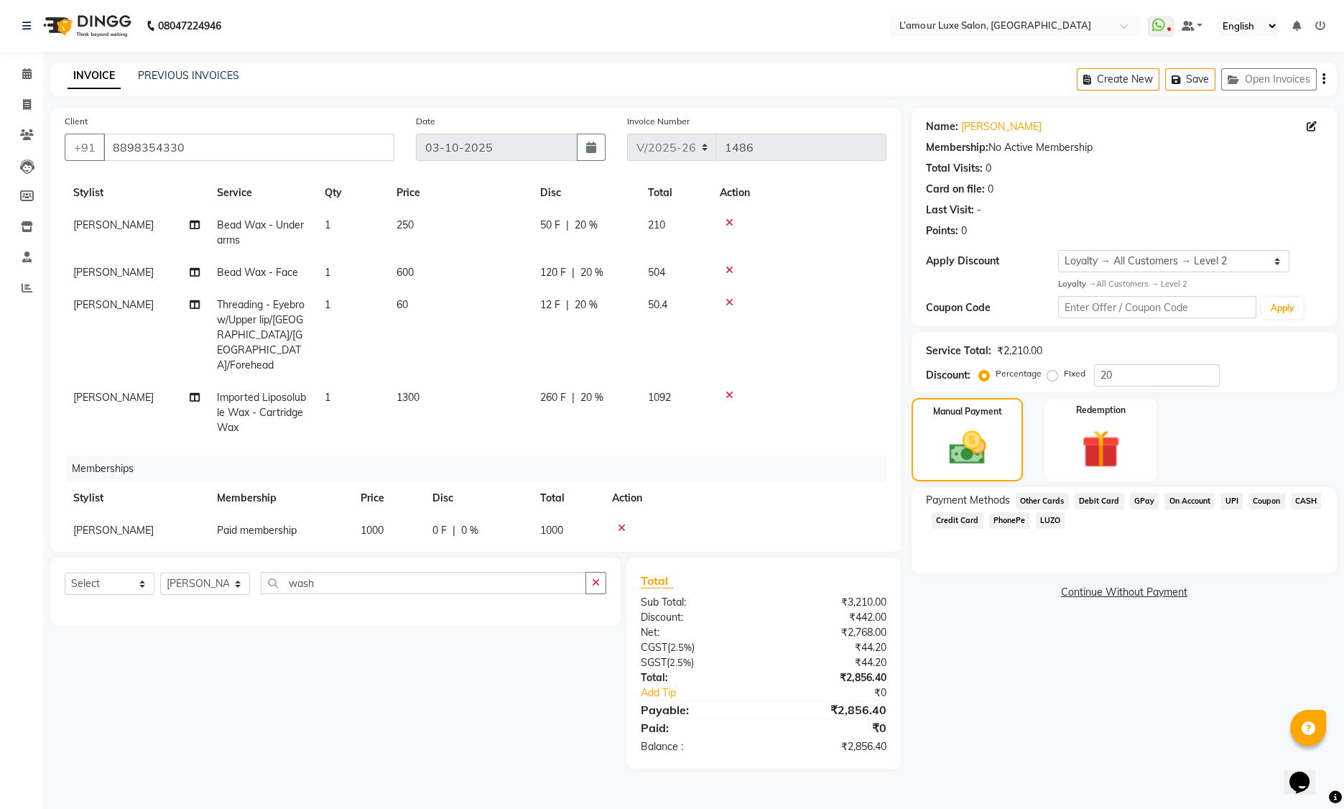
click at [1095, 501] on span "Debit Card" at bounding box center [1099, 501] width 50 height 17
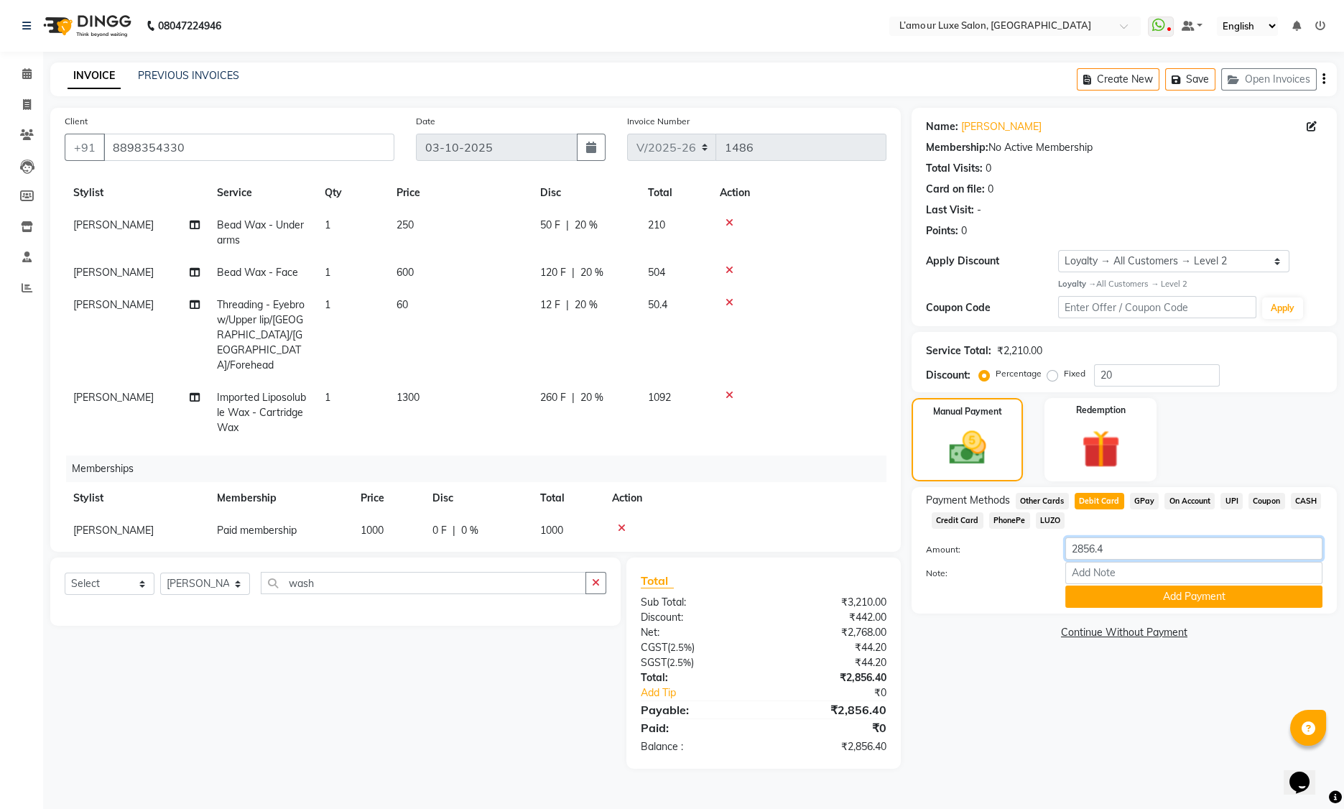
drag, startPoint x: 1115, startPoint y: 544, endPoint x: 952, endPoint y: 543, distance: 162.3
click at [952, 543] on div "Amount: 2856.4" at bounding box center [1124, 549] width 418 height 24
type input "3192"
click at [1092, 593] on button "Add Payment" at bounding box center [1193, 596] width 257 height 22
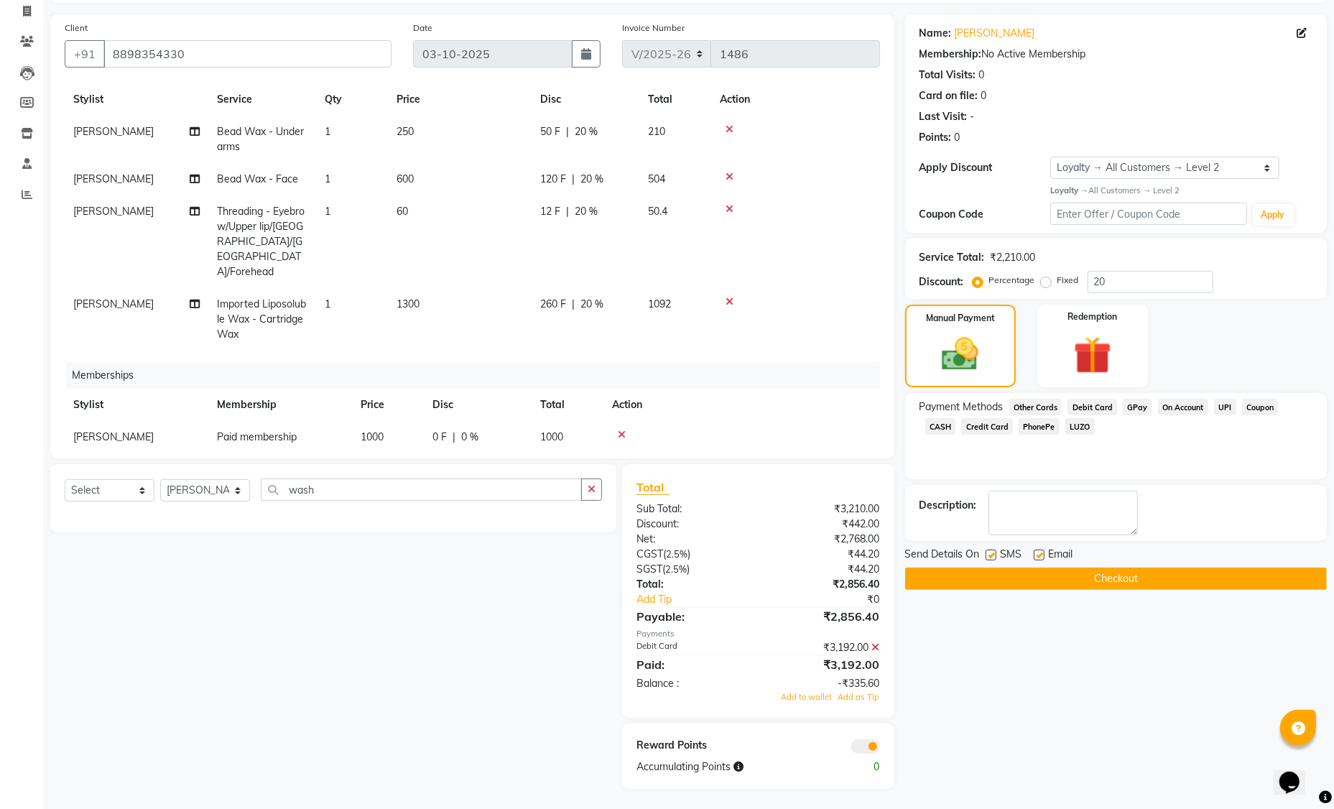
scroll to position [94, 0]
click at [814, 696] on span "Add to wallet" at bounding box center [806, 696] width 51 height 10
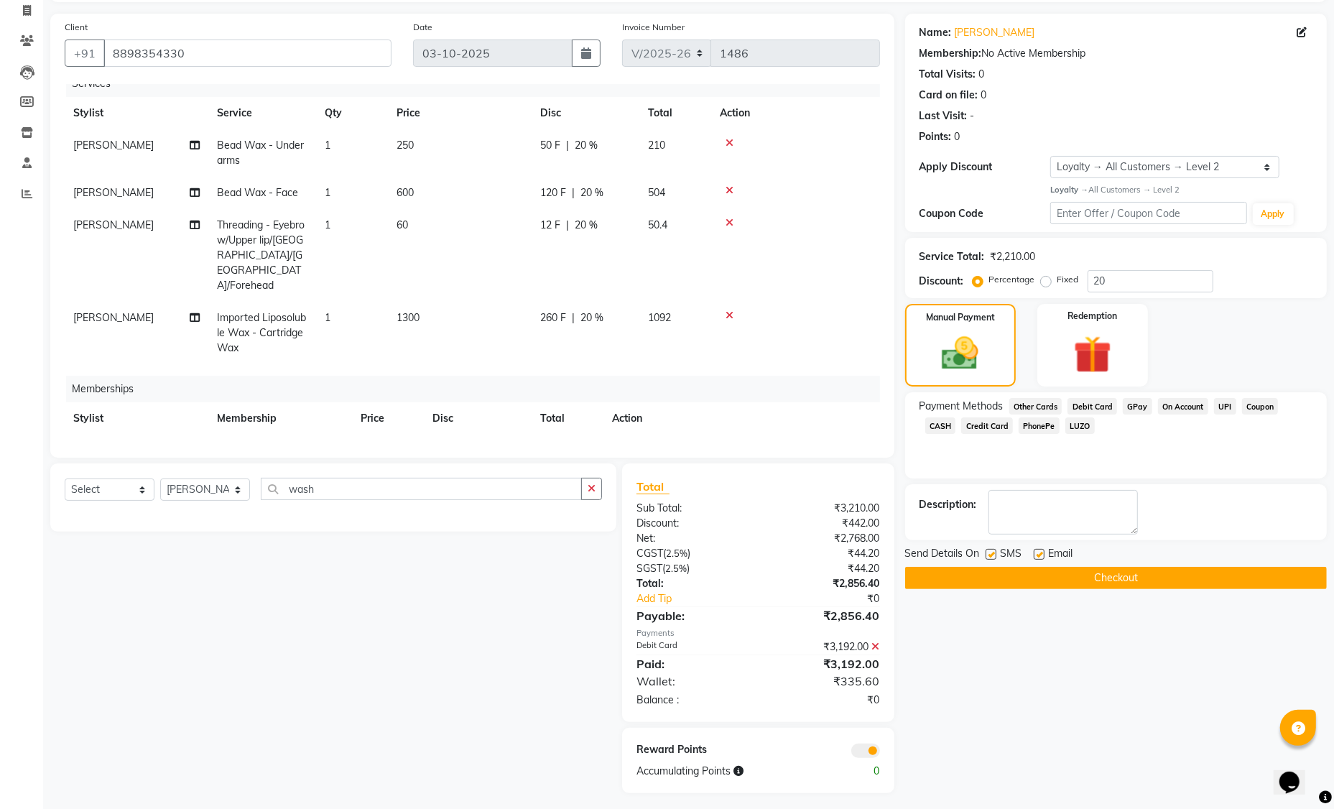
scroll to position [28, 0]
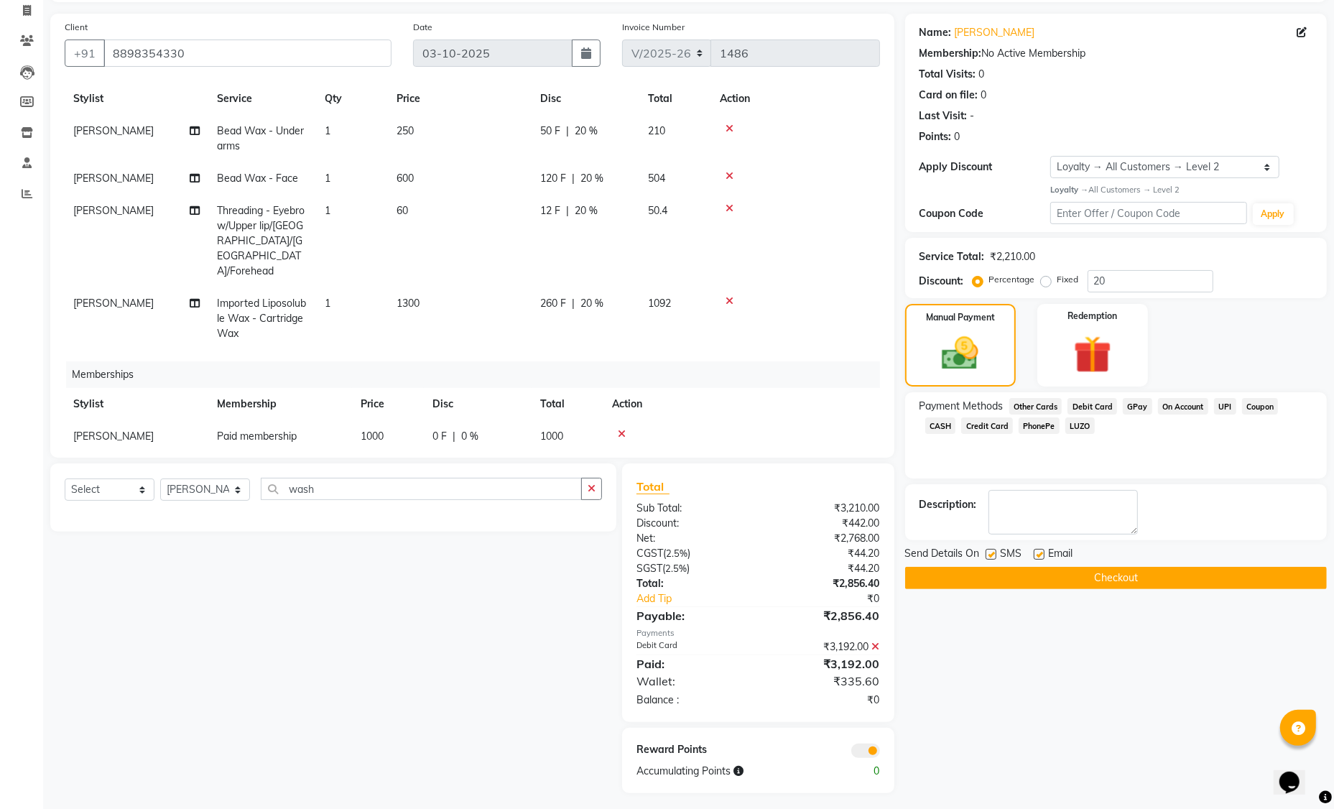
click at [936, 580] on button "Checkout" at bounding box center [1116, 578] width 422 height 22
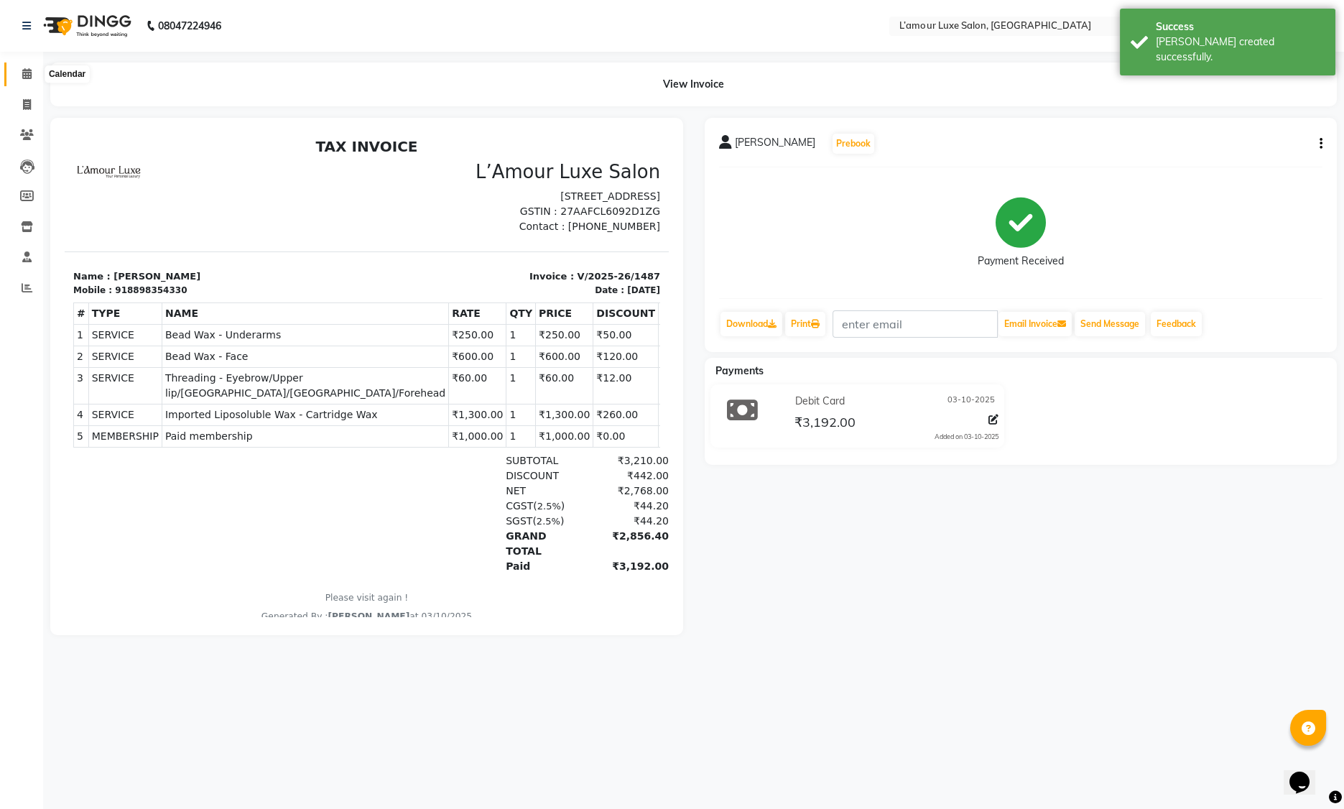
click at [27, 73] on icon at bounding box center [26, 73] width 9 height 11
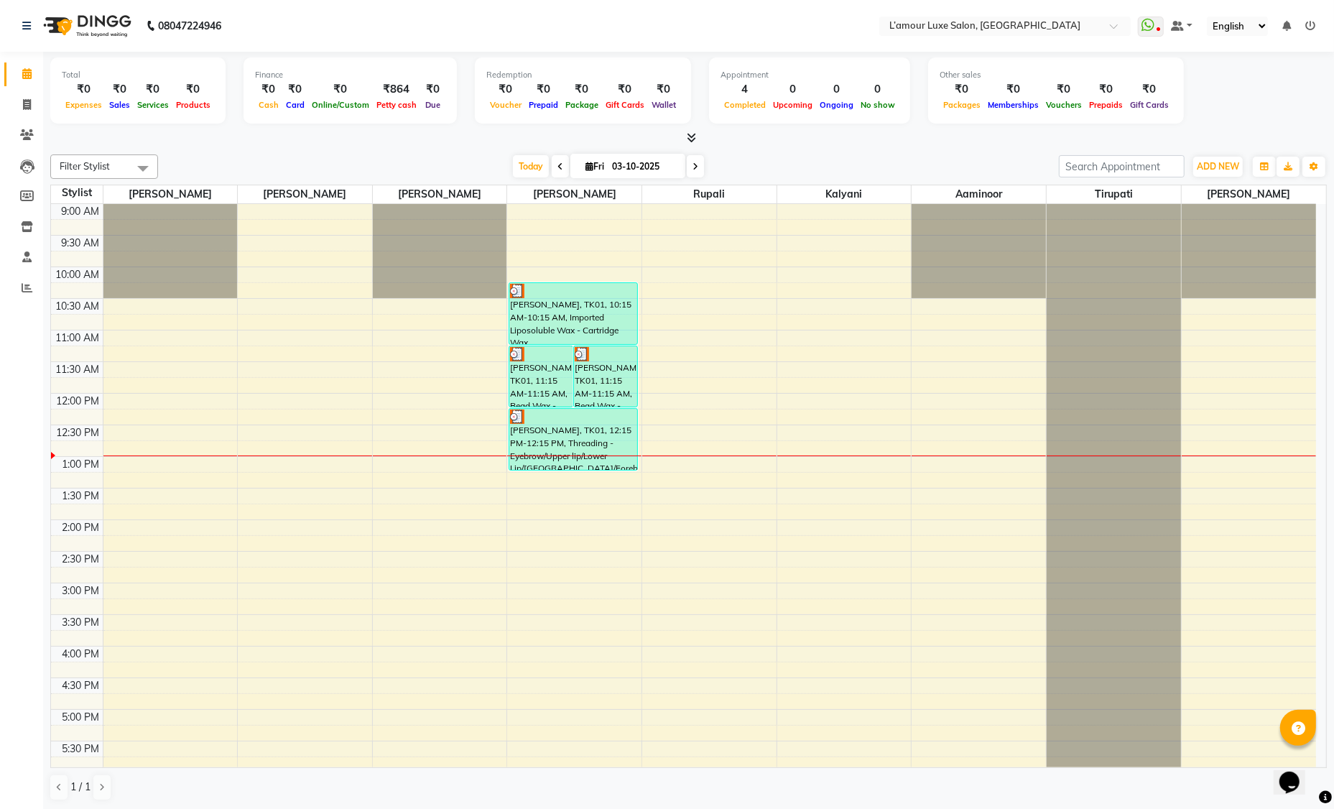
click at [139, 419] on div "9:00 AM 9:30 AM 10:00 AM 10:30 AM 11:00 AM 11:30 AM 12:00 PM 12:30 PM 1:00 PM 1…" at bounding box center [683, 646] width 1265 height 884
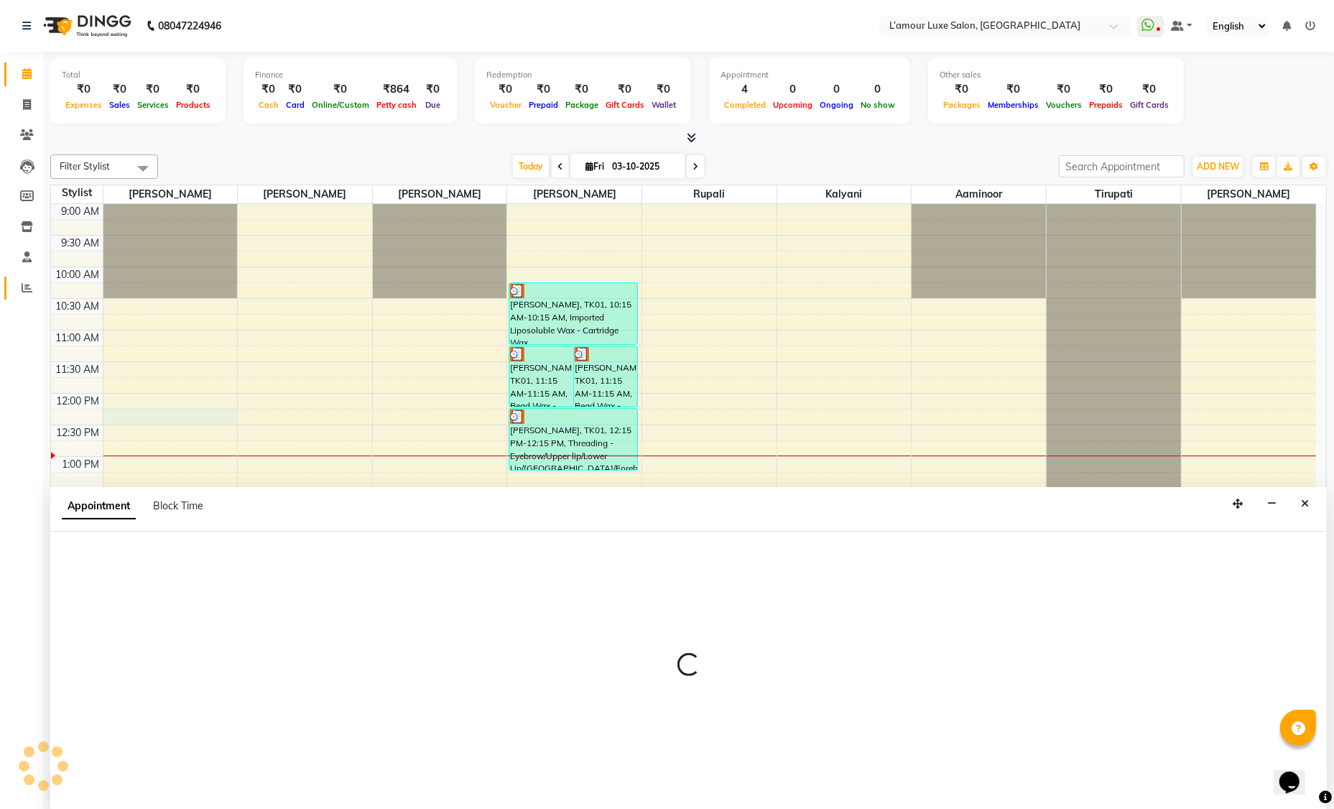
select select "66550"
select select "735"
select select "tentative"
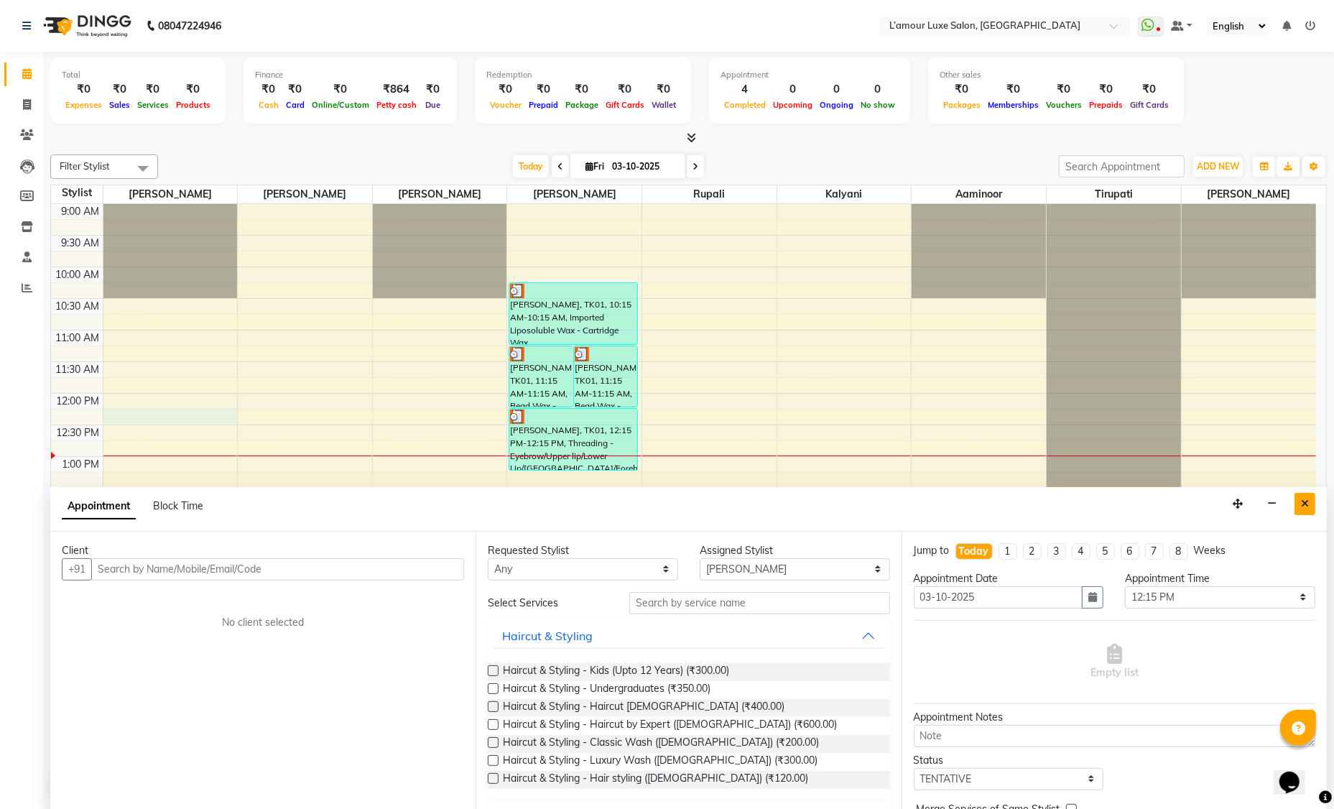
click at [1303, 498] on icon "Close" at bounding box center [1305, 503] width 8 height 10
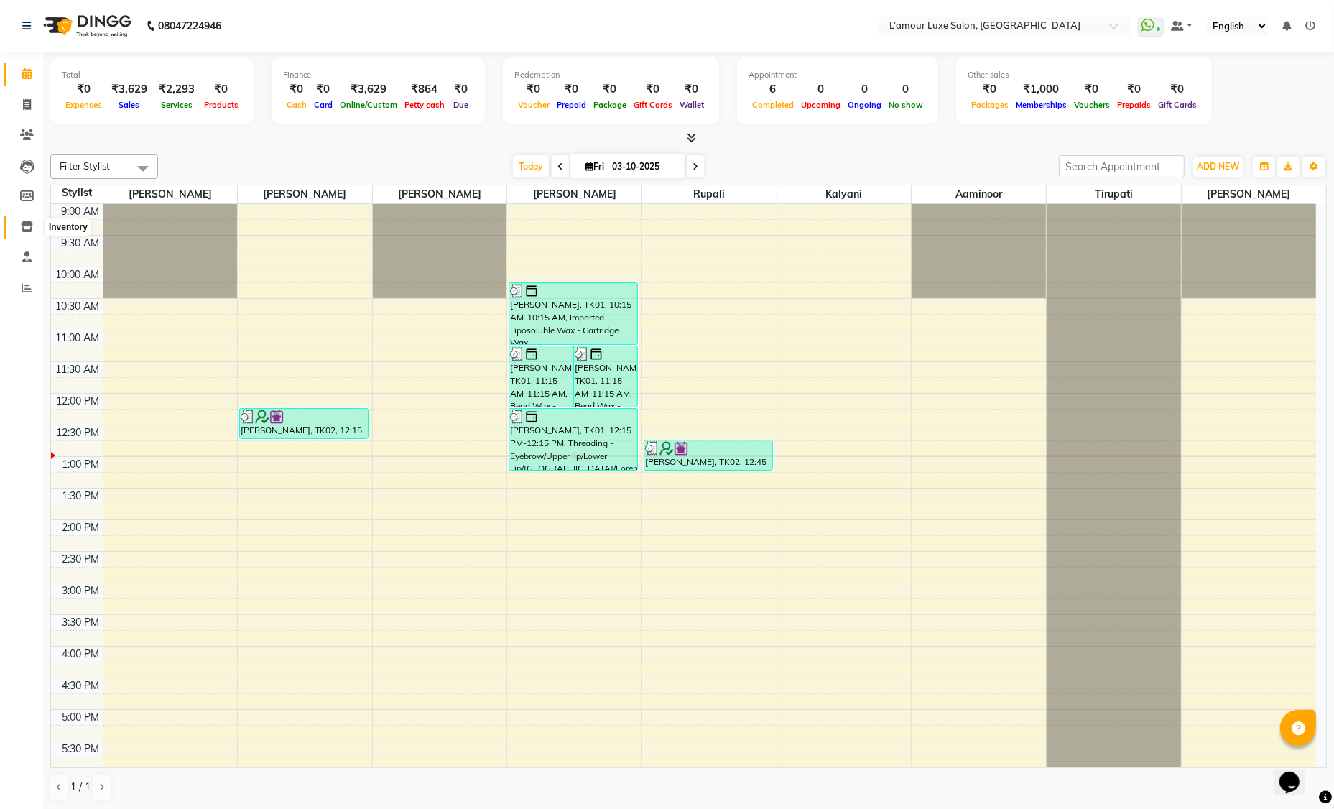
click at [27, 226] on icon at bounding box center [27, 226] width 12 height 11
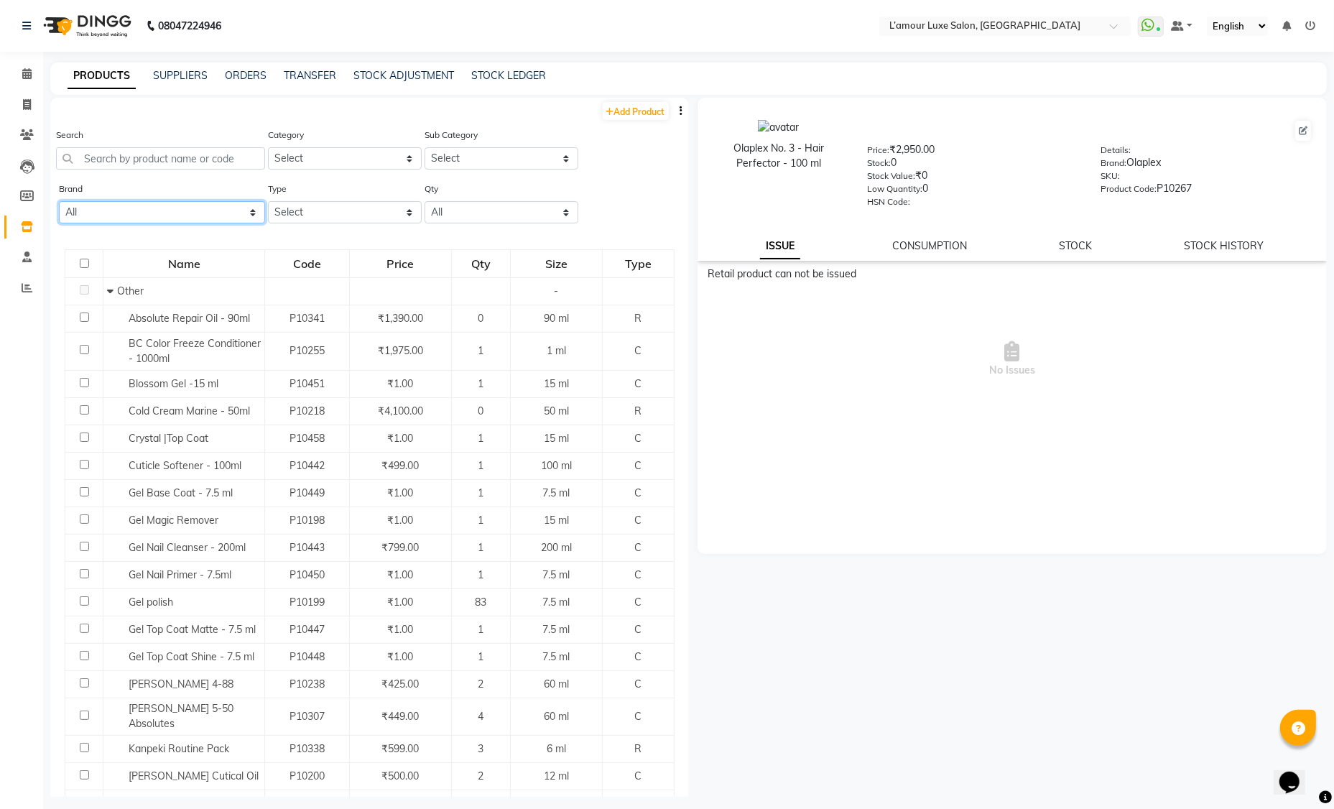
click at [141, 214] on select "All 3tenx Alga Amazon Series [PERSON_NAME]'s Armomatics Aroma Bcl Spa Biosoft B…" at bounding box center [162, 212] width 206 height 22
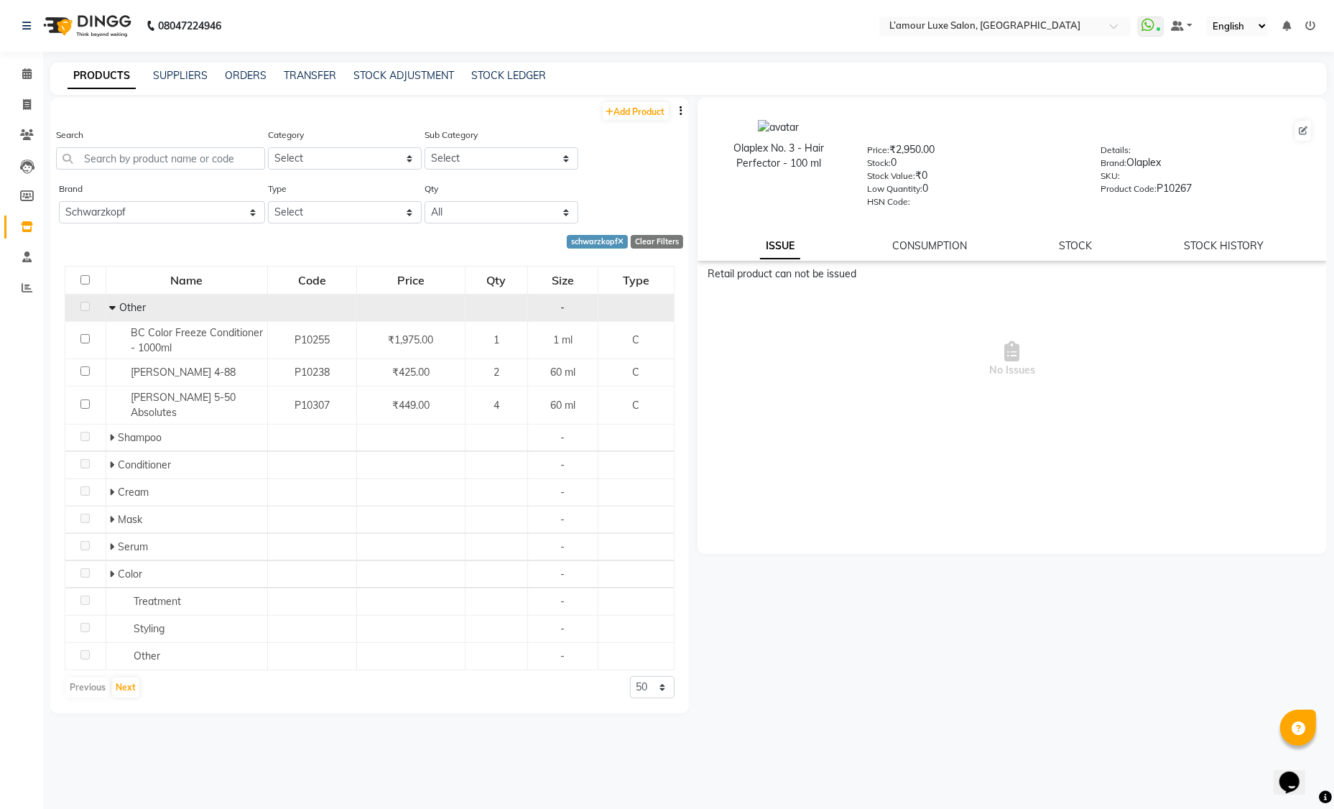
click at [115, 304] on icon at bounding box center [112, 307] width 6 height 10
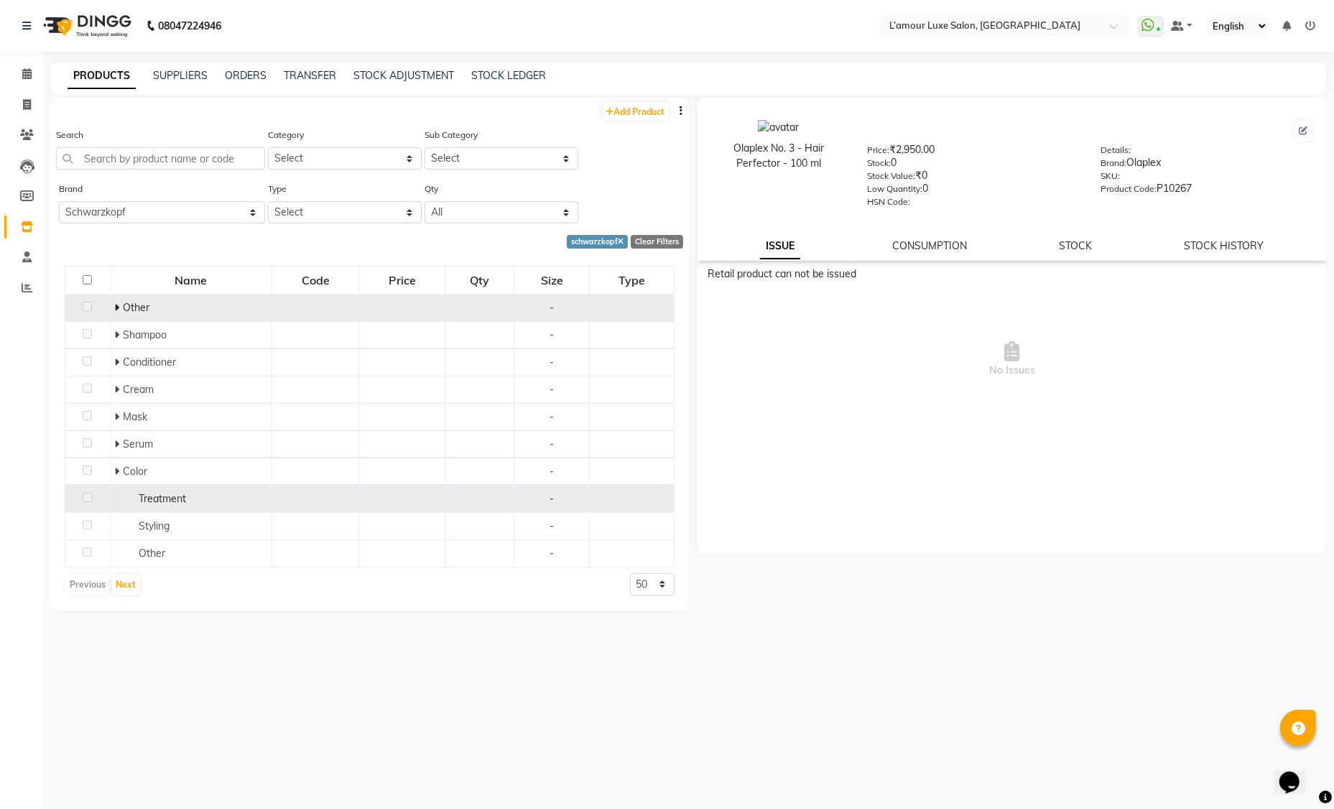
click at [172, 492] on span "Treatment" at bounding box center [162, 498] width 47 height 13
click at [154, 498] on span "Treatment" at bounding box center [162, 498] width 47 height 13
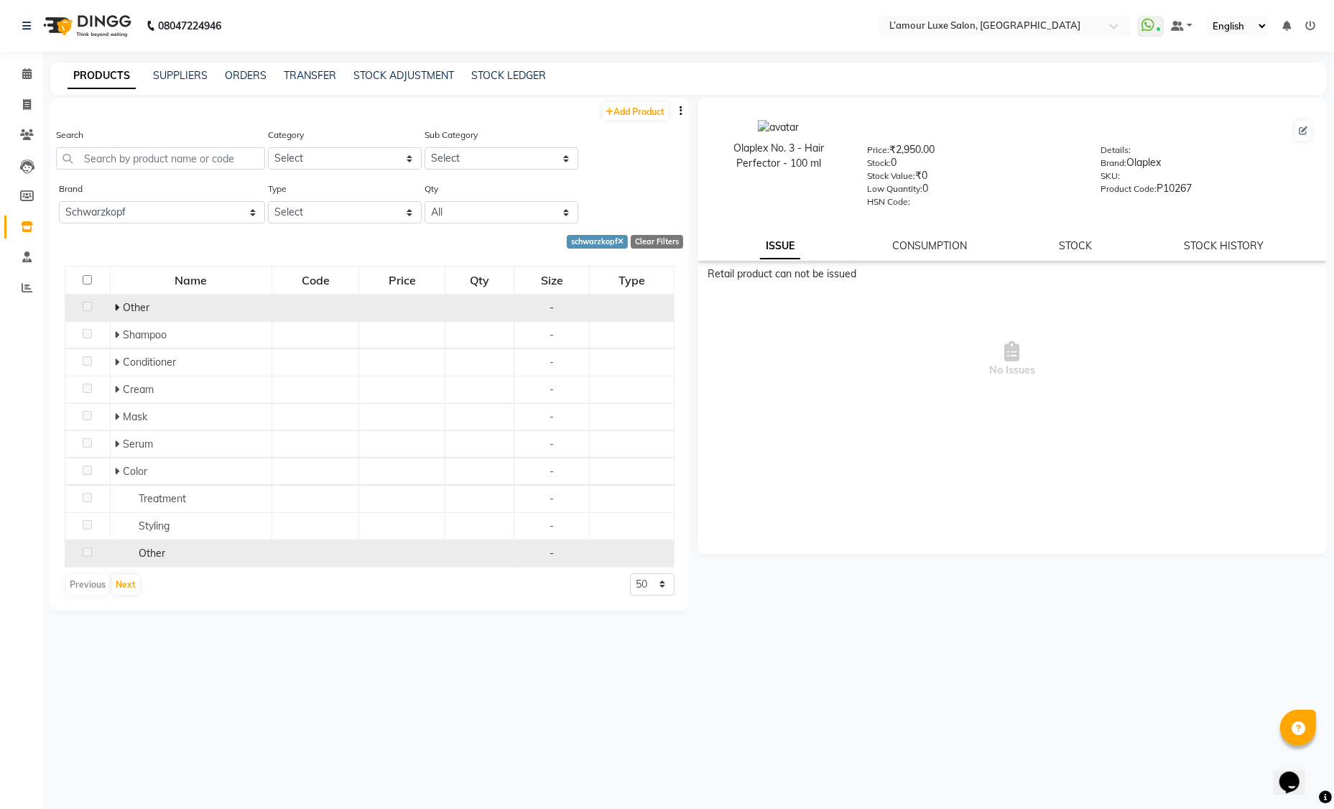
drag, startPoint x: 164, startPoint y: 524, endPoint x: 164, endPoint y: 543, distance: 19.4
click at [164, 524] on span "Styling" at bounding box center [154, 525] width 31 height 13
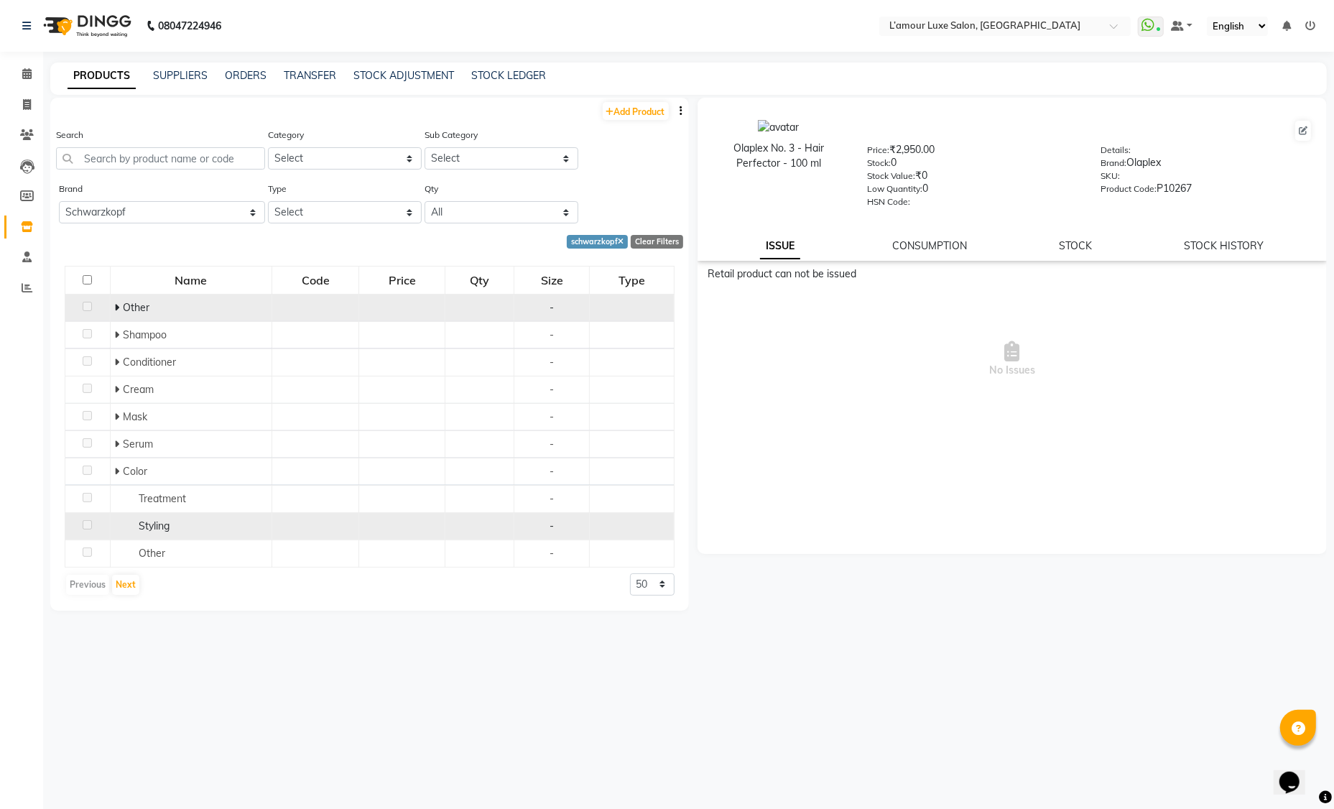
drag, startPoint x: 164, startPoint y: 546, endPoint x: 156, endPoint y: 521, distance: 27.0
click at [163, 546] on span "Other" at bounding box center [152, 552] width 27 height 13
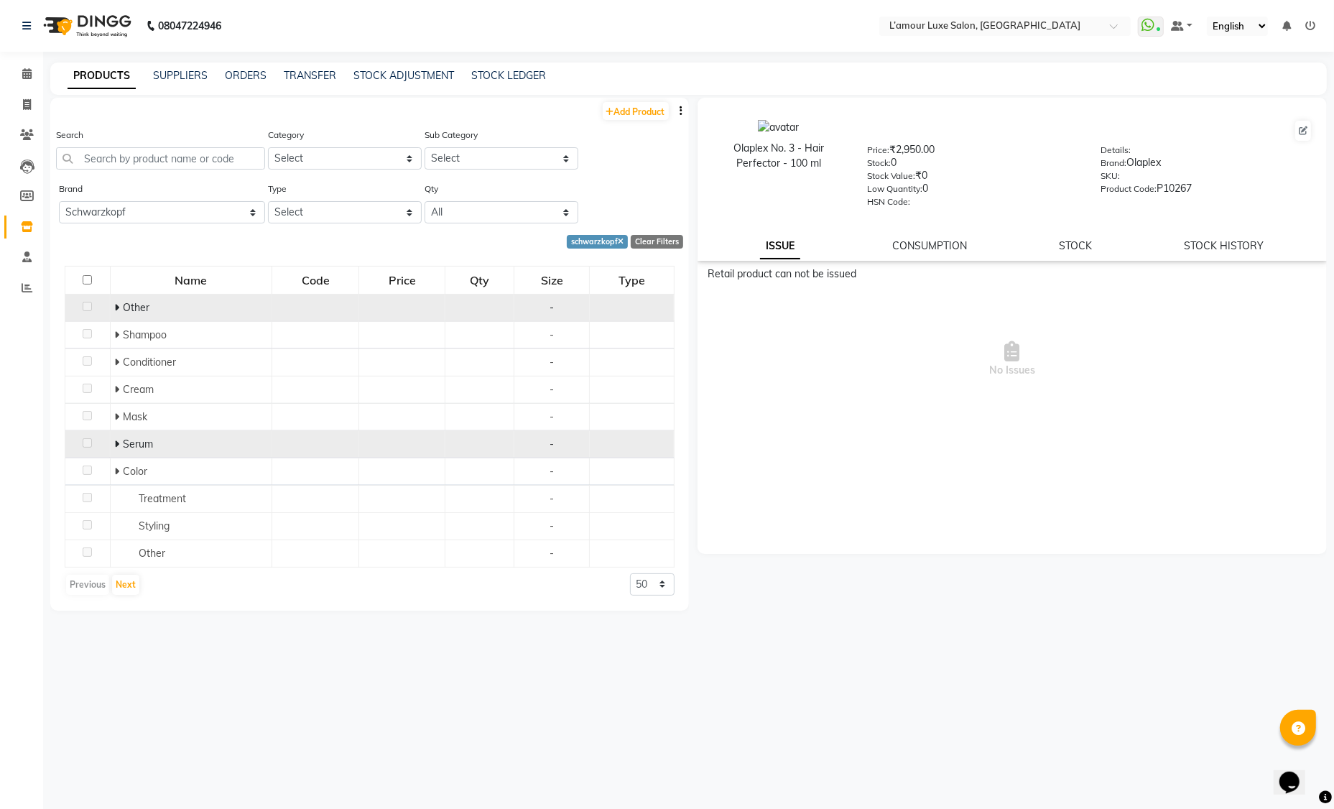
click at [116, 442] on icon at bounding box center [116, 444] width 5 height 10
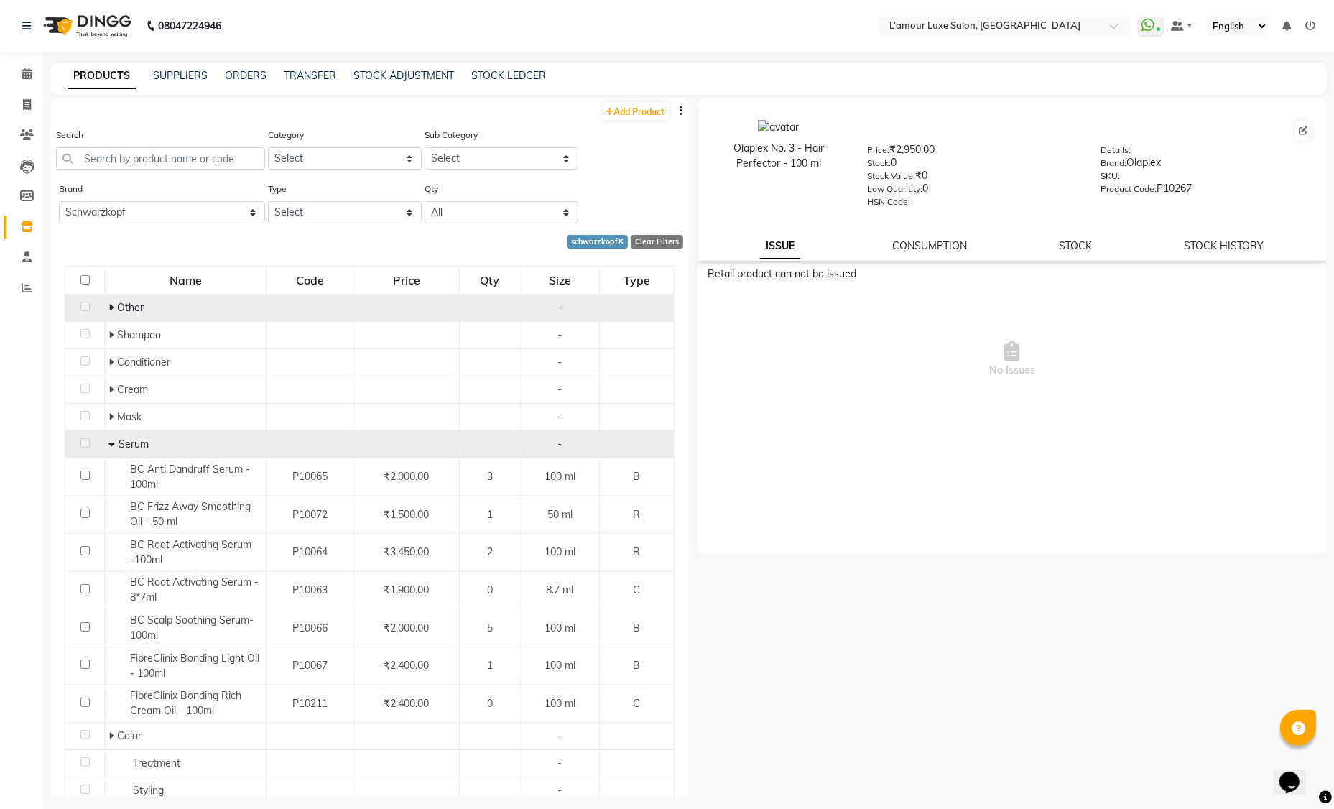
click at [112, 442] on icon at bounding box center [111, 444] width 6 height 10
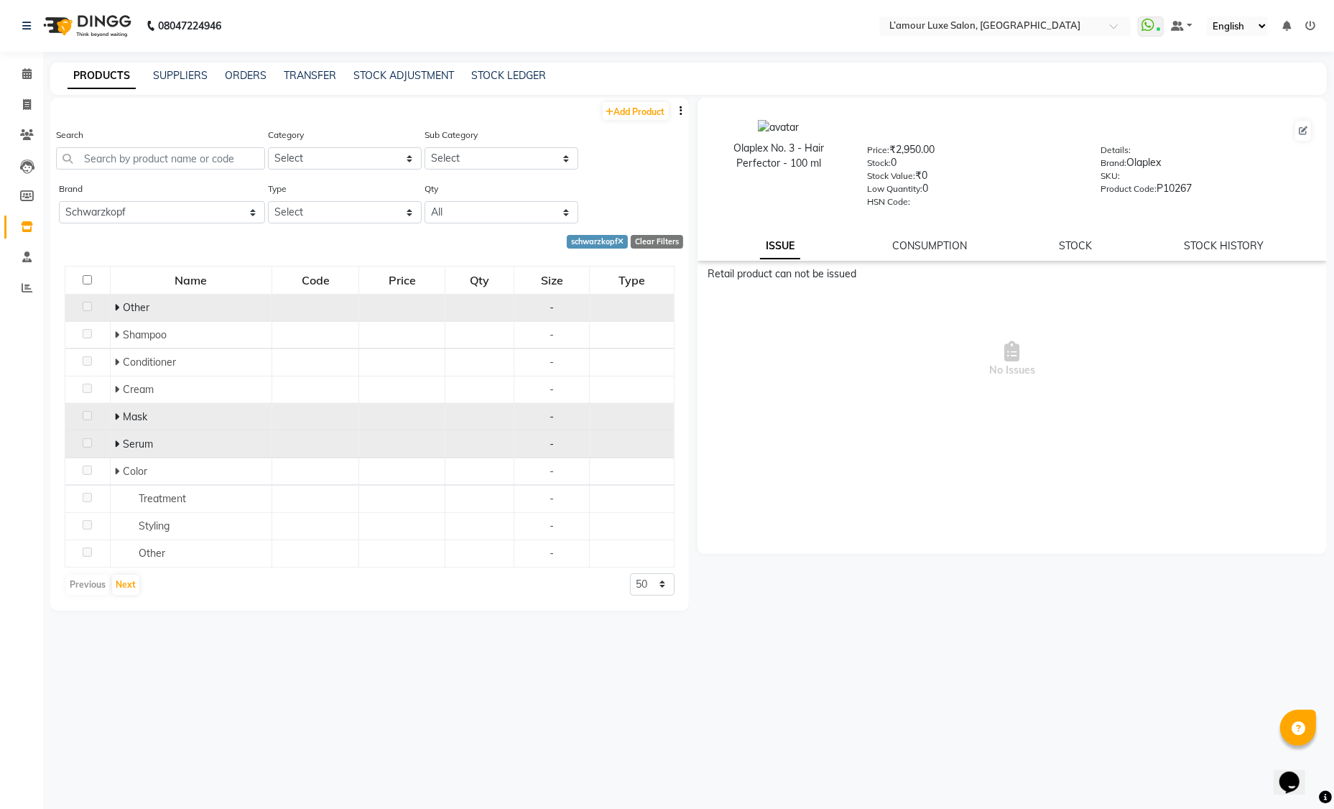
click at [118, 416] on icon at bounding box center [116, 416] width 5 height 10
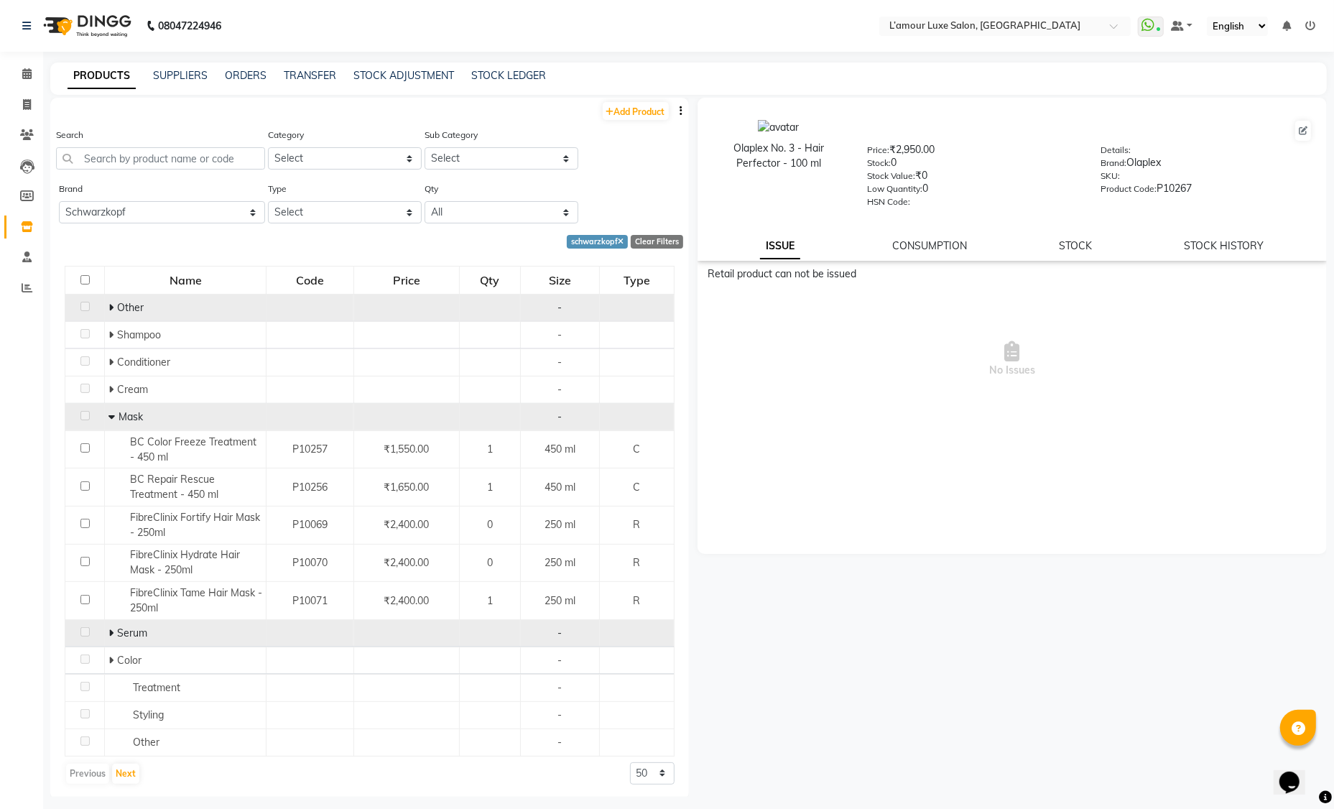
click at [113, 417] on span at bounding box center [113, 416] width 10 height 13
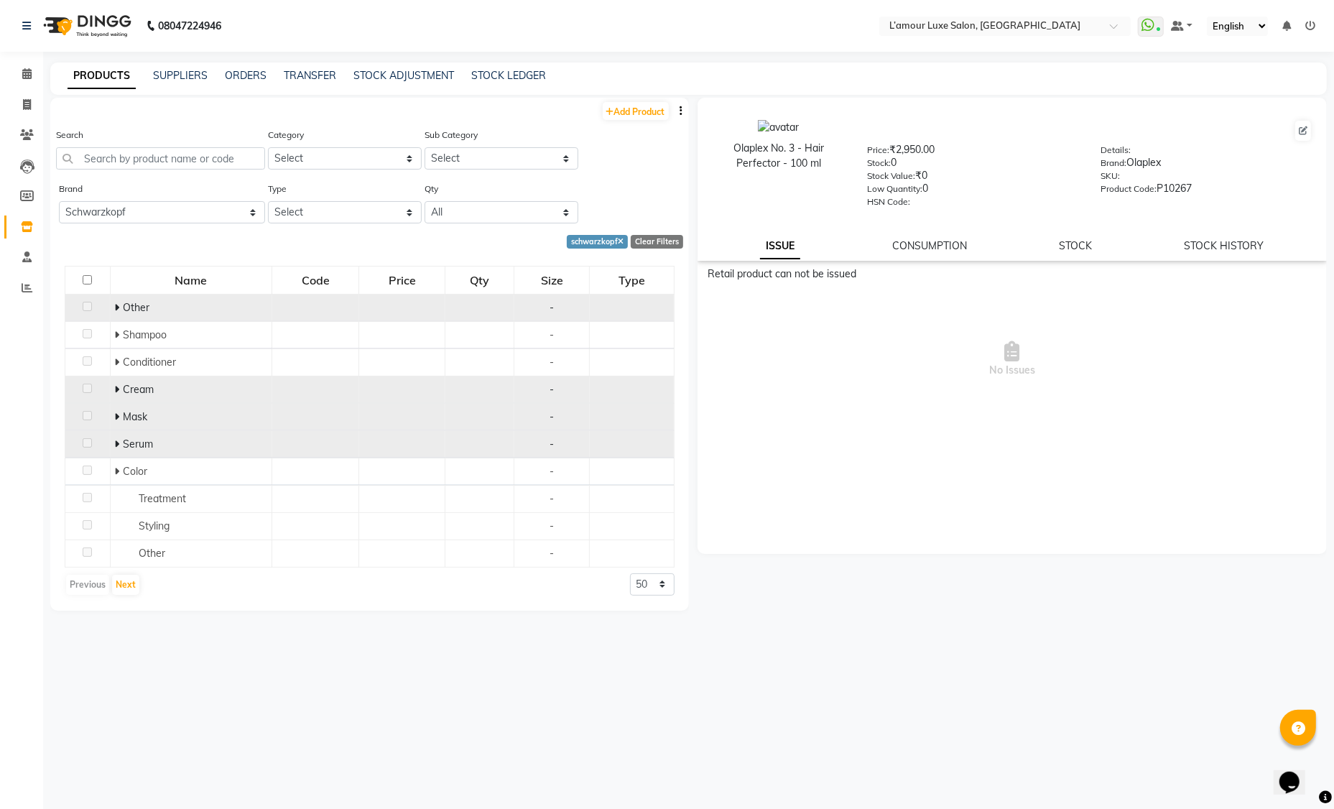
click at [120, 389] on span at bounding box center [118, 389] width 9 height 13
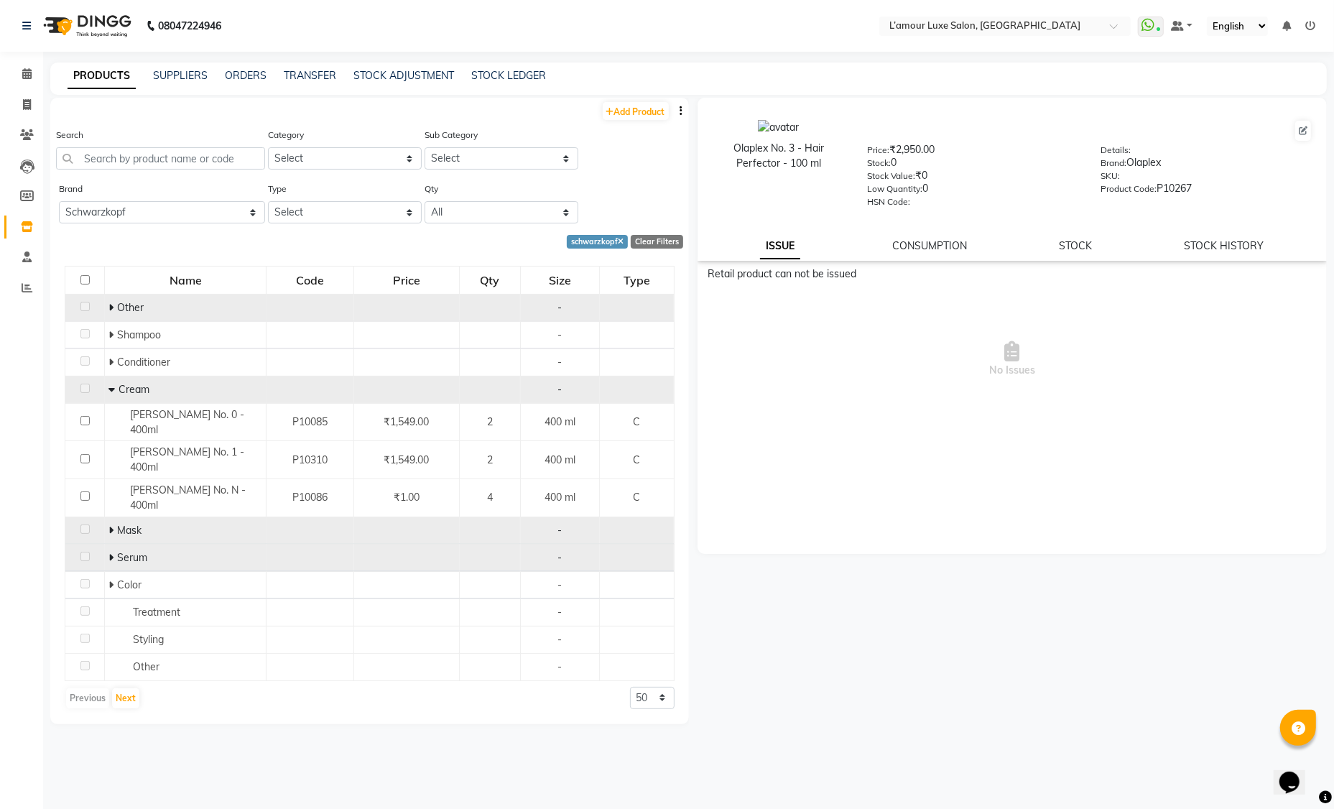
click at [111, 390] on icon at bounding box center [111, 389] width 6 height 10
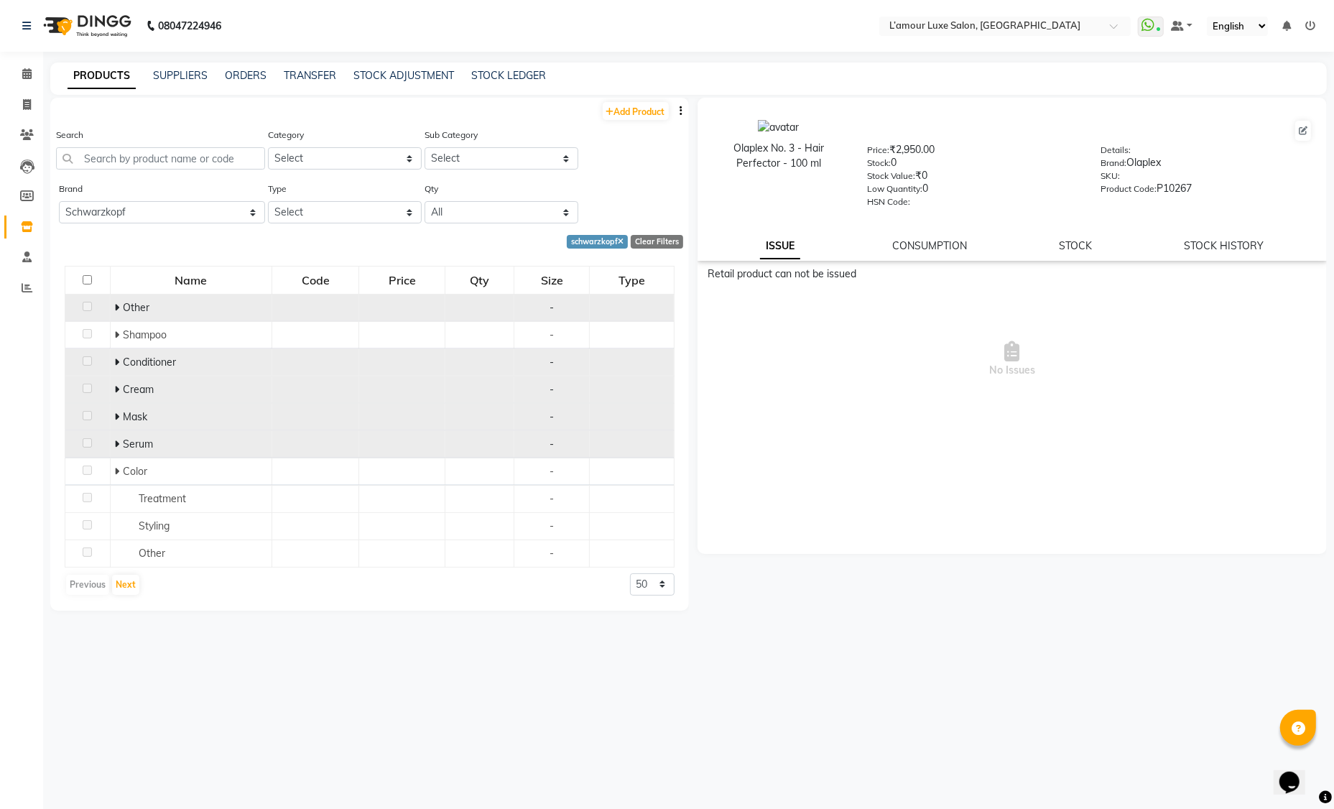
click at [116, 362] on icon at bounding box center [116, 362] width 5 height 10
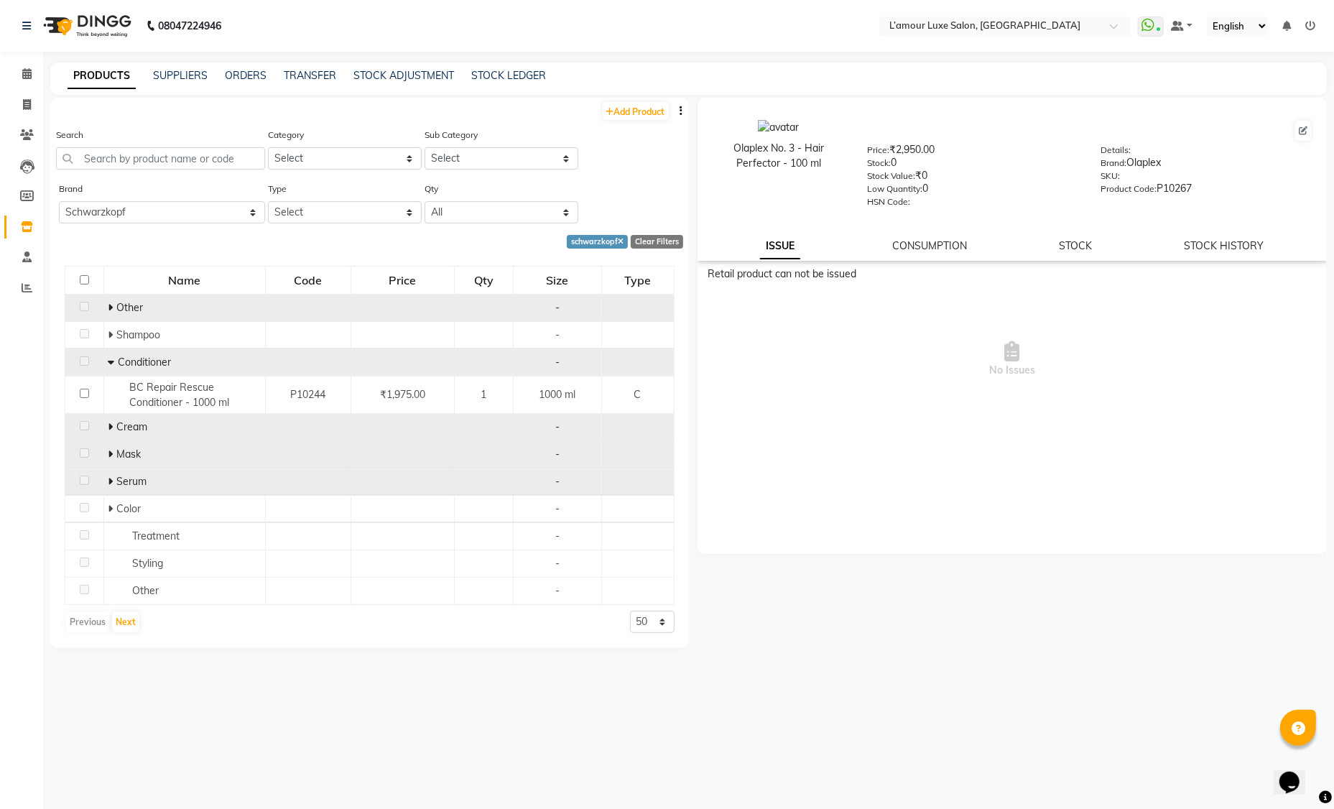
click at [112, 363] on icon at bounding box center [111, 362] width 6 height 10
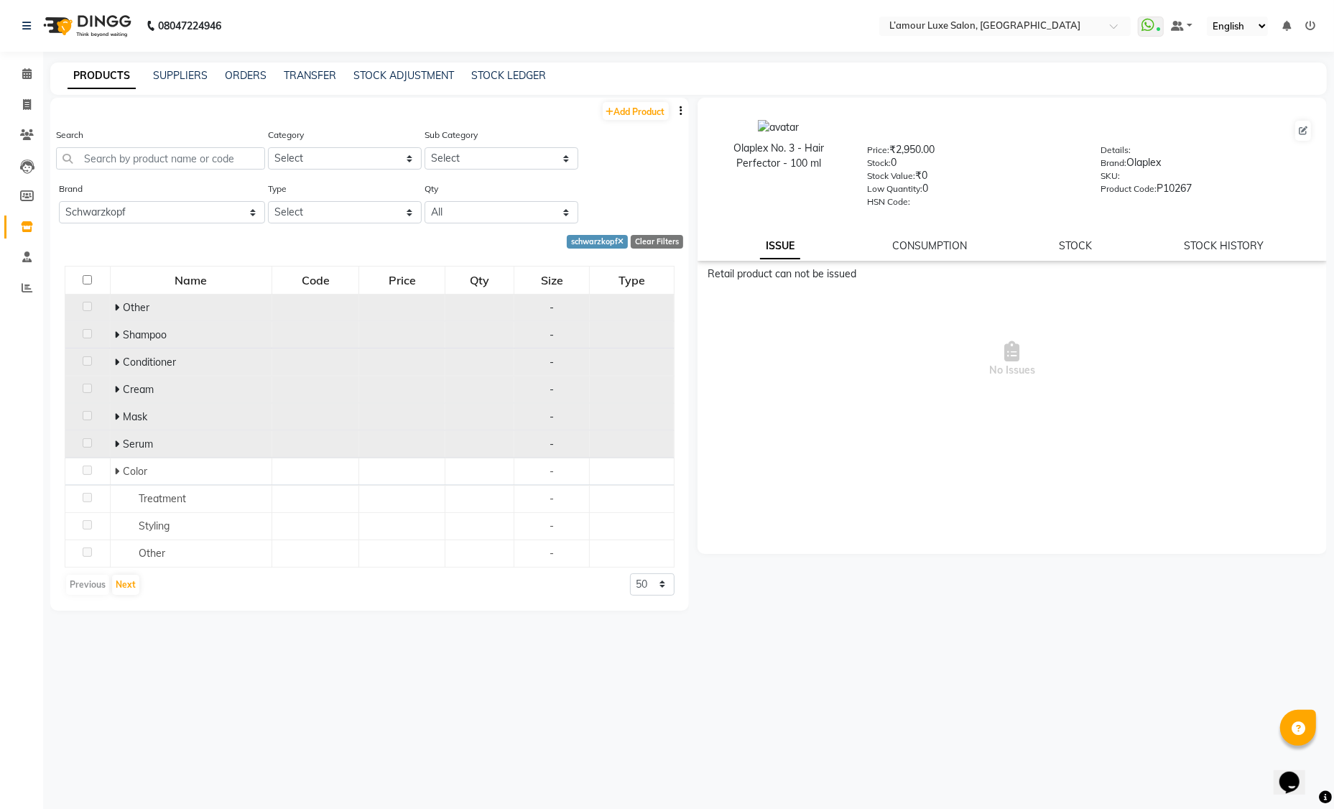
click at [118, 337] on icon at bounding box center [116, 335] width 5 height 10
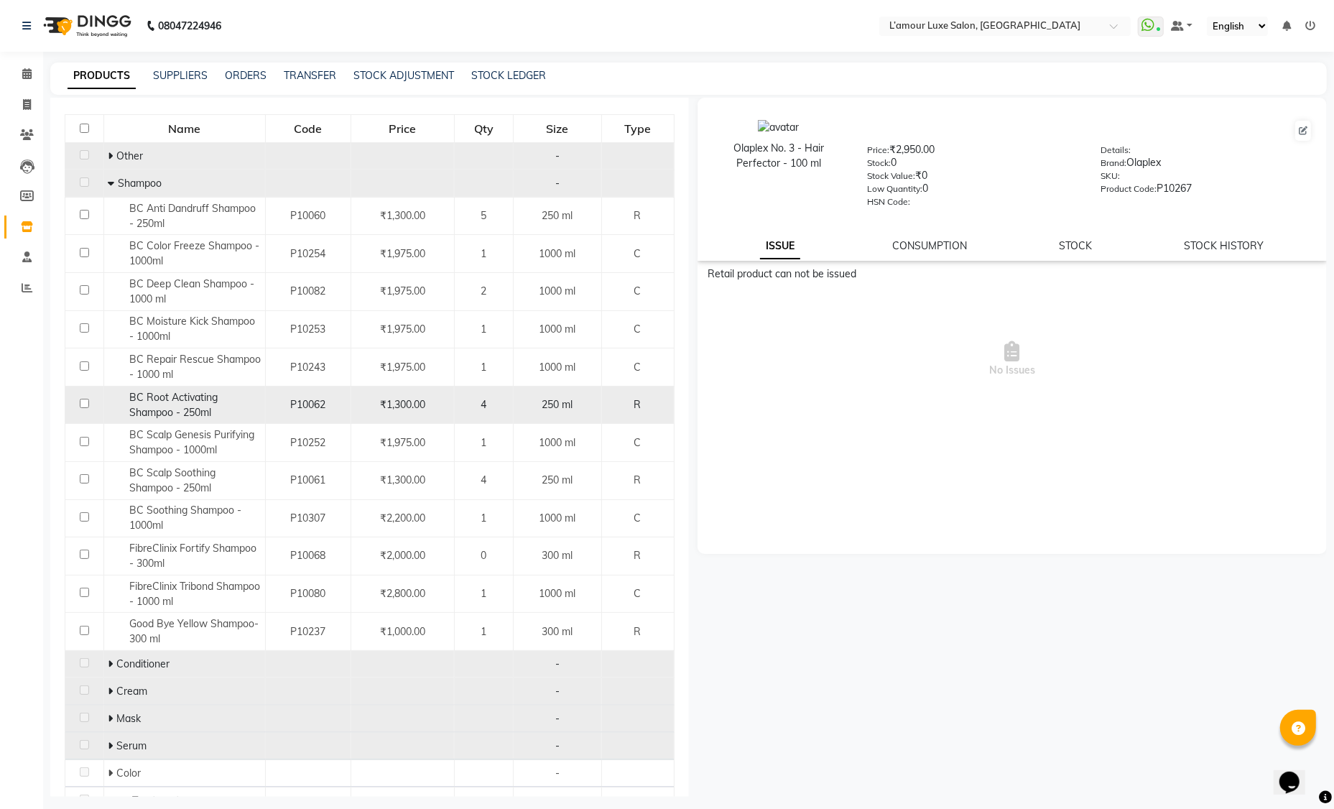
scroll to position [152, 0]
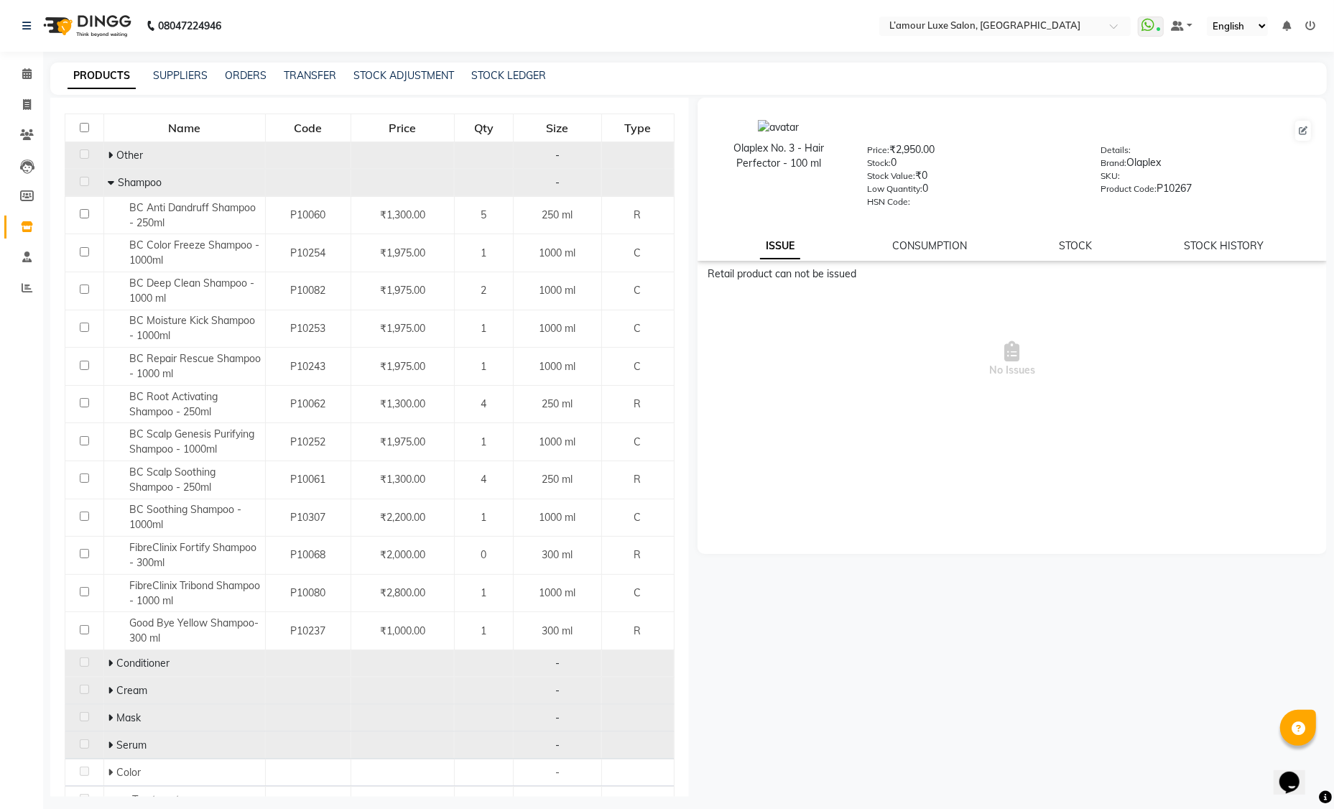
click at [110, 182] on icon at bounding box center [111, 182] width 6 height 10
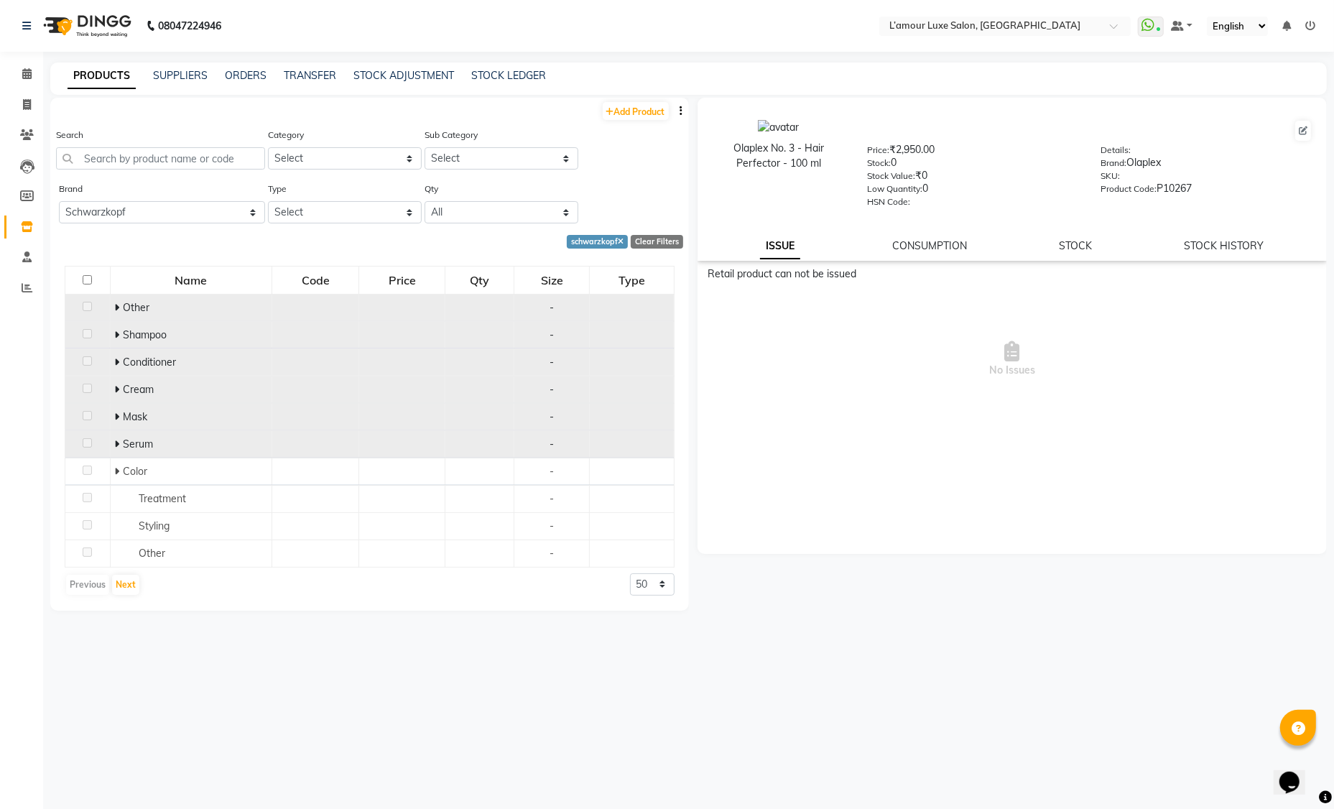
click at [116, 307] on icon at bounding box center [116, 307] width 5 height 10
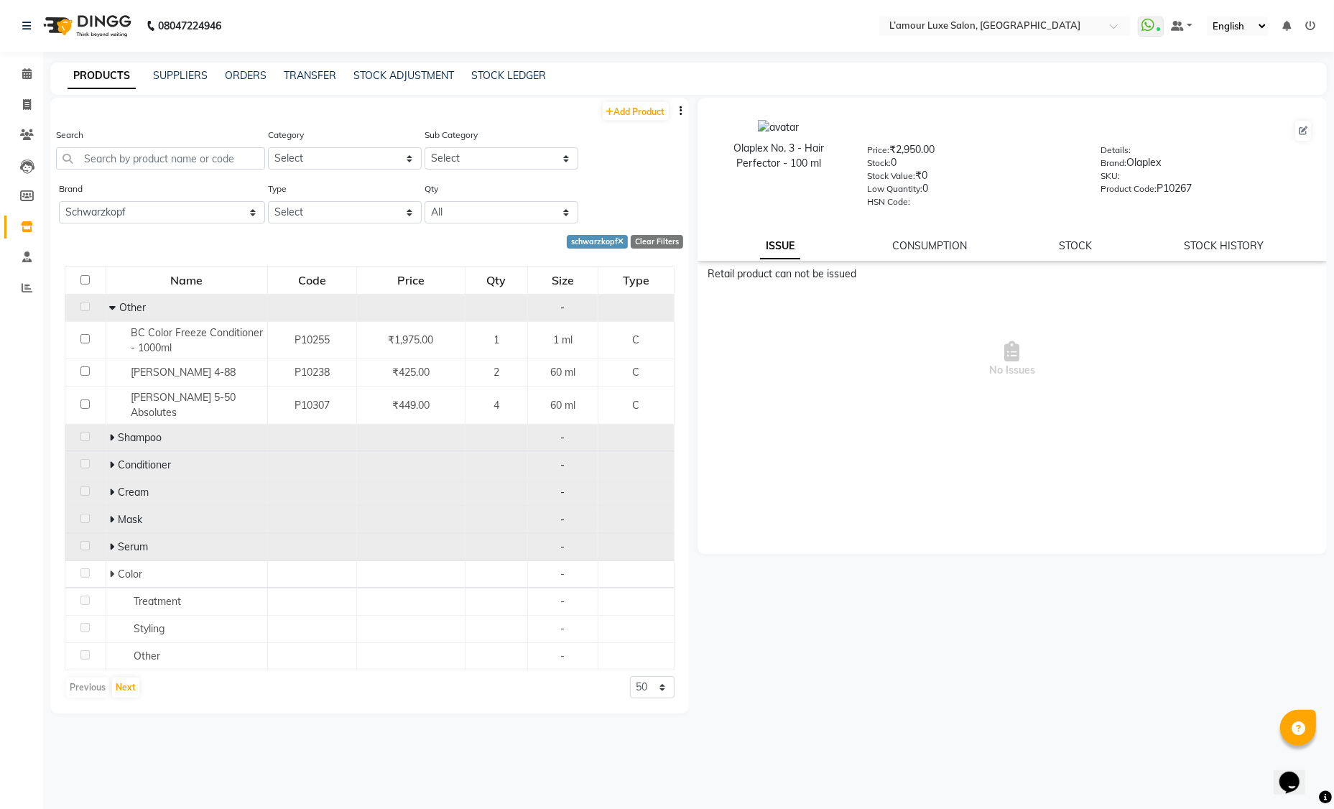
click at [112, 307] on icon at bounding box center [112, 307] width 6 height 10
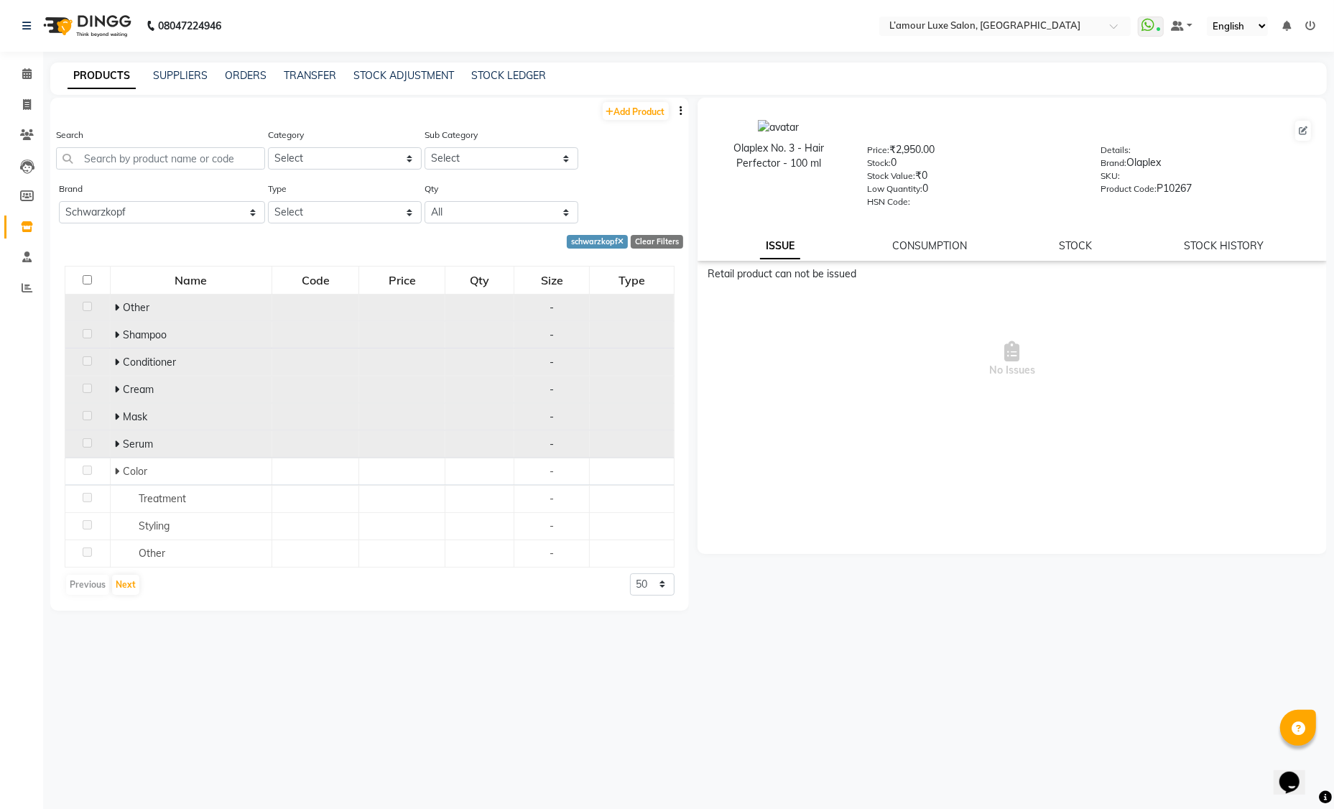
click at [116, 361] on icon at bounding box center [116, 362] width 5 height 10
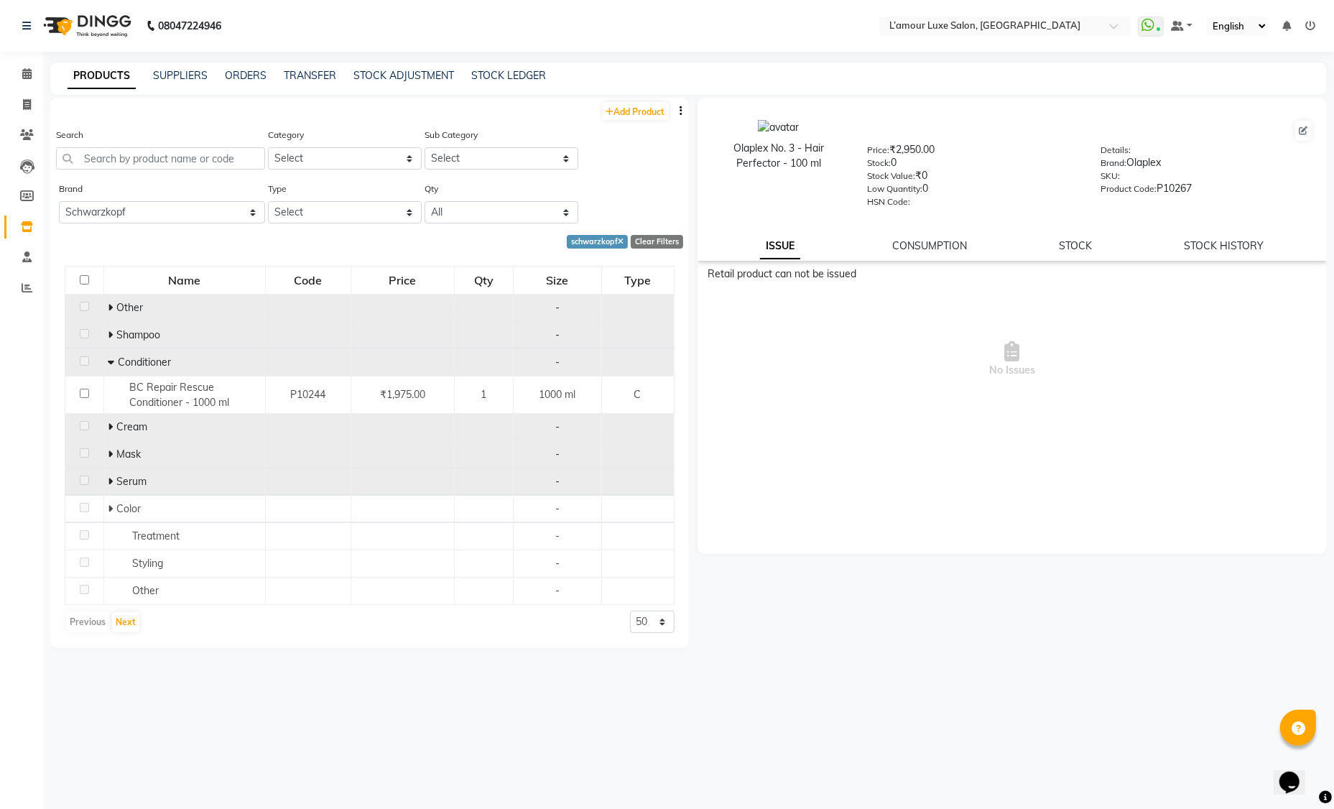
click at [113, 363] on span at bounding box center [113, 361] width 10 height 13
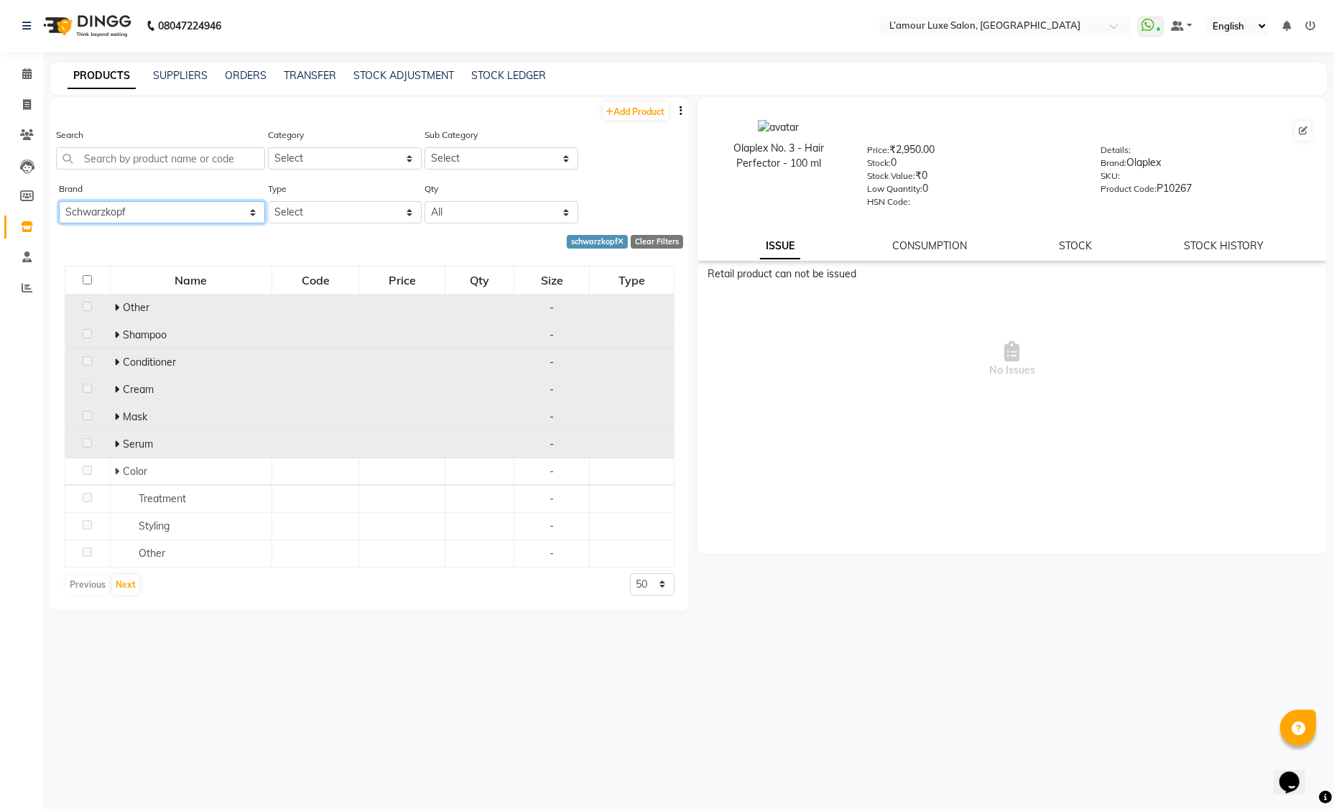
click at [172, 220] on select "All 3tenx Alga Amazon Series [PERSON_NAME]'s Armomatics Aroma Bcl Spa Biosoft B…" at bounding box center [162, 212] width 206 height 22
select select "thalgo"
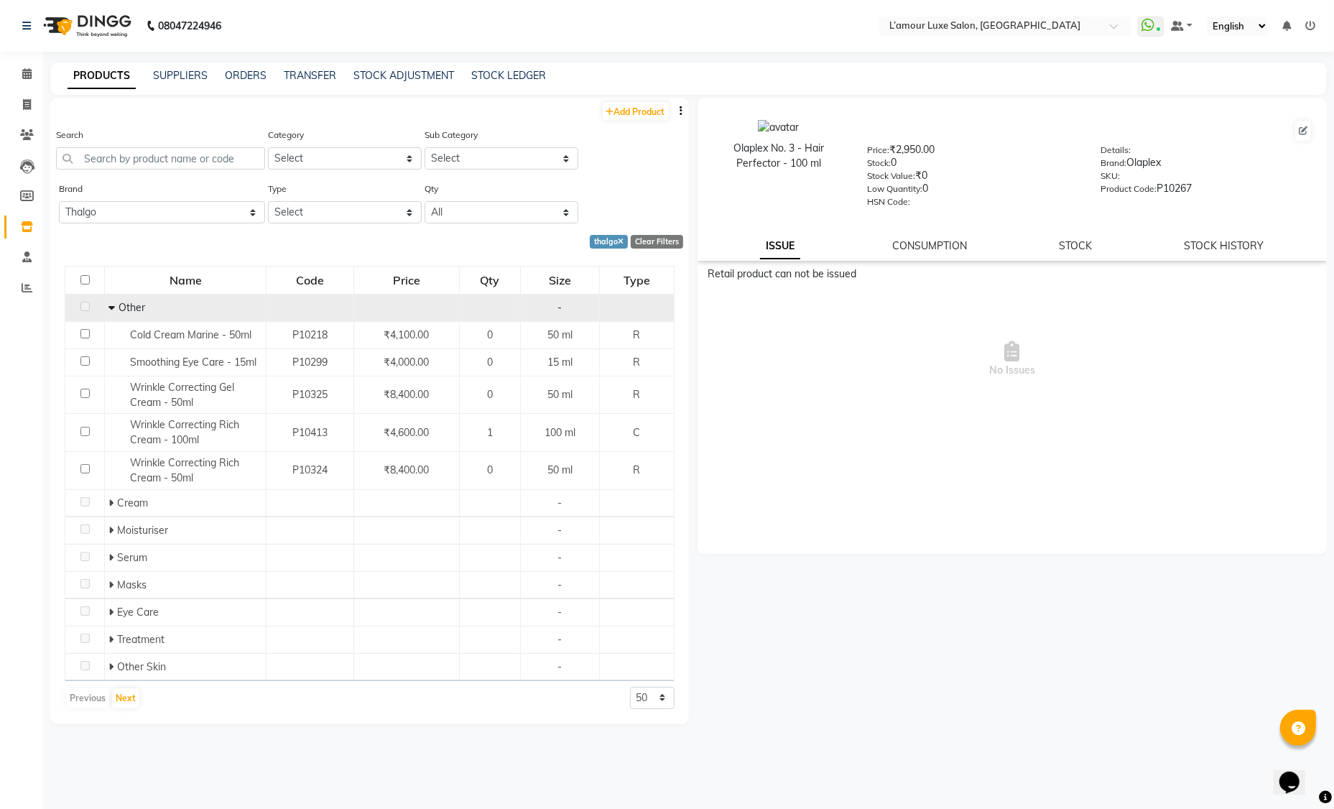
click at [113, 307] on icon at bounding box center [111, 307] width 6 height 10
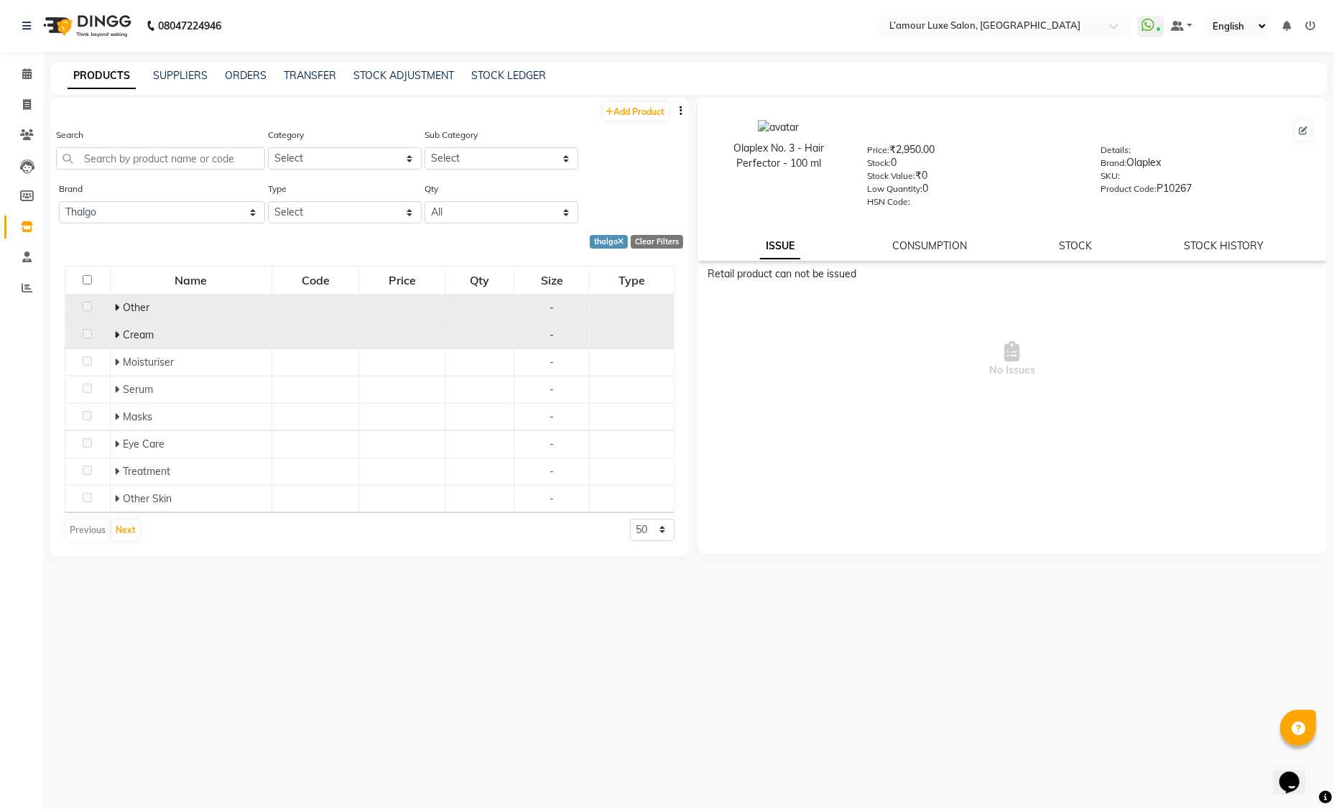
click at [117, 337] on icon at bounding box center [116, 335] width 5 height 10
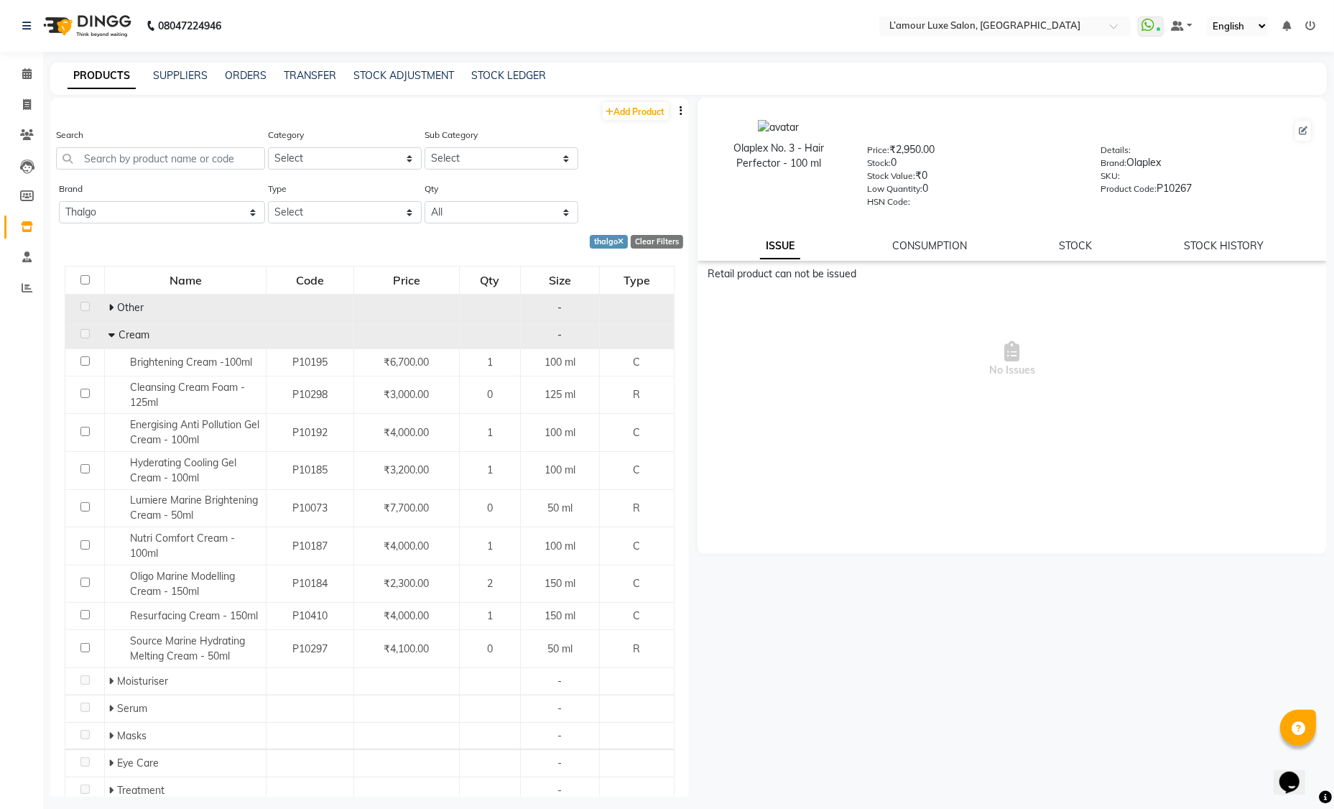
click at [111, 335] on icon at bounding box center [111, 335] width 6 height 10
